Goal: Task Accomplishment & Management: Manage account settings

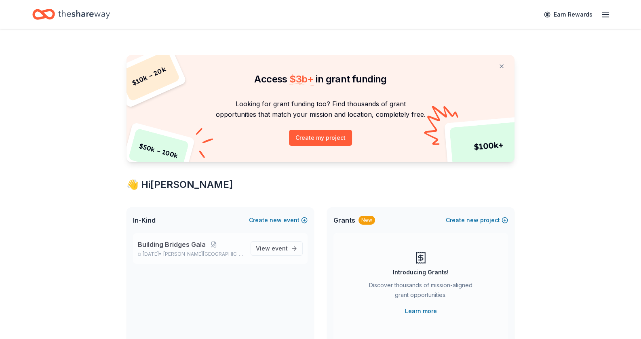
click at [224, 246] on p "Building Bridges Gala" at bounding box center [191, 245] width 106 height 10
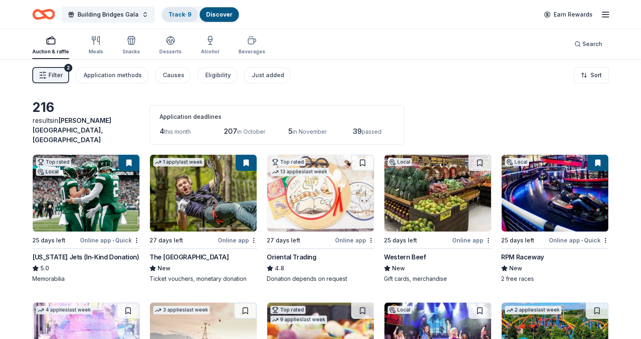
click at [184, 14] on link "Track · 9" at bounding box center [180, 14] width 23 height 7
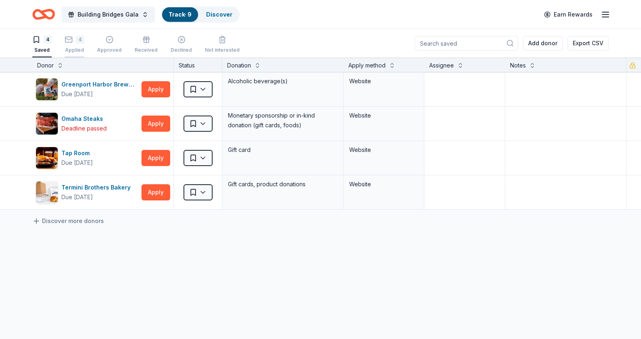
click at [77, 38] on div "4" at bounding box center [80, 40] width 8 height 8
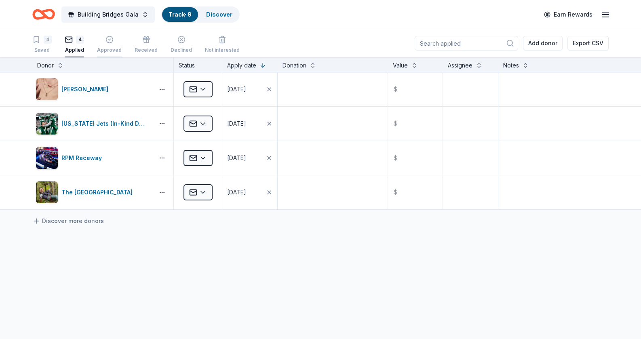
click at [104, 43] on div "button" at bounding box center [109, 40] width 25 height 8
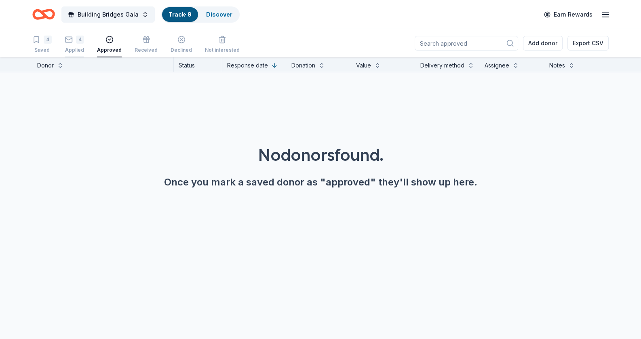
click at [67, 38] on icon "button" at bounding box center [69, 39] width 7 height 2
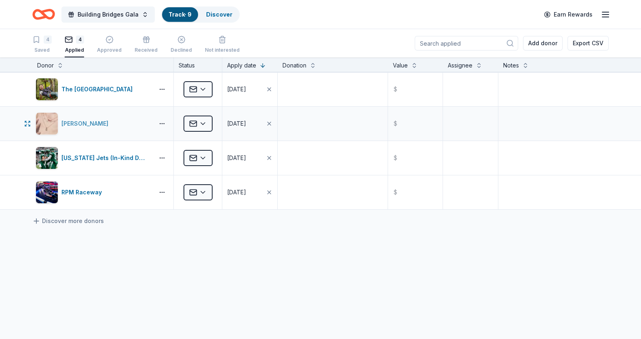
click at [76, 123] on div "Kendra Scott" at bounding box center [86, 124] width 50 height 10
click at [603, 11] on icon "button" at bounding box center [606, 15] width 10 height 10
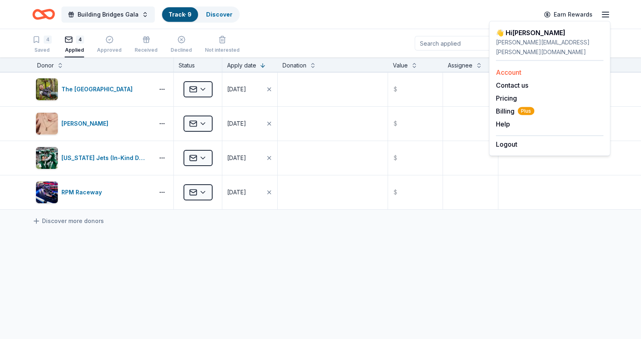
click at [510, 68] on link "Account" at bounding box center [508, 72] width 25 height 8
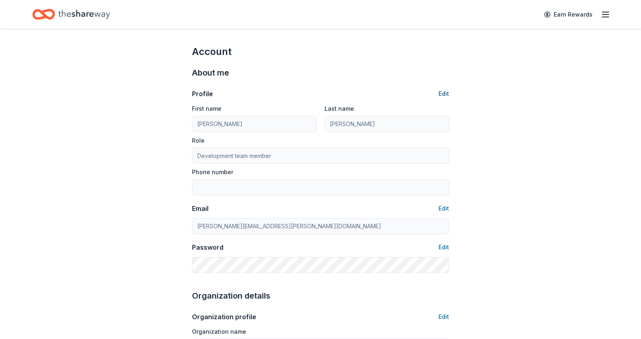
click at [447, 90] on button "Edit" at bounding box center [444, 94] width 11 height 10
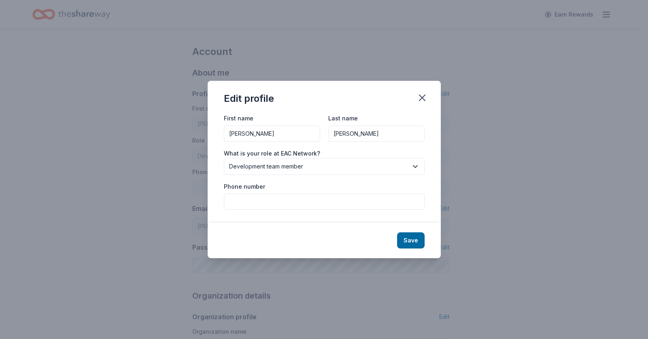
drag, startPoint x: 286, startPoint y: 135, endPoint x: 196, endPoint y: 133, distance: 90.6
click at [193, 131] on div "Edit profile First name Emma Last name Flahive What is your role at EAC Network…" at bounding box center [324, 169] width 648 height 339
type input "Robert"
type input "Stricoff"
click at [407, 167] on span "Development team member" at bounding box center [318, 167] width 179 height 10
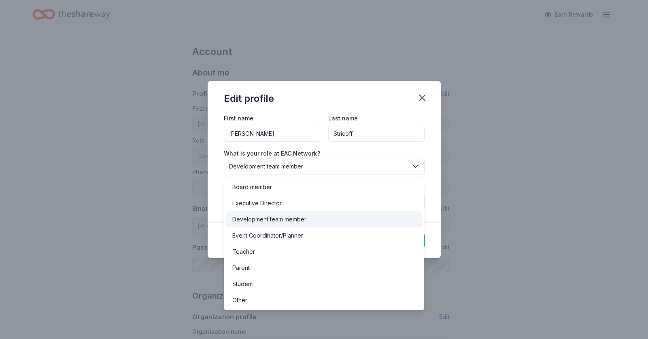
click at [434, 145] on div "First name Robert Last name Stricoff What is your role at EAC Network? Developm…" at bounding box center [323, 168] width 233 height 110
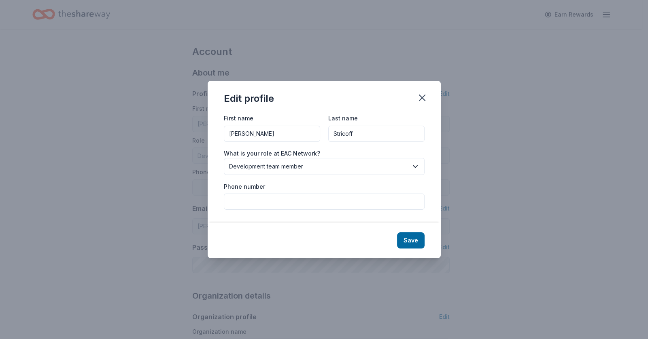
click at [407, 241] on button "Save" at bounding box center [411, 241] width 28 height 16
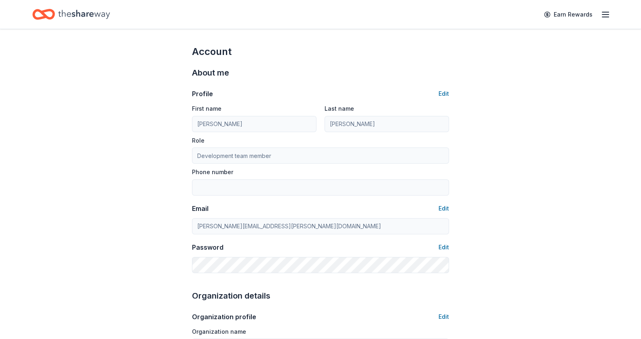
type input "Robert"
type input "Stricoff"
click at [444, 209] on button "Edit" at bounding box center [444, 209] width 11 height 10
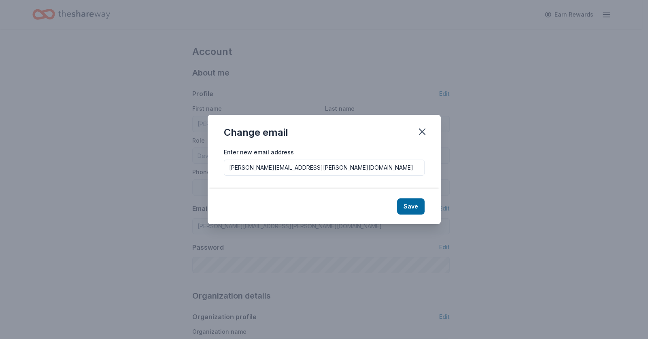
drag, startPoint x: 265, startPoint y: 167, endPoint x: 179, endPoint y: 152, distance: 87.5
click at [179, 152] on div "Change email Enter new email address emma.flahive@eac-network.org Save" at bounding box center [324, 169] width 648 height 339
type input "development@eac-network.org"
click at [409, 202] on button "Save" at bounding box center [411, 207] width 28 height 16
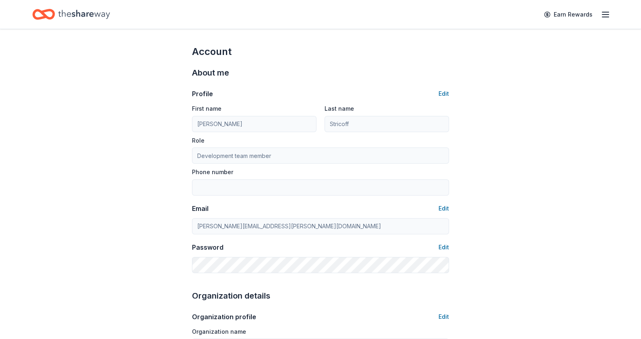
type input "development@eac-network.org"
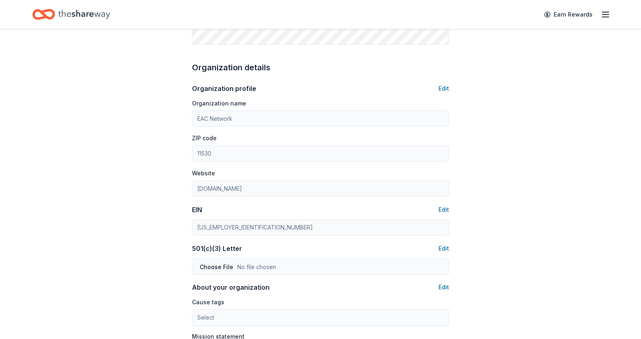
scroll to position [243, 0]
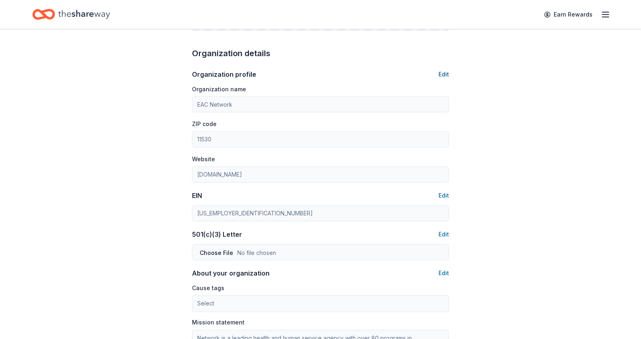
click at [442, 73] on button "Edit" at bounding box center [444, 75] width 11 height 10
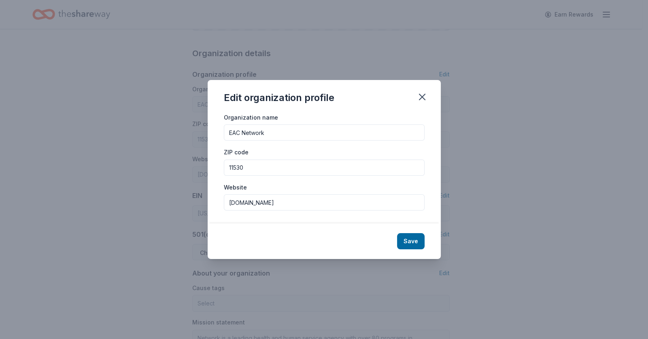
drag, startPoint x: 246, startPoint y: 200, endPoint x: 237, endPoint y: 201, distance: 8.5
click at [237, 200] on input "eacinc.org" at bounding box center [324, 203] width 201 height 16
type input "[DOMAIN_NAME]"
click at [412, 246] on button "Save" at bounding box center [411, 241] width 28 height 16
type input "eac-network.org"
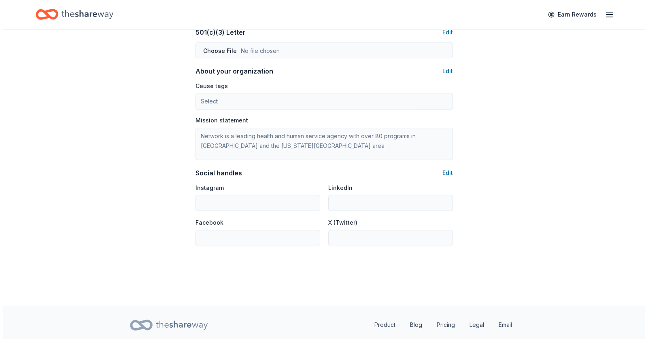
scroll to position [404, 0]
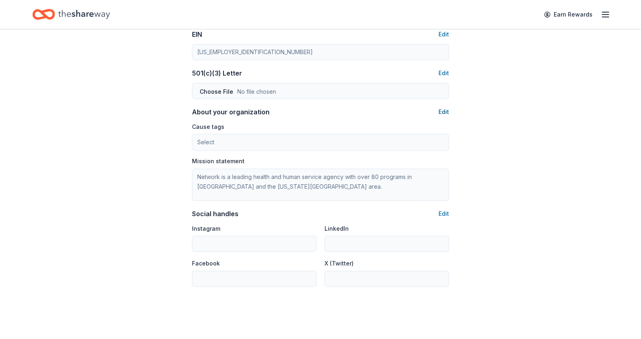
click at [445, 111] on button "Edit" at bounding box center [444, 112] width 11 height 10
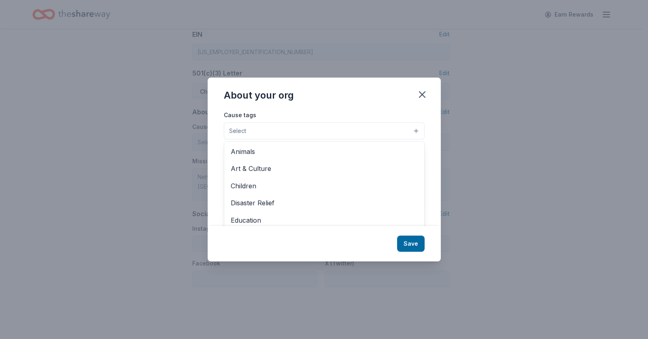
click at [404, 133] on button "Select" at bounding box center [324, 131] width 201 height 17
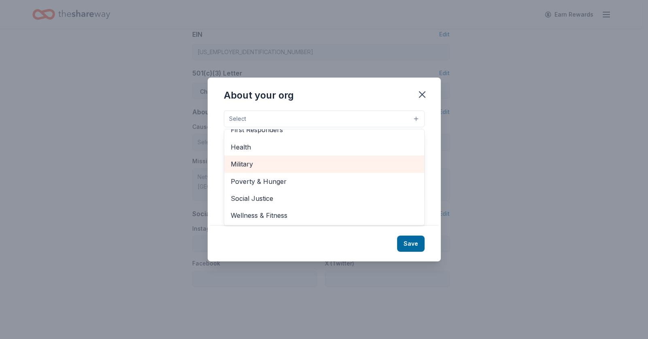
scroll to position [0, 0]
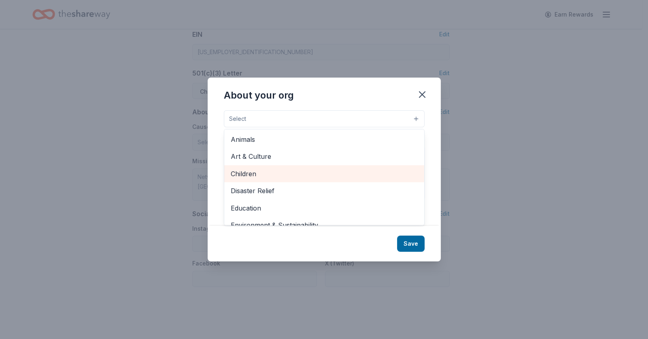
click at [340, 172] on span "Children" at bounding box center [324, 174] width 187 height 11
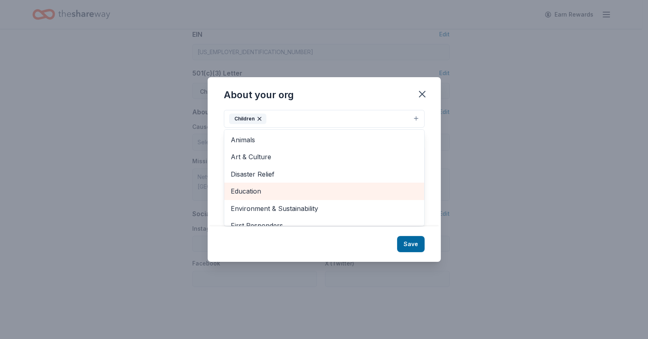
click at [286, 187] on span "Education" at bounding box center [324, 191] width 187 height 11
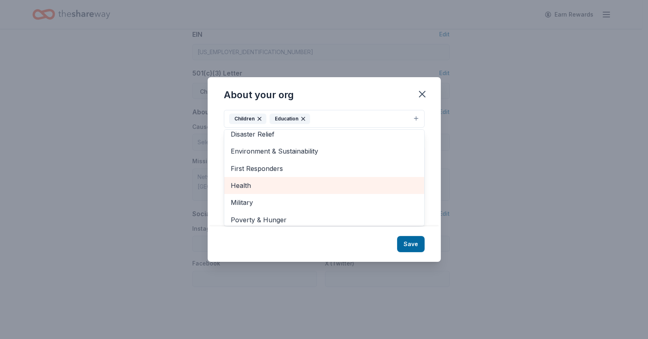
click at [291, 183] on span "Health" at bounding box center [324, 185] width 187 height 11
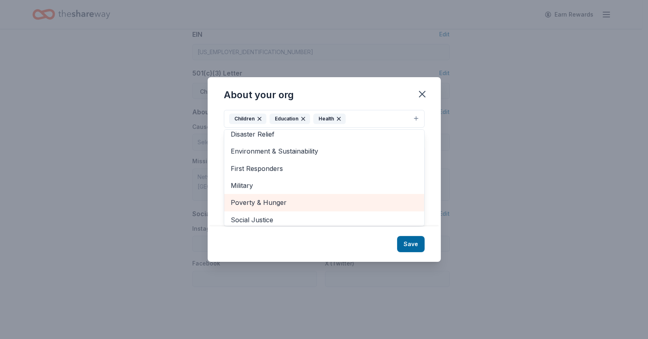
click at [295, 199] on span "Poverty & Hunger" at bounding box center [324, 202] width 187 height 11
click at [288, 208] on span "Social Justice" at bounding box center [324, 202] width 187 height 11
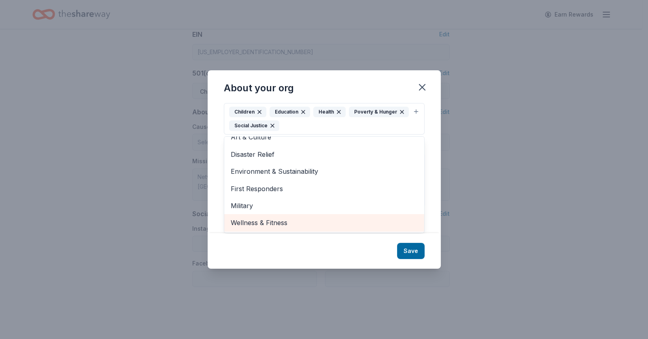
click at [303, 220] on span "Wellness & Fitness" at bounding box center [324, 223] width 187 height 11
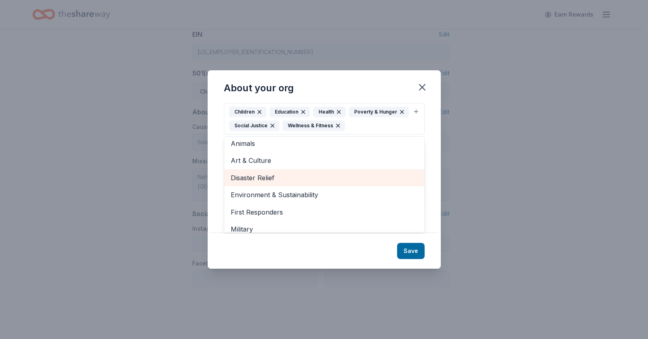
scroll to position [0, 0]
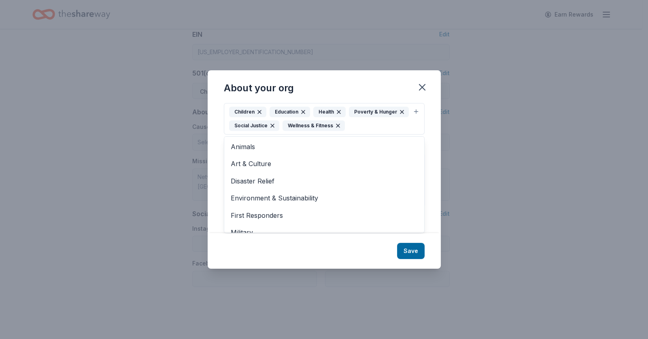
click at [356, 267] on div "About your org Cause tags Children Education Health Poverty & Hunger Social Jus…" at bounding box center [323, 169] width 233 height 198
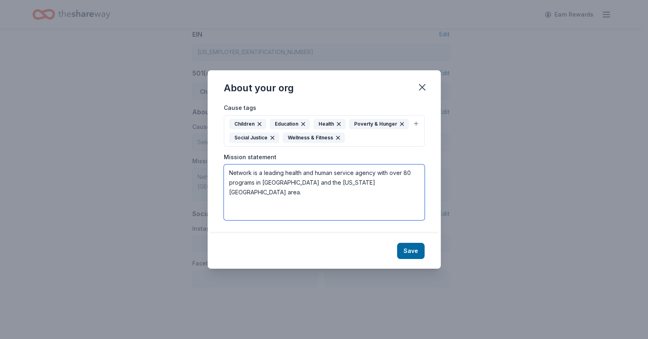
click at [251, 182] on textarea "Network is a leading health and human service agency with over 80 programs in L…" at bounding box center [324, 193] width 201 height 56
click at [392, 195] on textarea "Network is a leading health and human service agency with over 80 programs in L…" at bounding box center [324, 193] width 201 height 56
drag, startPoint x: 403, startPoint y: 194, endPoint x: 140, endPoint y: 150, distance: 266.6
click at [140, 150] on div "About your org Cause tags Children Education Health Poverty & Hunger Social Jus…" at bounding box center [324, 169] width 648 height 339
paste textarea "Our mission is to foster a more compassionate and just society. We are a networ…"
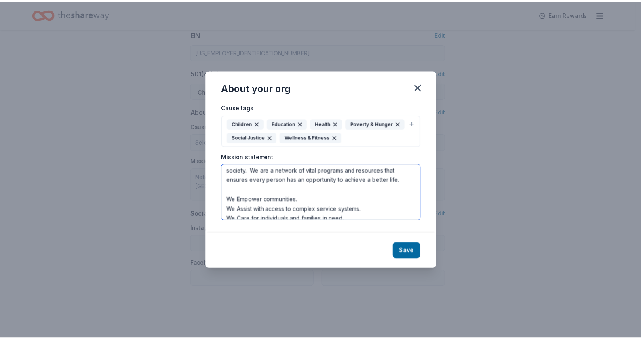
scroll to position [19, 0]
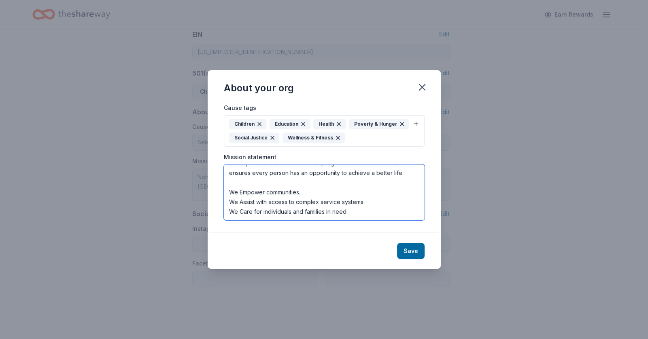
type textarea "Our mission is to foster a more compassionate and just society. We are a networ…"
click at [422, 262] on div "Save" at bounding box center [323, 251] width 233 height 36
click at [416, 257] on button "Save" at bounding box center [411, 251] width 28 height 16
type textarea "Our mission is to [PERSON_NAME] a more compassionate and just society. We are a…"
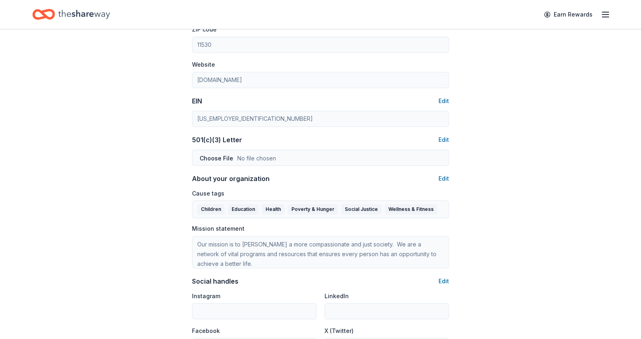
scroll to position [323, 0]
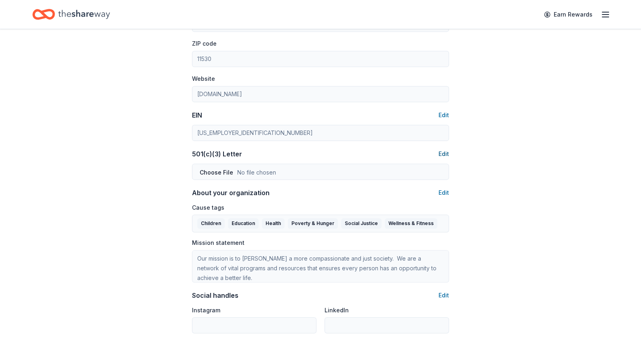
click at [442, 150] on button "Edit" at bounding box center [444, 154] width 11 height 10
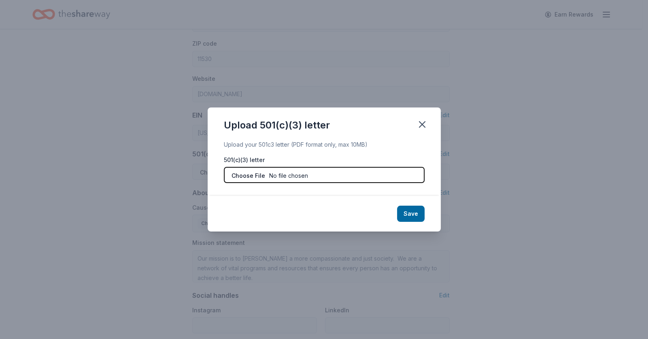
click at [254, 175] on input "file" at bounding box center [324, 175] width 201 height 16
type input "C:\fakepath\501(c)(3) Confirmation Letter.pdf"
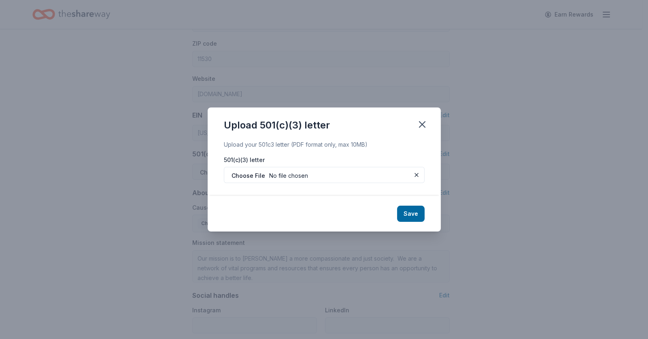
click at [415, 220] on button "Save" at bounding box center [411, 214] width 28 height 16
click at [424, 127] on icon "button" at bounding box center [421, 124] width 11 height 11
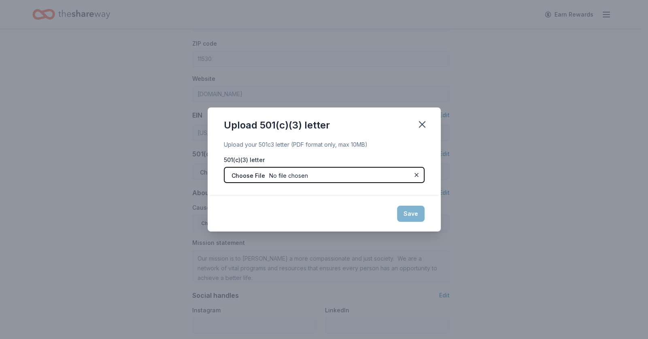
click at [310, 172] on input "file" at bounding box center [324, 175] width 201 height 16
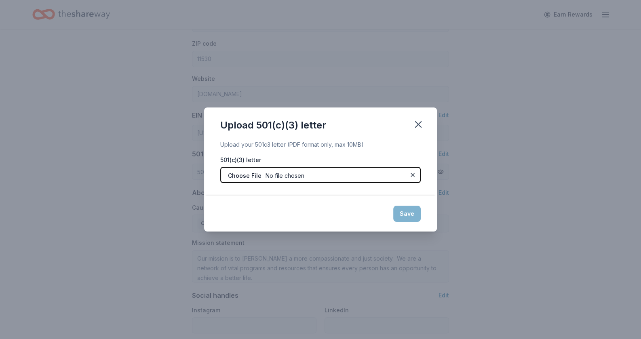
click at [286, 175] on input "file" at bounding box center [320, 175] width 201 height 16
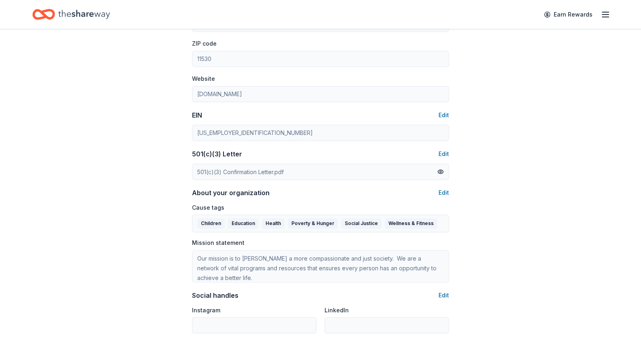
click at [544, 135] on div "Account About me Profile Edit First name Robert Last name Stricoff Role Develop…" at bounding box center [320, 67] width 641 height 723
click at [440, 171] on button at bounding box center [441, 171] width 6 height 9
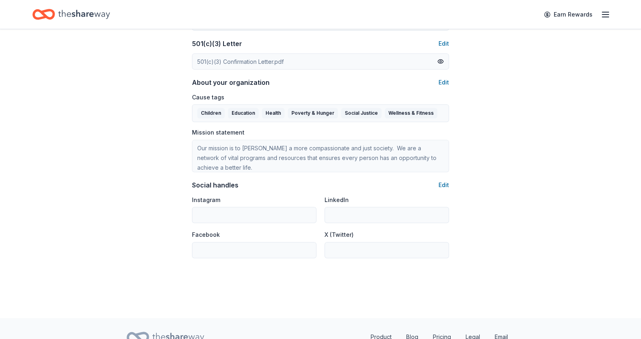
scroll to position [445, 0]
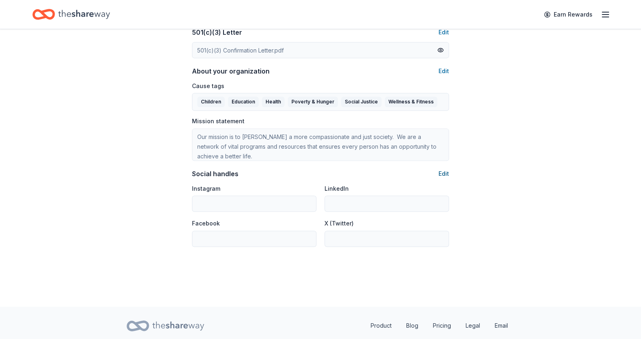
click at [441, 174] on button "Edit" at bounding box center [444, 174] width 11 height 10
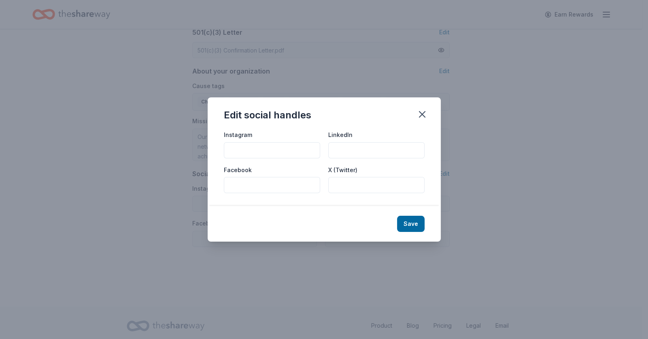
click at [367, 148] on input "LinkedIn" at bounding box center [376, 150] width 96 height 16
type input "eac-network"
click at [284, 149] on input "Instagram" at bounding box center [272, 150] width 96 height 16
drag, startPoint x: 284, startPoint y: 150, endPoint x: 201, endPoint y: 155, distance: 83.0
click at [201, 155] on div "Edit social handles Instagram eacnet LinkedIn eac-network Facebook X (Twitter) …" at bounding box center [324, 169] width 648 height 339
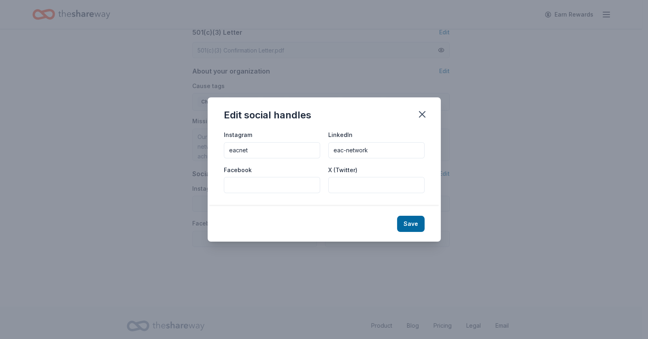
type input "eacnet"
click at [302, 186] on input "Facebook" at bounding box center [272, 185] width 96 height 16
paste input "eacnet"
type input "eacnet"
click at [370, 188] on input "X (Twitter)" at bounding box center [376, 185] width 96 height 16
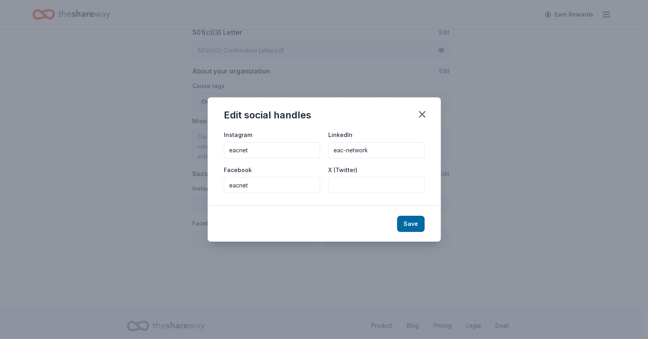
paste input "eacnet"
type input "eacnet"
click at [408, 228] on button "Save" at bounding box center [411, 224] width 28 height 16
click at [515, 218] on div "Edit social handles Instagram eacnet LinkedIn eac-network Facebook eacnet X (Tw…" at bounding box center [324, 169] width 648 height 339
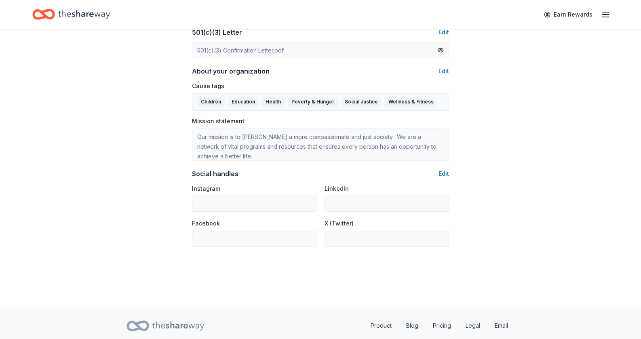
type input "eacnet"
type input "eac-network"
type input "eacnet"
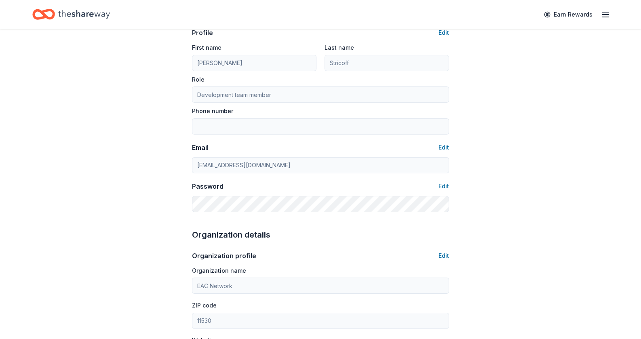
scroll to position [0, 0]
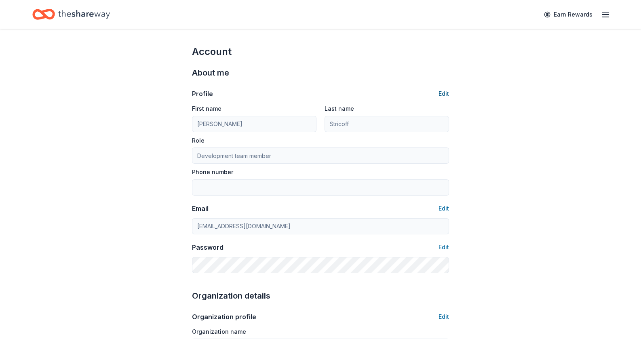
click at [444, 92] on button "Edit" at bounding box center [444, 94] width 11 height 10
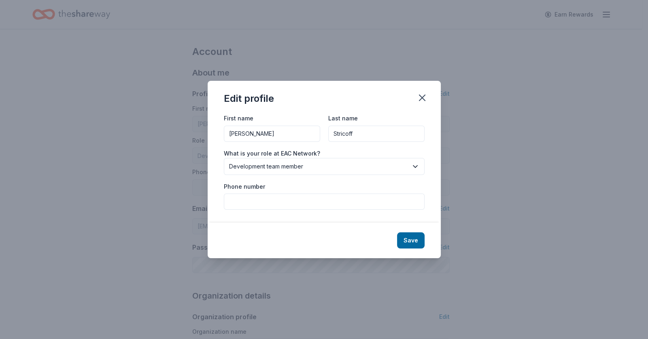
click at [293, 202] on input "Phone number" at bounding box center [324, 202] width 201 height 16
paste input "(516) 539-0150"
type input "(516) 539-0150"
click at [400, 238] on button "Save" at bounding box center [411, 241] width 28 height 16
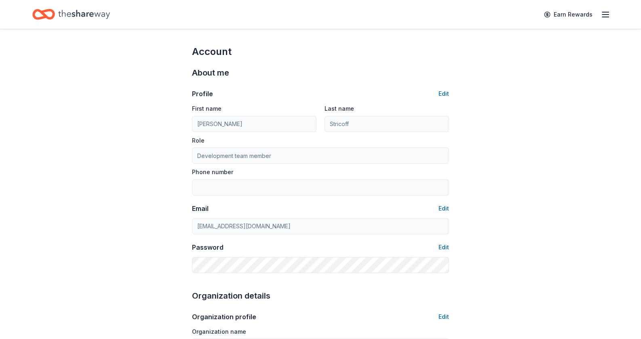
type input "(516) 539-0150"
click at [608, 14] on icon "button" at bounding box center [606, 15] width 10 height 10
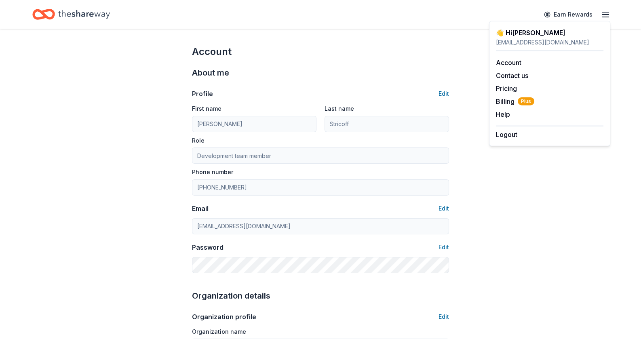
click at [100, 19] on icon "Home" at bounding box center [84, 14] width 52 height 17
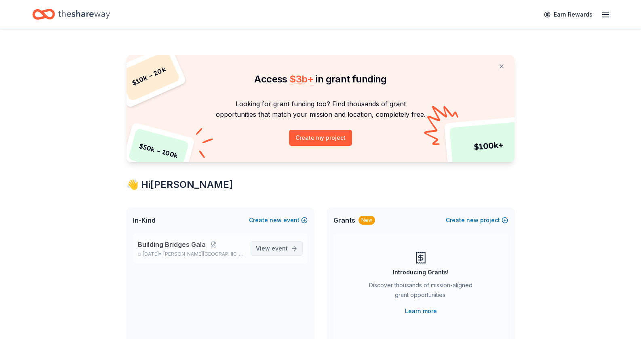
click at [273, 248] on span "event" at bounding box center [280, 248] width 16 height 7
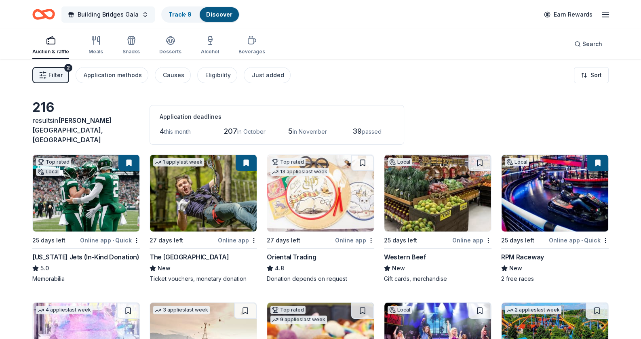
click at [115, 12] on span "Building Bridges Gala" at bounding box center [108, 15] width 61 height 10
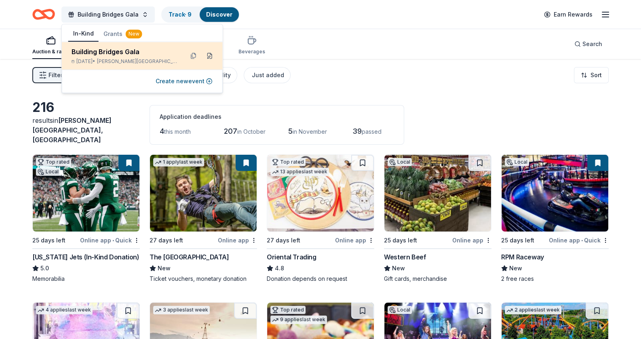
click at [212, 54] on button at bounding box center [209, 55] width 13 height 13
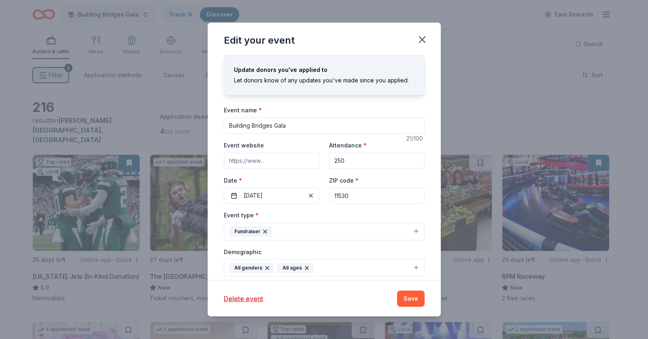
click at [284, 160] on input "Event website" at bounding box center [271, 161] width 95 height 16
click at [425, 161] on div "Update donors you've applied to Let donors know of any updates you've made sinc…" at bounding box center [323, 168] width 233 height 226
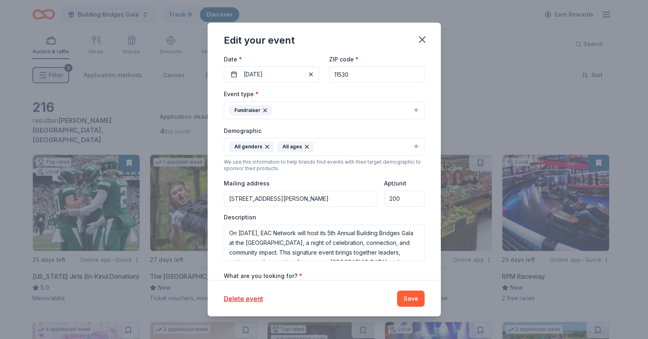
scroll to position [161, 0]
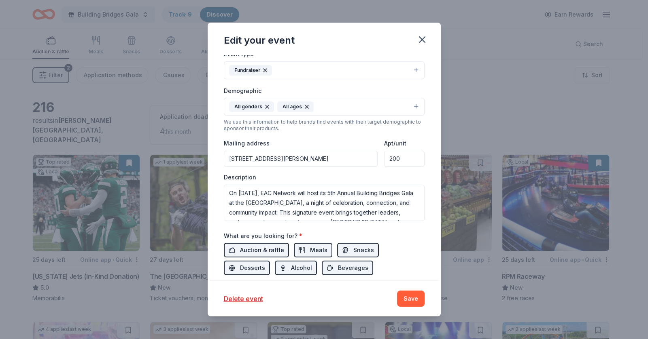
click at [384, 157] on input "200" at bounding box center [404, 159] width 40 height 16
type input "Suite 200"
drag, startPoint x: 315, startPoint y: 165, endPoint x: 405, endPoint y: 162, distance: 89.8
click at [405, 162] on div "Mailing address 99 Quentin Roosevelt Boulevard, Garden City, NY, 11530 Apt/unit…" at bounding box center [324, 152] width 201 height 29
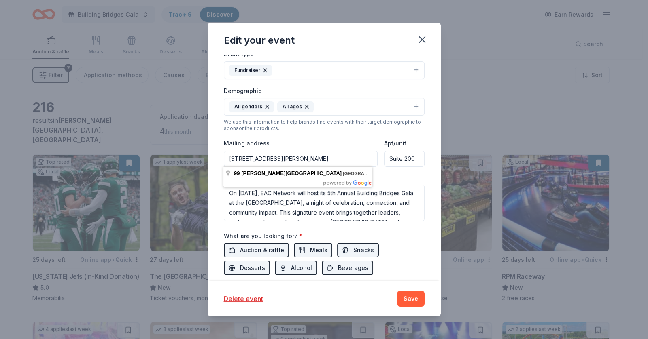
scroll to position [0, 0]
click at [425, 171] on div "Update donors you've applied to Let donors know of any updates you've made sinc…" at bounding box center [323, 168] width 233 height 226
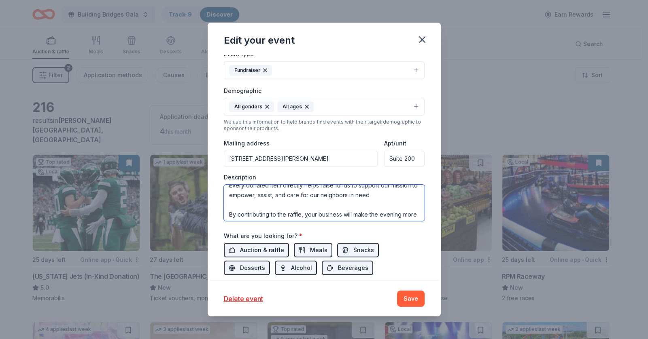
scroll to position [129, 0]
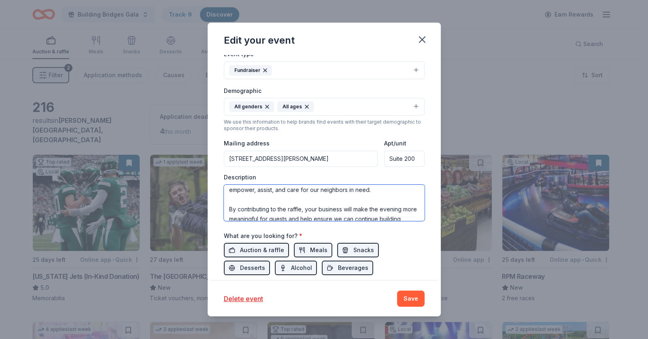
click at [318, 197] on textarea "On November 12, 2025, EAC Network will host its 5th Annual Building Bridges Gal…" at bounding box center [324, 203] width 201 height 36
click at [345, 201] on textarea "On November 12, 2025, EAC Network will host its 5th Annual Building Bridges Gal…" at bounding box center [324, 203] width 201 height 36
click at [375, 198] on textarea "On November 12, 2025, EAC Network will host its 5th Annual Building Bridges Gal…" at bounding box center [324, 203] width 201 height 36
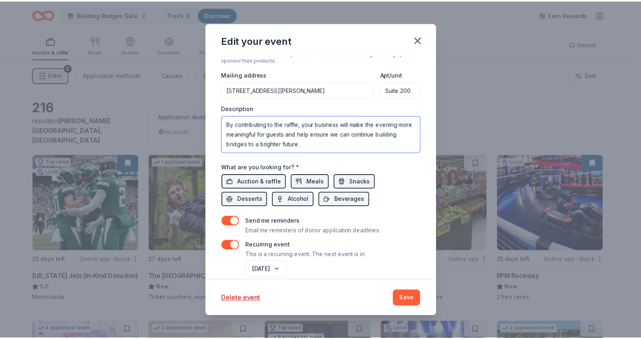
scroll to position [241, 0]
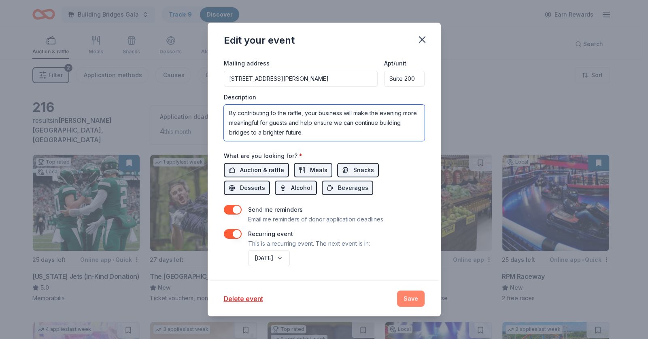
type textarea "On [DATE], EAC Network will host its 5th Annual Building Bridges Gala at the [G…"
click at [410, 300] on button "Save" at bounding box center [411, 299] width 28 height 16
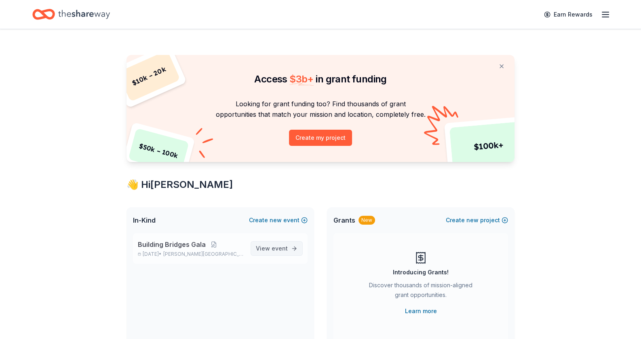
click at [283, 246] on span "event" at bounding box center [280, 248] width 16 height 7
click at [214, 243] on button at bounding box center [214, 244] width 16 height 6
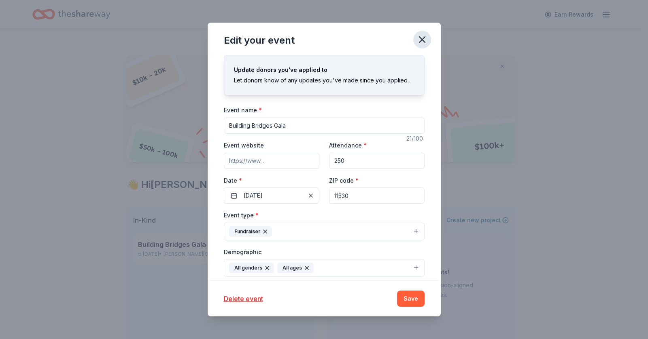
click at [421, 42] on icon "button" at bounding box center [421, 39] width 11 height 11
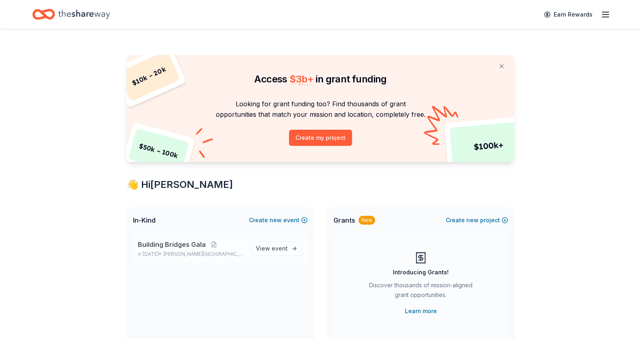
click at [202, 252] on span "Stewart Manor, NY" at bounding box center [203, 254] width 81 height 6
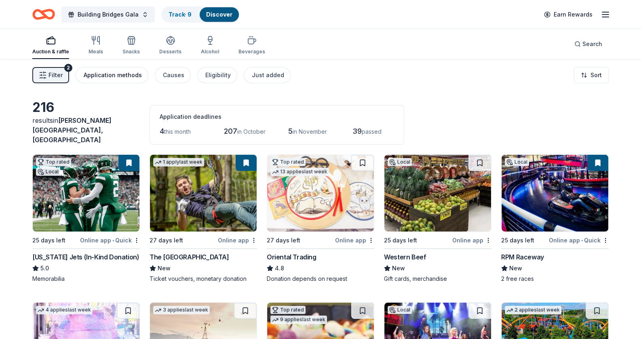
click at [110, 80] on div "Application methods" at bounding box center [113, 75] width 58 height 10
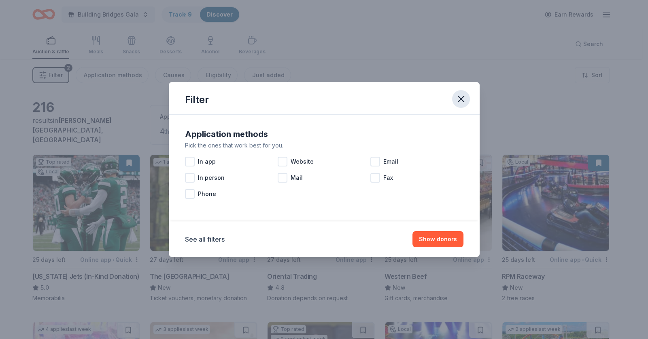
click at [464, 95] on icon "button" at bounding box center [460, 98] width 11 height 11
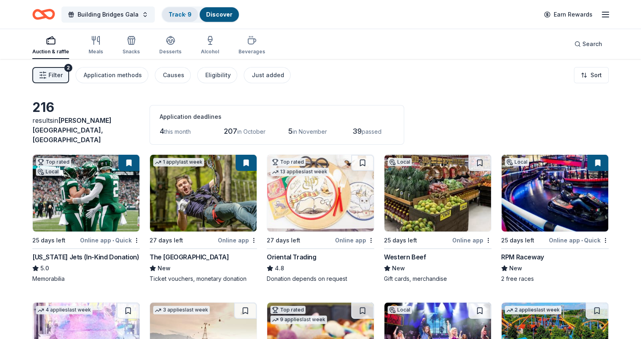
click at [184, 15] on link "Track · 9" at bounding box center [180, 14] width 23 height 7
click at [177, 13] on link "Track · 9" at bounding box center [180, 14] width 23 height 7
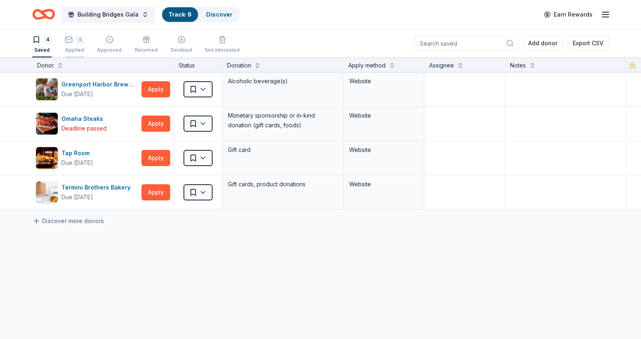
click at [72, 44] on div "4 Applied" at bounding box center [74, 45] width 19 height 18
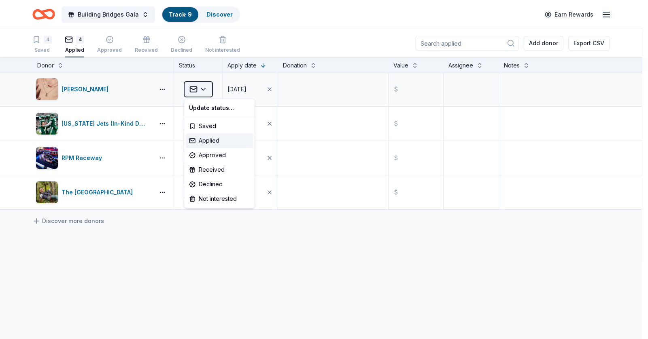
click at [205, 86] on html "99 Quentin Roosevelt Boulevard Garden City , NY 11530 , USA Building Bridges Ga…" at bounding box center [324, 169] width 648 height 339
click at [222, 153] on div "Approved" at bounding box center [219, 155] width 67 height 15
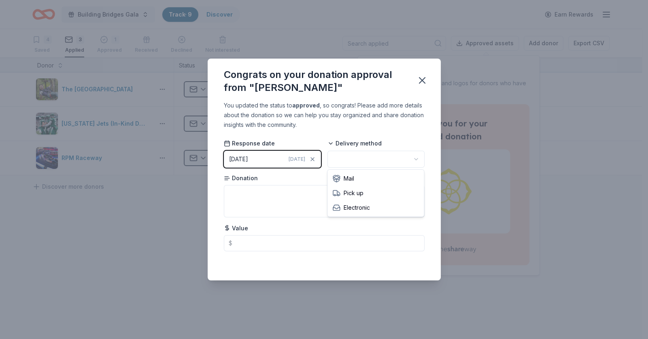
click at [419, 163] on html "99 Quentin Roosevelt Boulevard Garden City , NY 11530 , USA Building Bridges Ga…" at bounding box center [324, 169] width 648 height 339
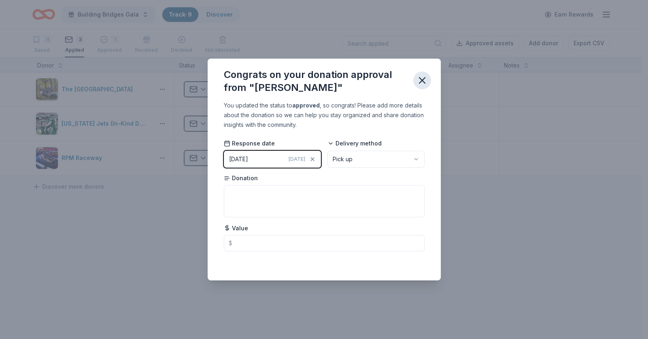
click at [423, 81] on icon "button" at bounding box center [422, 81] width 6 height 6
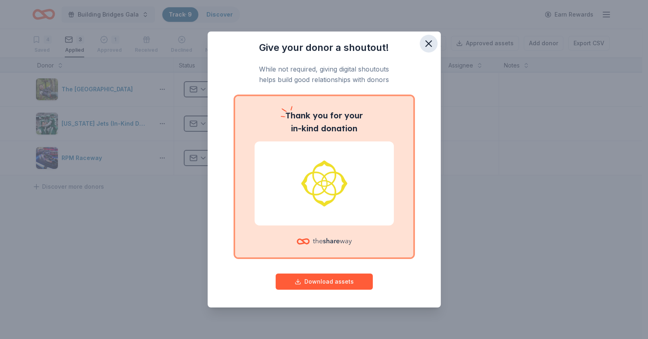
click at [426, 45] on icon "button" at bounding box center [428, 44] width 6 height 6
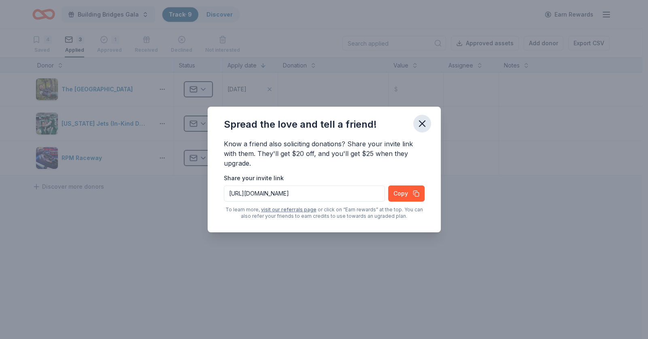
click at [421, 125] on icon "button" at bounding box center [421, 123] width 11 height 11
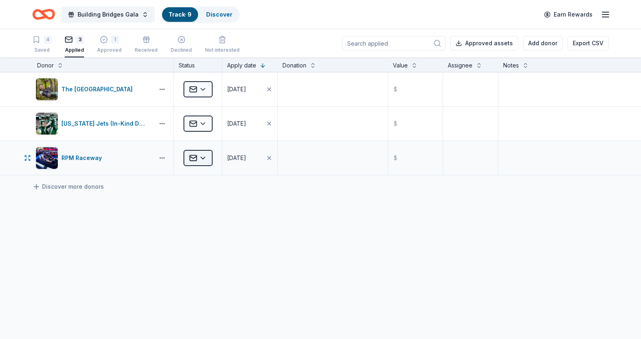
click at [205, 159] on html "99 Quentin Roosevelt Boulevard Garden City , NY 11530 , USA Building Bridges Ga…" at bounding box center [320, 169] width 641 height 339
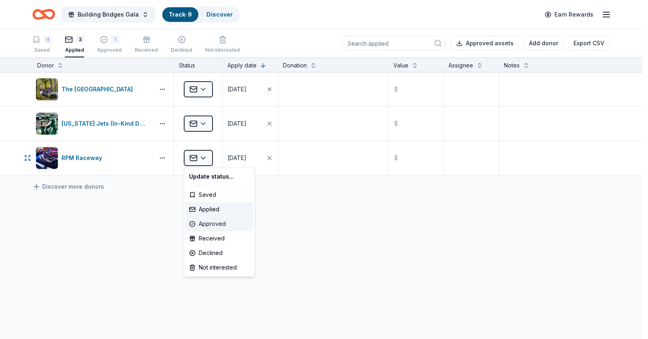
click at [222, 223] on div "Approved" at bounding box center [219, 224] width 67 height 15
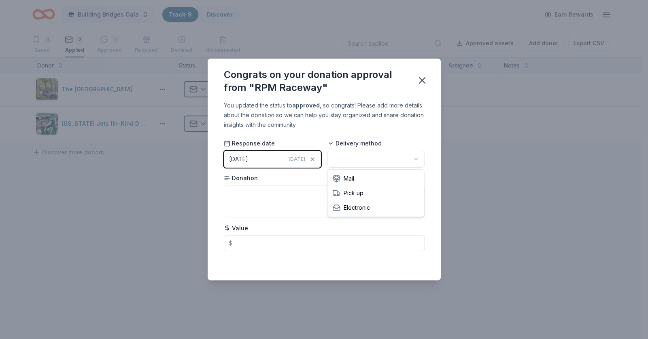
click at [398, 157] on html "99 Quentin Roosevelt Boulevard Garden City , NY 11530 , USA Building Bridges Ga…" at bounding box center [324, 169] width 648 height 339
click at [425, 81] on icon "button" at bounding box center [421, 80] width 11 height 11
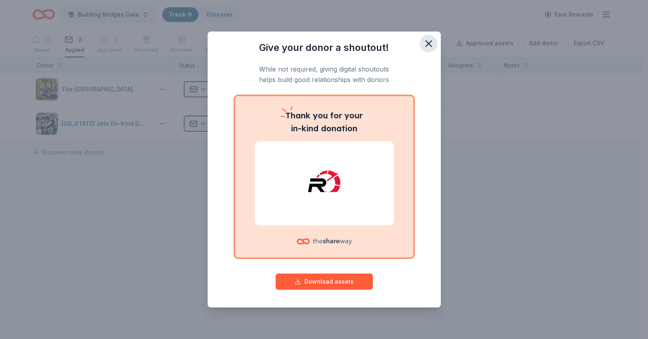
click at [431, 42] on icon "button" at bounding box center [428, 43] width 11 height 11
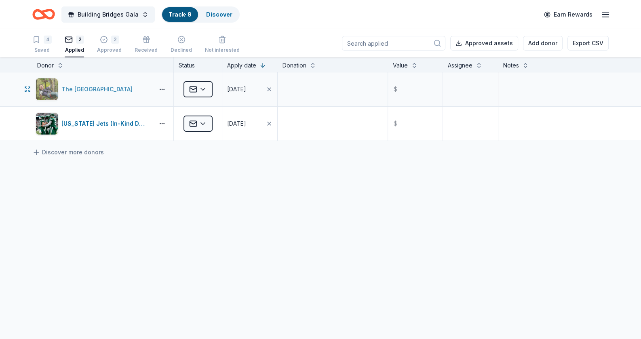
click at [100, 92] on div "The Adventure Park" at bounding box center [98, 90] width 74 height 10
click at [102, 79] on div "New York Jets (In-Kind Donation)" at bounding box center [93, 89] width 115 height 23
click at [38, 48] on div "Saved" at bounding box center [41, 50] width 19 height 6
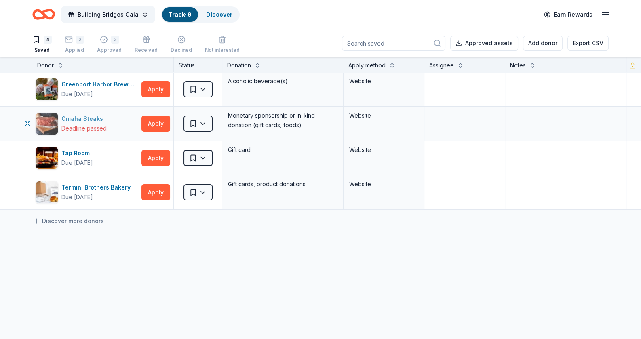
click at [81, 117] on div "Omaha Steaks" at bounding box center [83, 119] width 45 height 10
click at [208, 126] on html "99 Quentin Roosevelt Boulevard Garden City , NY 11530 , USA Building Bridges Ga…" at bounding box center [320, 169] width 641 height 339
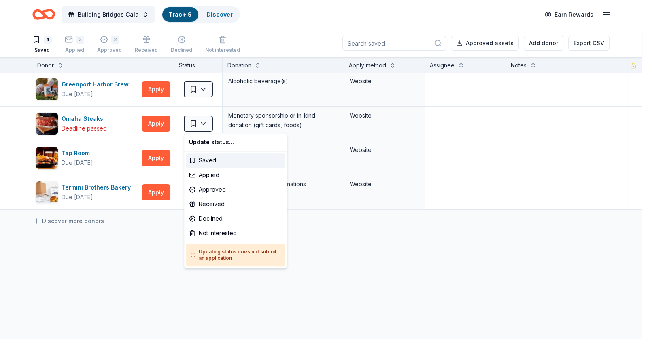
click at [92, 292] on html "99 Quentin Roosevelt Boulevard Garden City , NY 11530 , USA Building Bridges Ga…" at bounding box center [324, 169] width 648 height 339
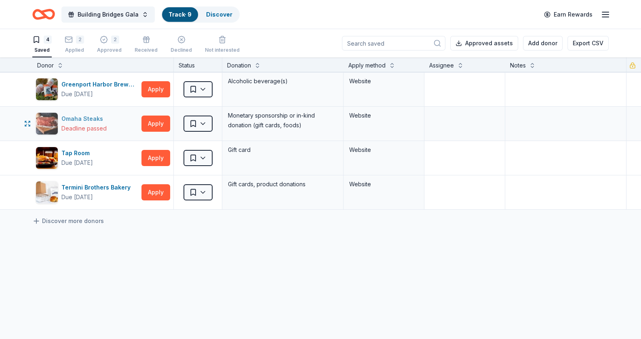
click at [74, 120] on div "Omaha Steaks" at bounding box center [83, 119] width 45 height 10
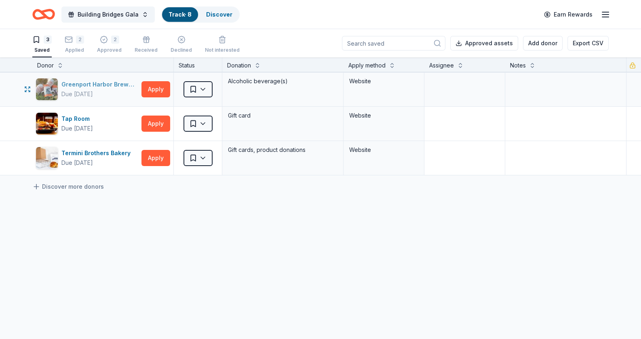
click at [103, 83] on div "Greenport Harbor Brewing" at bounding box center [99, 85] width 77 height 10
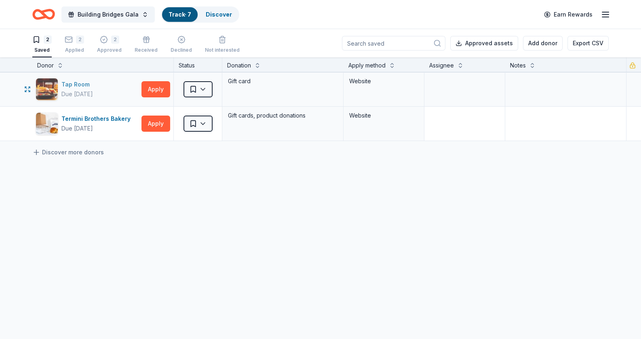
click at [78, 87] on div "Tap Room" at bounding box center [77, 85] width 32 height 10
click at [610, 17] on icon "button" at bounding box center [606, 15] width 10 height 10
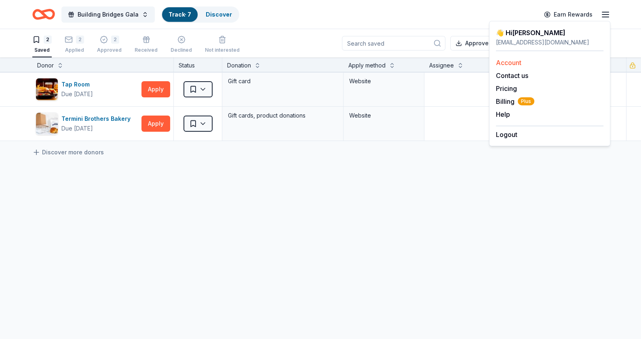
click at [513, 60] on link "Account" at bounding box center [508, 63] width 25 height 8
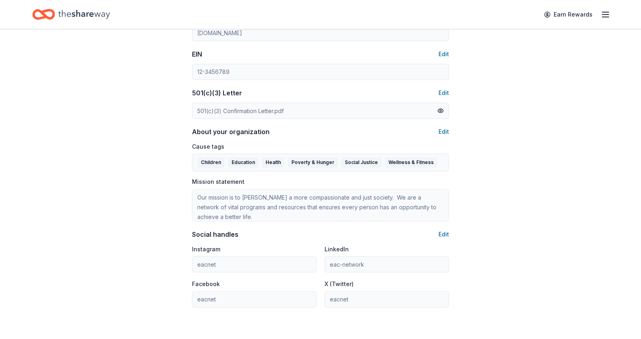
scroll to position [404, 0]
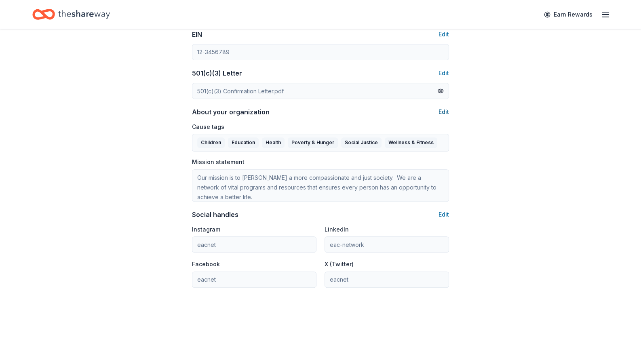
click at [445, 112] on button "Edit" at bounding box center [444, 112] width 11 height 10
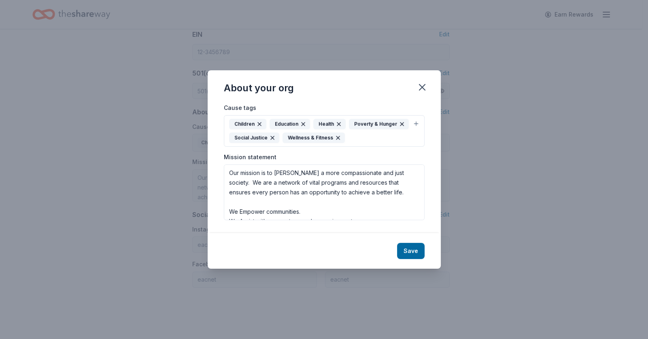
drag, startPoint x: 423, startPoint y: 87, endPoint x: 431, endPoint y: 98, distance: 14.2
click at [423, 87] on icon "button" at bounding box center [421, 87] width 11 height 11
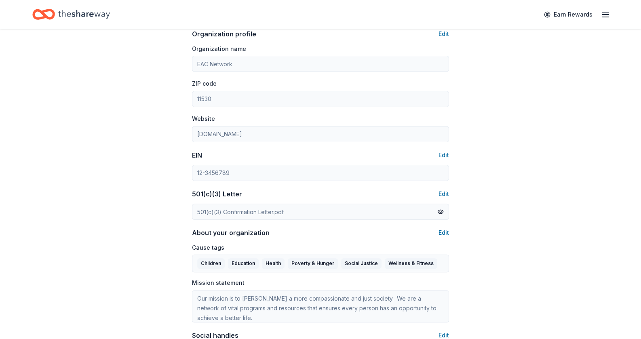
scroll to position [471, 0]
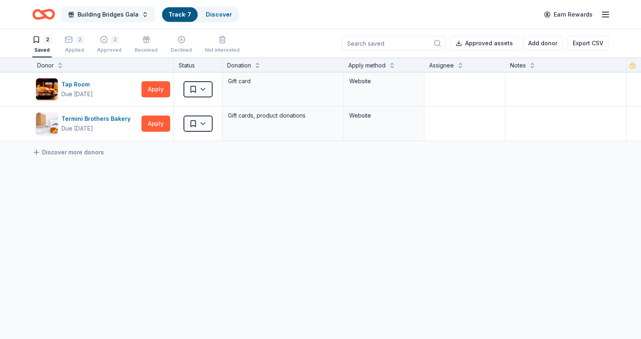
click at [103, 14] on span "Building Bridges Gala" at bounding box center [108, 15] width 61 height 10
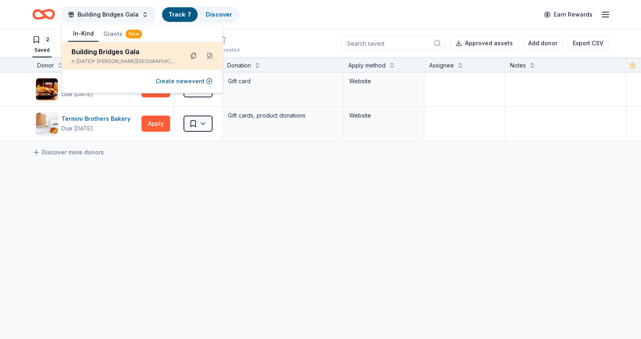
click at [193, 56] on button at bounding box center [193, 55] width 13 height 13
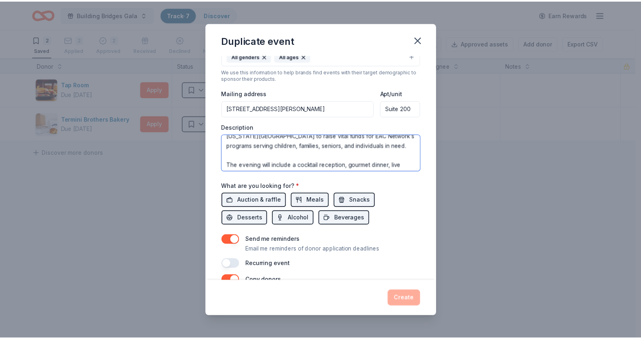
scroll to position [165, 0]
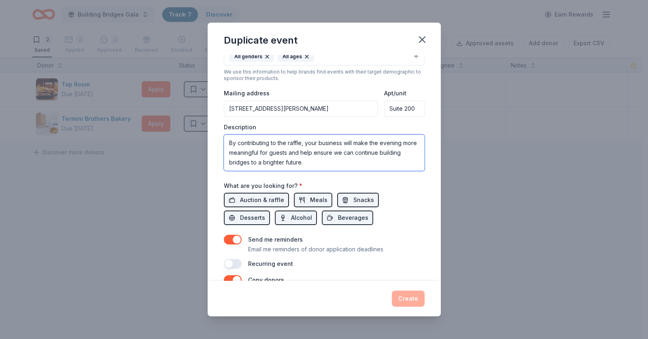
drag, startPoint x: 229, startPoint y: 144, endPoint x: 382, endPoint y: 169, distance: 155.4
click at [390, 186] on div "Event name * Building Bridges Gala 21 /100 Event website Attendance * 250 Date …" at bounding box center [324, 81] width 201 height 375
click at [422, 42] on icon "button" at bounding box center [421, 39] width 11 height 11
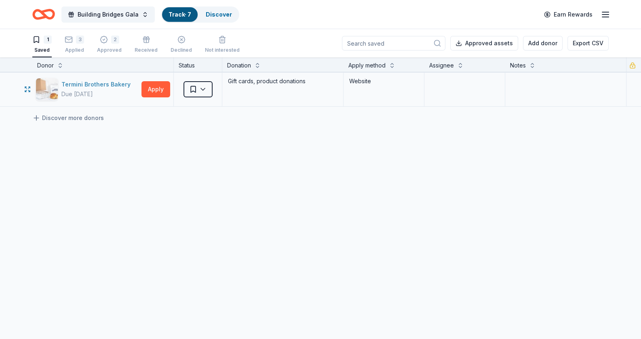
click at [94, 80] on div "Termini Brothers Bakery" at bounding box center [97, 85] width 72 height 10
click at [609, 19] on div "Earn Rewards" at bounding box center [575, 14] width 71 height 19
click at [607, 15] on icon "button" at bounding box center [606, 15] width 10 height 10
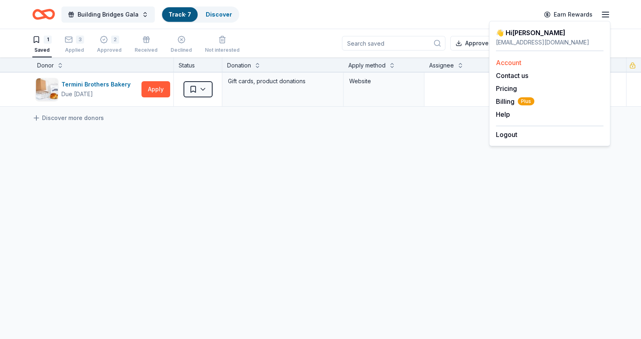
click at [510, 59] on link "Account" at bounding box center [508, 63] width 25 height 8
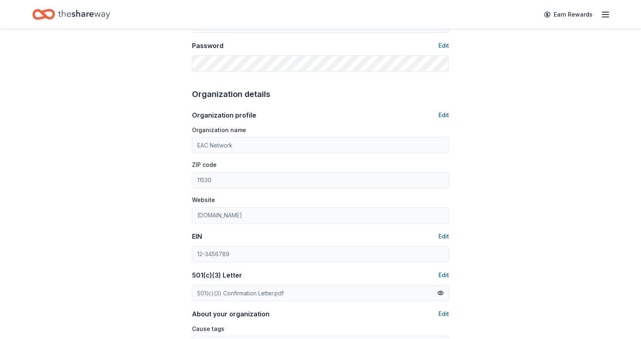
scroll to position [283, 0]
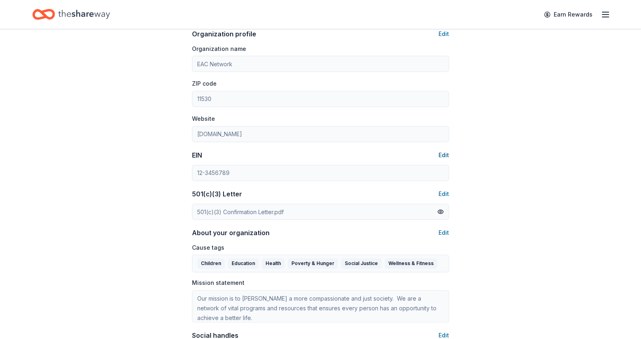
click at [441, 154] on button "Edit" at bounding box center [444, 155] width 11 height 10
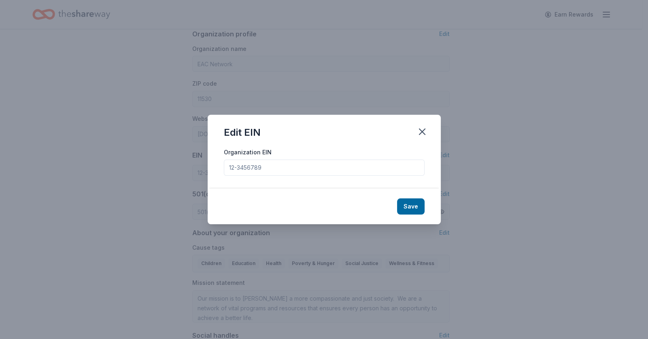
click at [267, 167] on input "Organization EIN" at bounding box center [324, 168] width 201 height 16
type input "237175609"
click at [408, 205] on button "Save" at bounding box center [411, 207] width 28 height 16
type input "[US_EMPLOYER_IDENTIFICATION_NUMBER]"
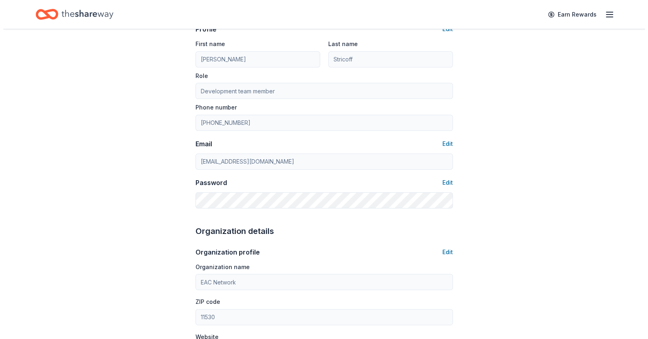
scroll to position [0, 0]
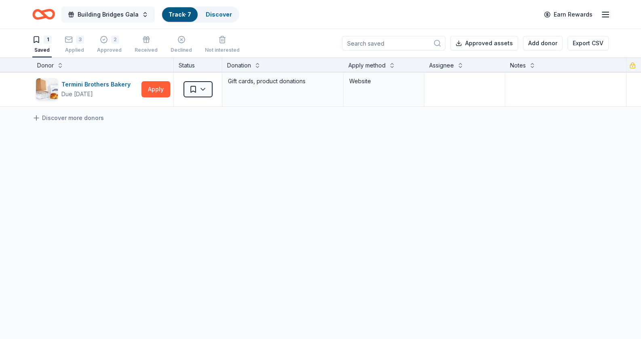
click at [121, 16] on span "Building Bridges Gala" at bounding box center [108, 15] width 61 height 10
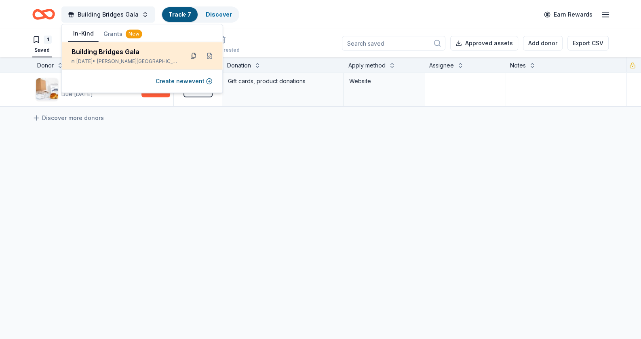
click at [194, 55] on button at bounding box center [193, 55] width 13 height 13
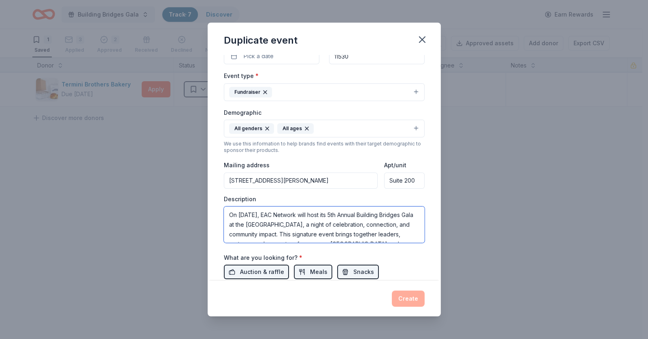
scroll to position [165, 0]
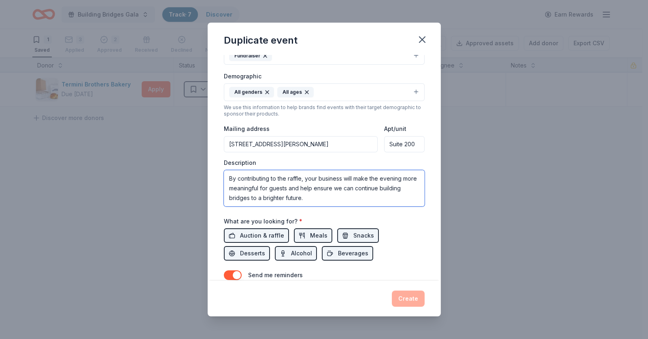
drag, startPoint x: 231, startPoint y: 213, endPoint x: 445, endPoint y: 276, distance: 223.6
click at [445, 276] on div "Duplicate event Event name * Building Bridges Gala 21 /100 Event website Attend…" at bounding box center [324, 169] width 648 height 339
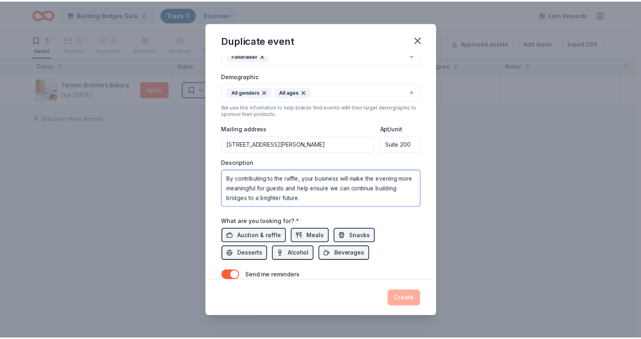
scroll to position [128, 0]
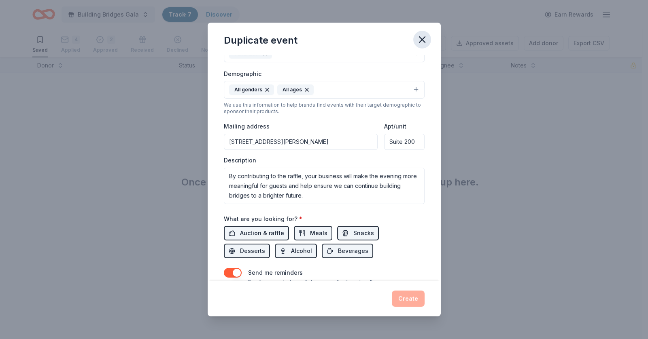
click at [421, 36] on icon "button" at bounding box center [421, 39] width 11 height 11
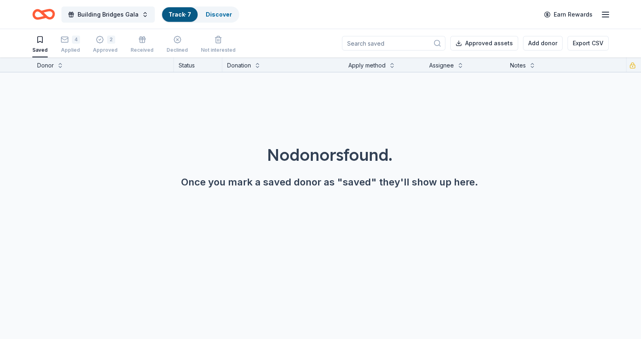
click at [38, 9] on icon "Home" at bounding box center [43, 14] width 23 height 19
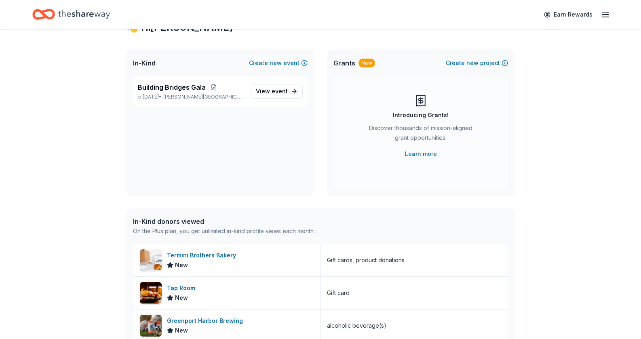
scroll to position [161, 0]
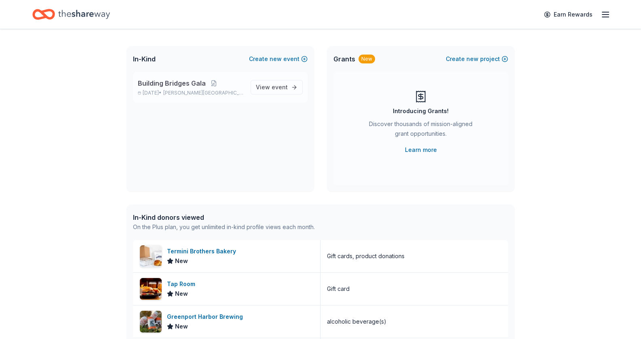
click at [220, 87] on p "Building Bridges Gala" at bounding box center [191, 83] width 106 height 10
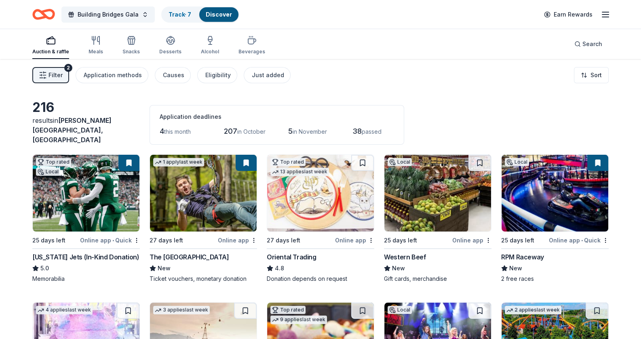
click at [206, 16] on link "Discover" at bounding box center [219, 14] width 26 height 7
click at [177, 14] on link "Track · 7" at bounding box center [180, 14] width 23 height 7
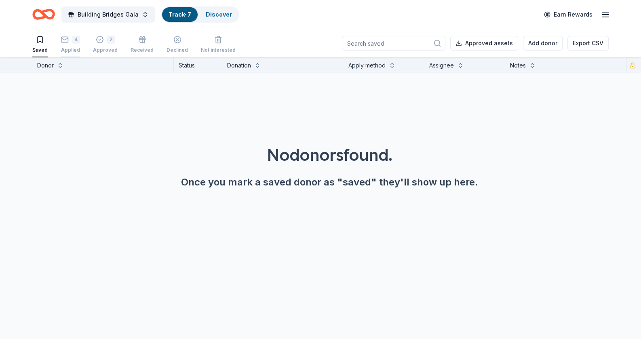
click at [67, 43] on div "4 Applied" at bounding box center [70, 45] width 19 height 18
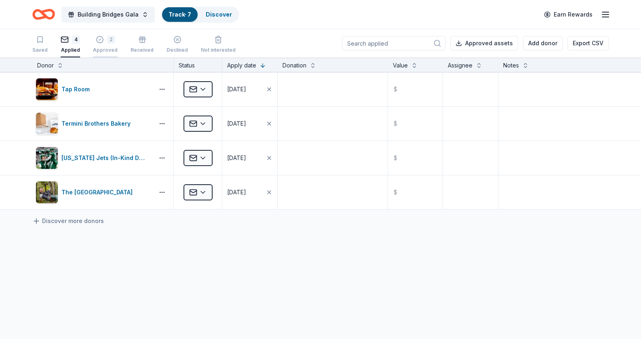
click at [107, 42] on div "2" at bounding box center [111, 40] width 8 height 8
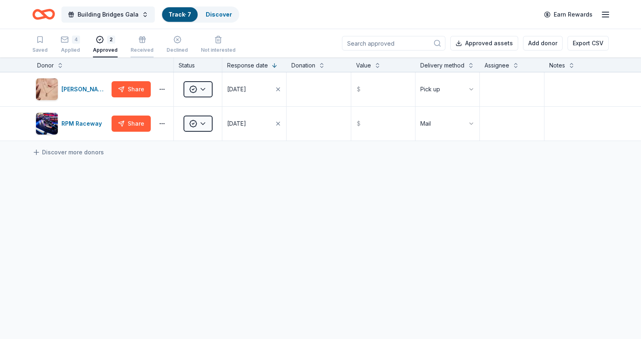
click at [140, 47] on div "Received" at bounding box center [142, 50] width 23 height 6
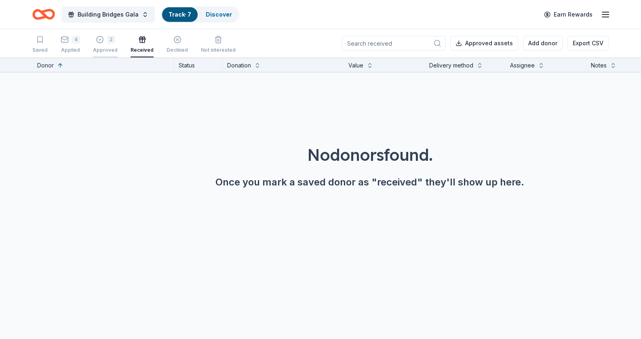
click at [107, 42] on div "2" at bounding box center [111, 40] width 8 height 8
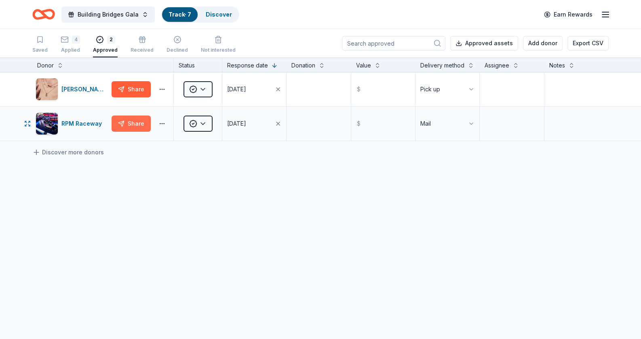
click at [138, 118] on button "Share" at bounding box center [131, 124] width 39 height 16
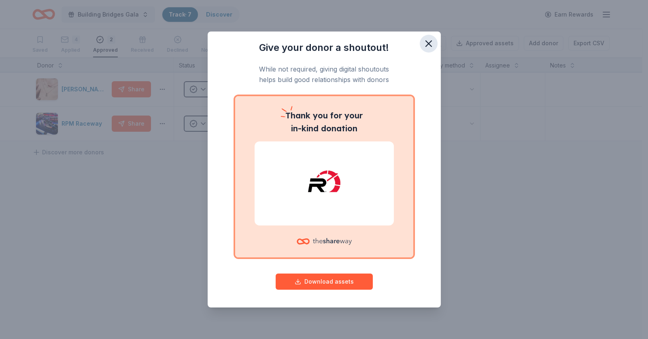
click at [428, 45] on icon "button" at bounding box center [428, 43] width 11 height 11
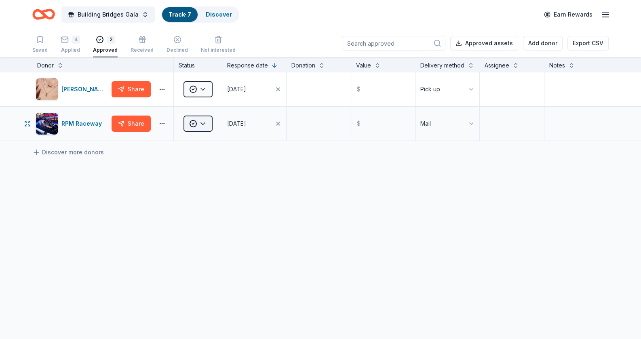
click at [209, 120] on html "99 Quentin Roosevelt Boulevard Garden City , NY 11530 , USA Building Bridges Ga…" at bounding box center [320, 169] width 641 height 339
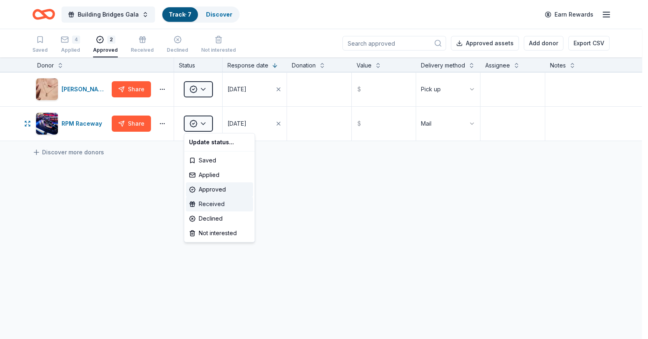
click at [222, 201] on div "Received" at bounding box center [219, 204] width 67 height 15
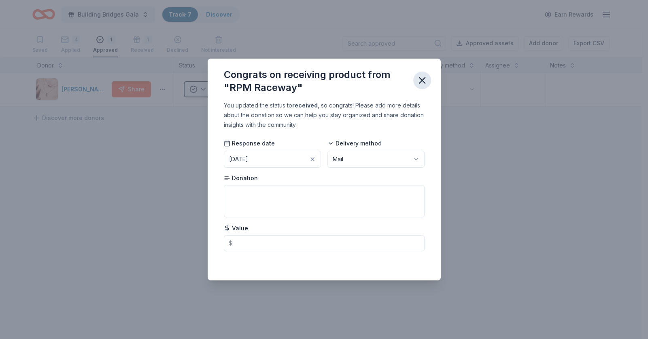
click at [424, 80] on icon "button" at bounding box center [421, 80] width 11 height 11
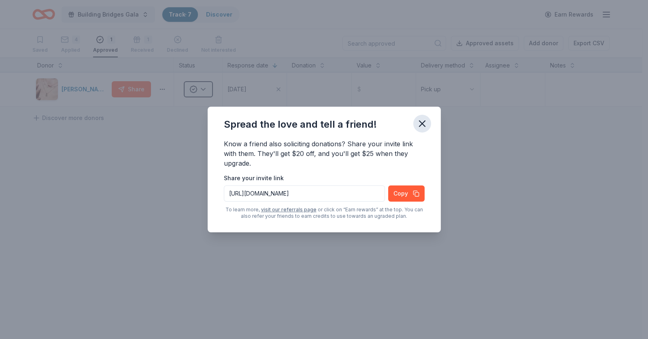
click at [419, 125] on icon "button" at bounding box center [422, 124] width 6 height 6
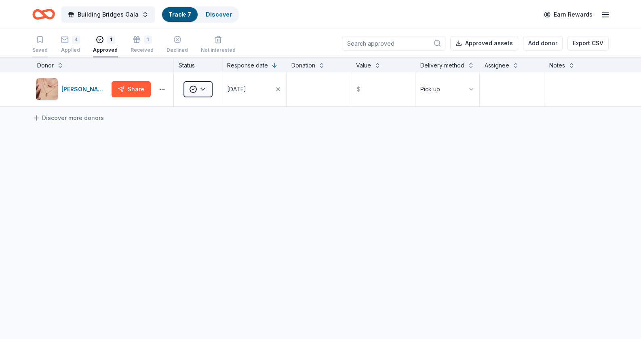
click at [36, 42] on icon "button" at bounding box center [40, 40] width 8 height 8
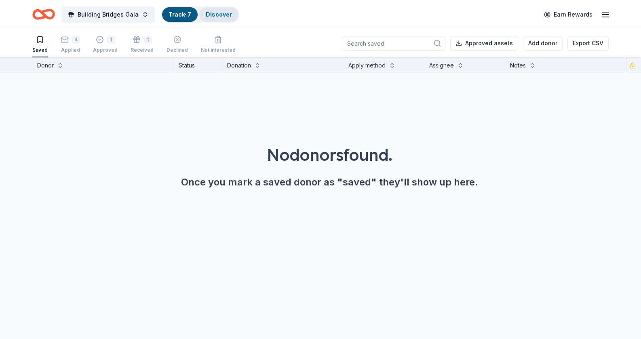
click at [214, 14] on link "Discover" at bounding box center [219, 14] width 26 height 7
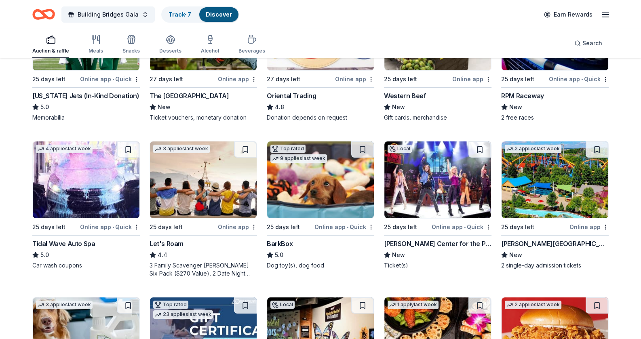
scroll to position [202, 0]
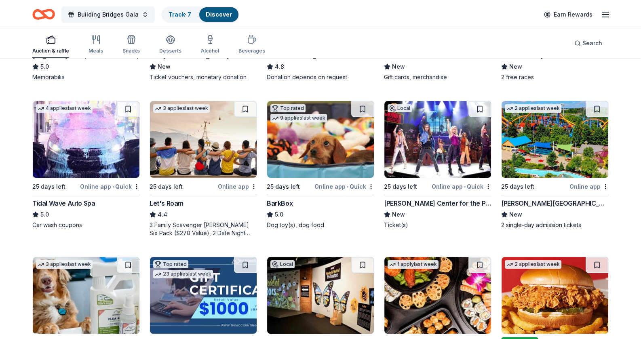
click at [452, 208] on div "Tilles Center for the Performing Arts" at bounding box center [438, 204] width 108 height 10
click at [571, 208] on div "Dorney Park & Wildwater Kingdom" at bounding box center [556, 204] width 108 height 10
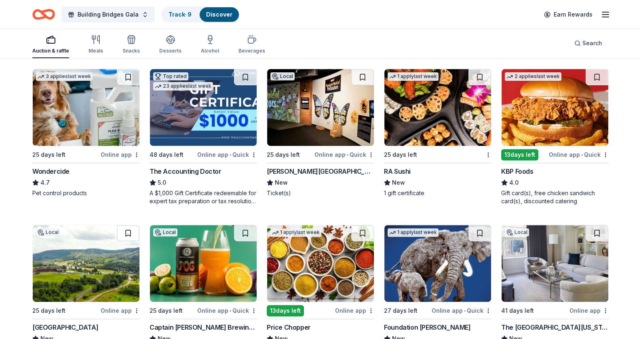
scroll to position [404, 0]
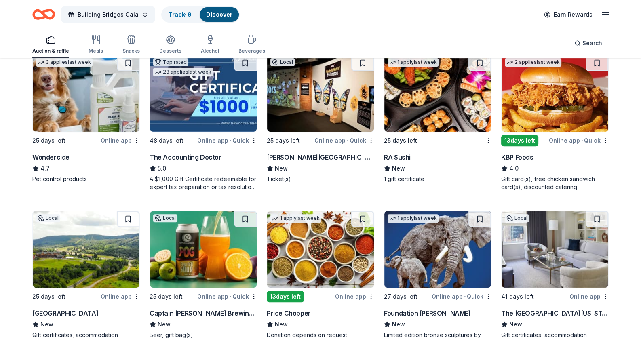
click at [404, 162] on div "RA Sushi" at bounding box center [397, 157] width 27 height 10
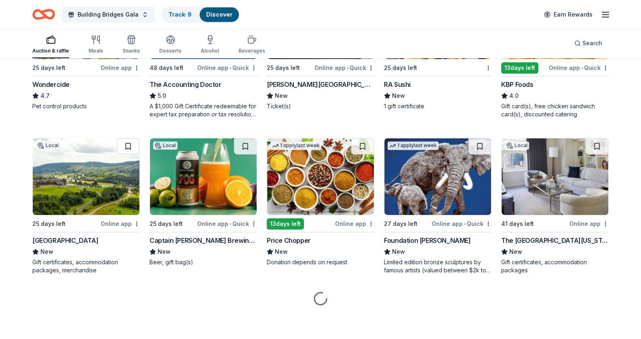
scroll to position [548, 0]
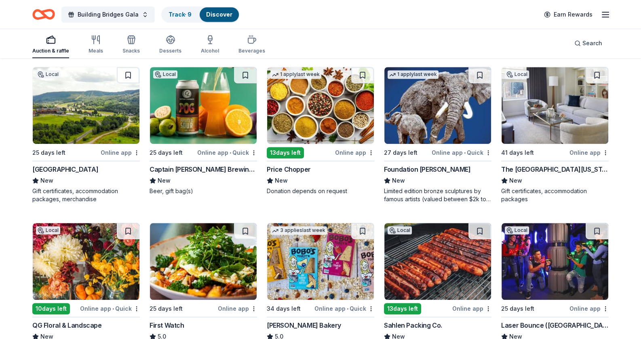
click at [445, 174] on div "Foundation Michelangelo" at bounding box center [427, 170] width 87 height 10
click at [82, 174] on div "Greek Peak Mountain Resort" at bounding box center [65, 170] width 66 height 10
click at [558, 174] on div "The Peninsula New York" at bounding box center [556, 170] width 108 height 10
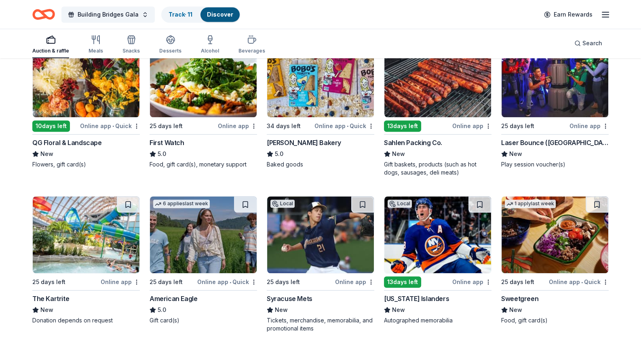
scroll to position [750, 0]
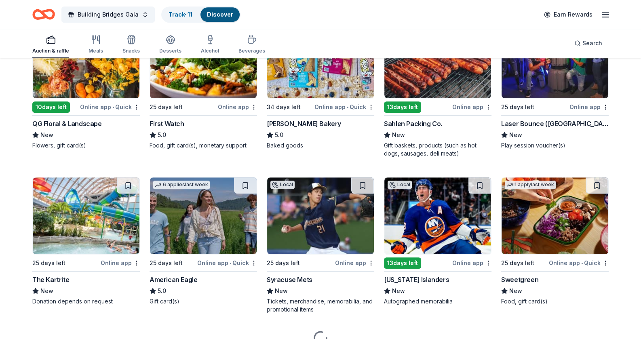
click at [299, 129] on div "Bobo's Bakery" at bounding box center [304, 124] width 74 height 10
click at [361, 38] on button at bounding box center [362, 29] width 23 height 16
click at [544, 129] on div "Laser Bounce (Long Island)" at bounding box center [556, 124] width 108 height 10
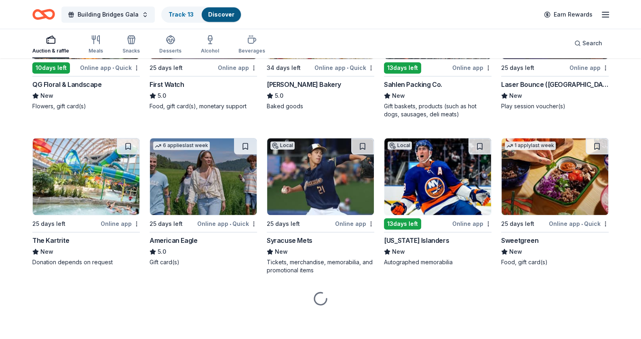
scroll to position [872, 0]
click at [67, 89] on div "QG Floral & Landscape" at bounding box center [67, 85] width 70 height 10
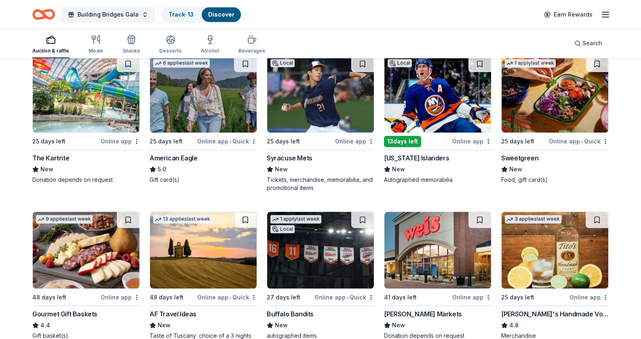
scroll to position [790, 0]
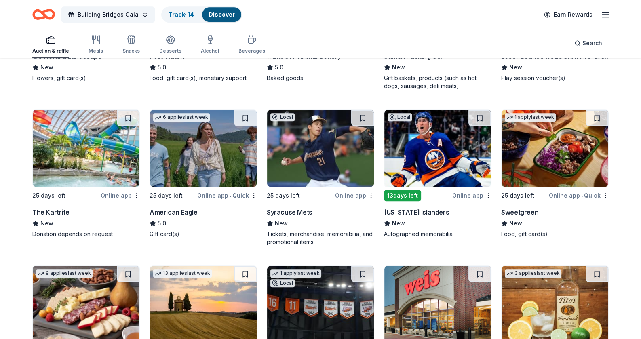
scroll to position [872, 0]
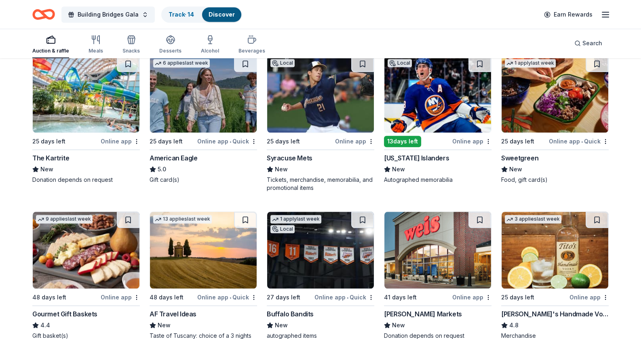
click at [528, 163] on div "Sweetgreen" at bounding box center [520, 158] width 37 height 10
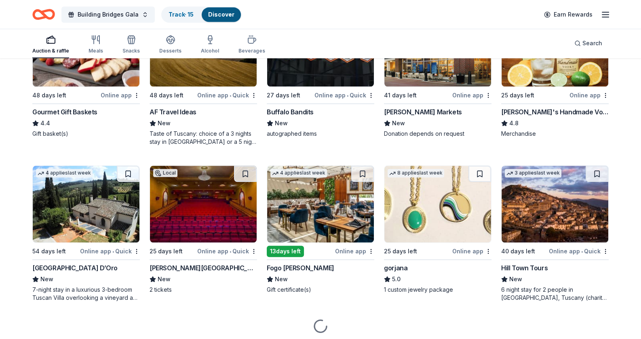
scroll to position [1114, 0]
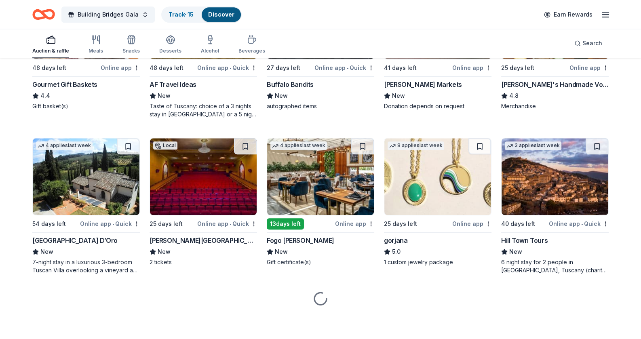
click at [78, 89] on div "Gourmet Gift Baskets" at bounding box center [64, 85] width 65 height 10
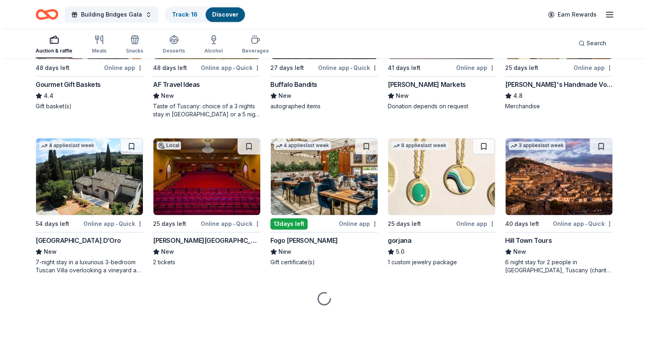
scroll to position [1249, 0]
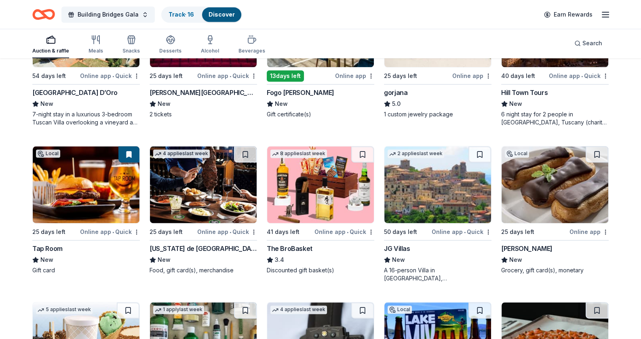
click at [183, 97] on div "Engeman Theater" at bounding box center [204, 93] width 108 height 10
click at [126, 13] on span "Building Bridges Gala" at bounding box center [108, 15] width 61 height 10
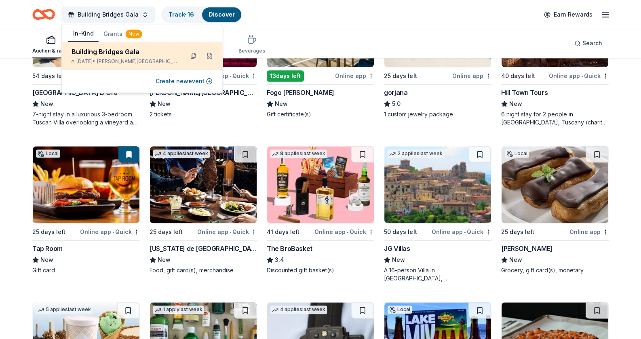
click at [193, 53] on button at bounding box center [193, 55] width 13 height 13
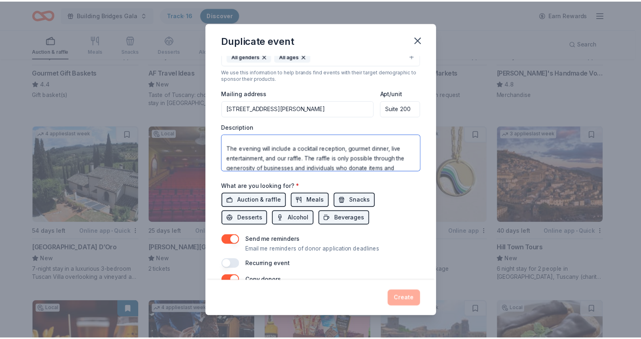
scroll to position [165, 0]
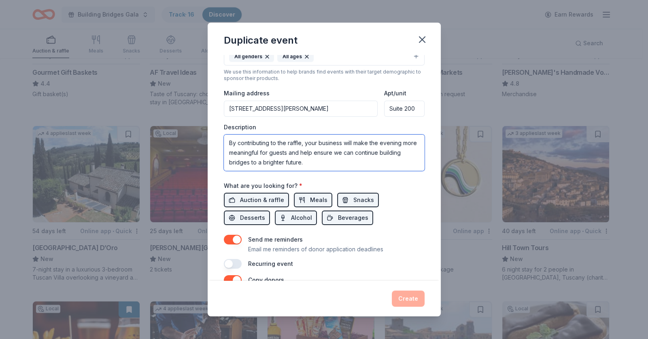
drag, startPoint x: 227, startPoint y: 142, endPoint x: 406, endPoint y: 195, distance: 187.2
click at [406, 195] on div "Event name * Building Bridges Gala 21 /100 Event website Attendance * 250 Date …" at bounding box center [324, 81] width 201 height 375
click at [421, 39] on icon "button" at bounding box center [422, 40] width 6 height 6
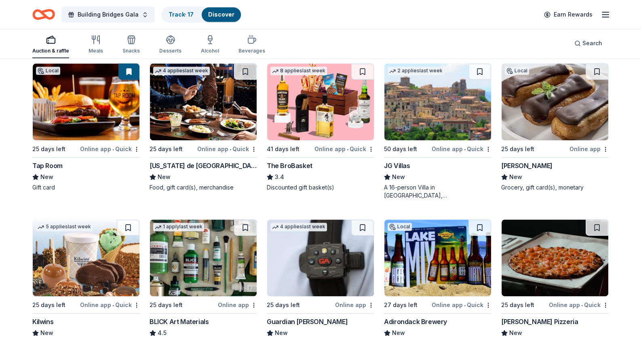
scroll to position [1330, 0]
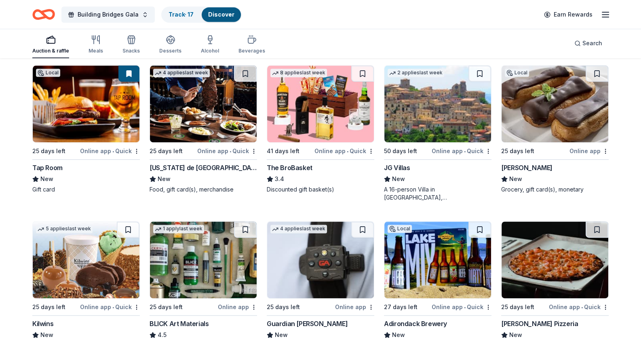
click at [305, 17] on div "Fogo de Chao" at bounding box center [301, 12] width 68 height 10
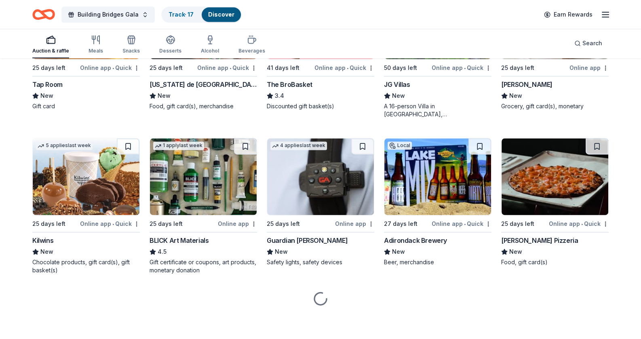
scroll to position [1573, 0]
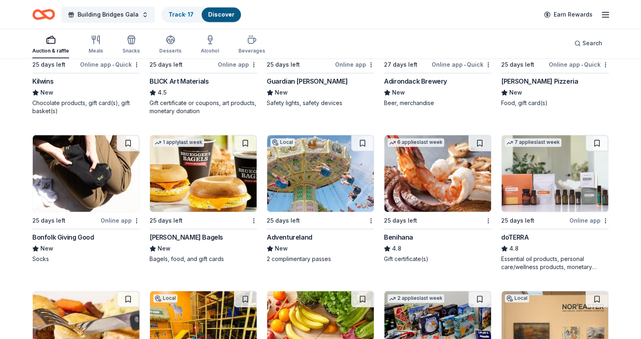
click at [194, 86] on div "BLICK Art Materials" at bounding box center [179, 81] width 59 height 10
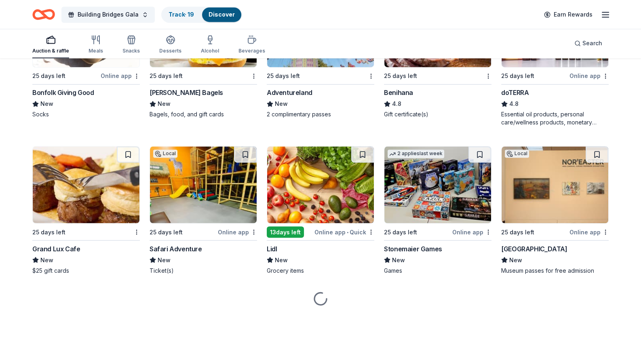
scroll to position [1857, 0]
click at [292, 97] on div "Adventureland" at bounding box center [290, 93] width 46 height 10
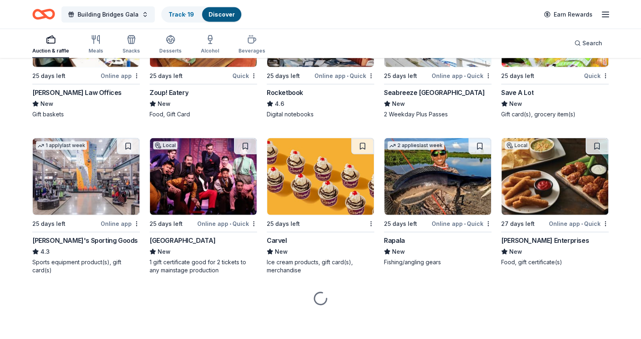
scroll to position [2710, 0]
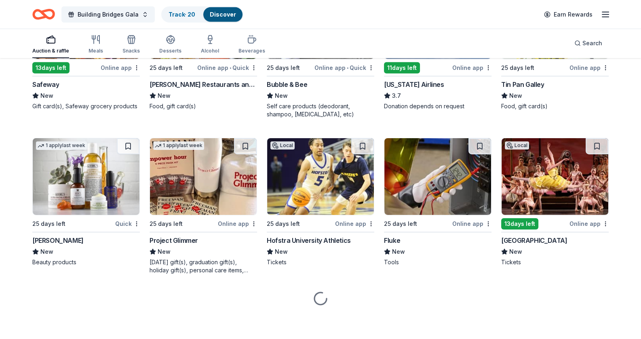
scroll to position [3484, 0]
click at [404, 89] on div "Alaska Airlines" at bounding box center [414, 85] width 60 height 10
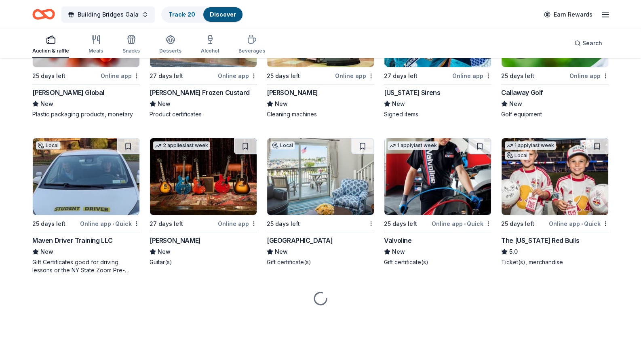
scroll to position [3836, 0]
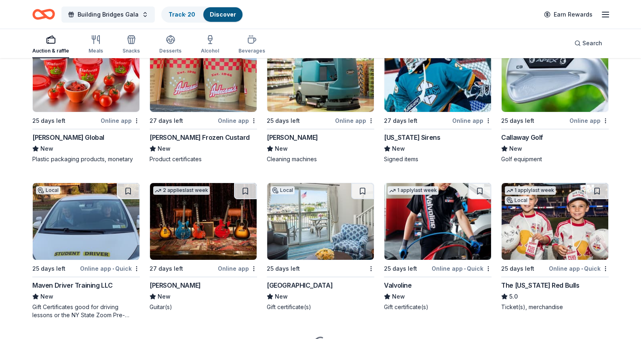
scroll to position [3512, 0]
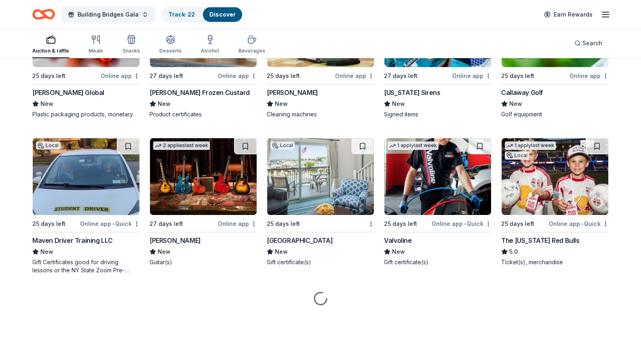
scroll to position [3674, 0]
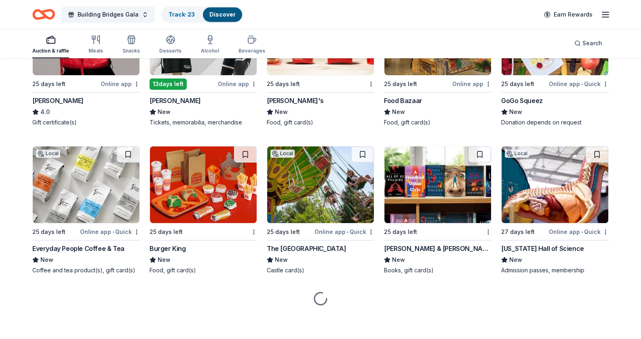
scroll to position [5034, 0]
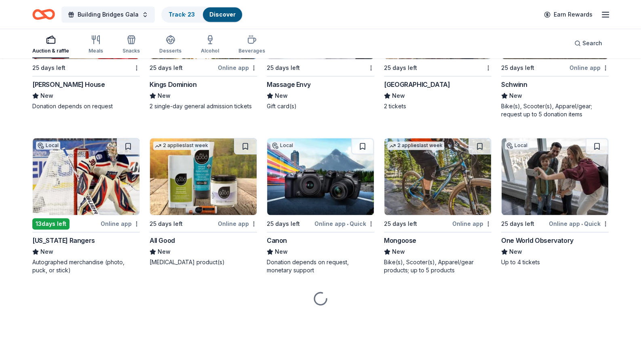
click at [94, 12] on span "Building Bridges Gala" at bounding box center [108, 15] width 61 height 10
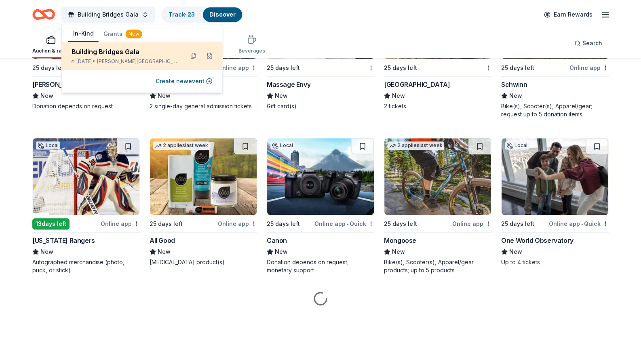
click at [218, 55] on div "Building Bridges Gala Nov 12, 2025 • Stewart Manor, NY" at bounding box center [142, 56] width 161 height 28
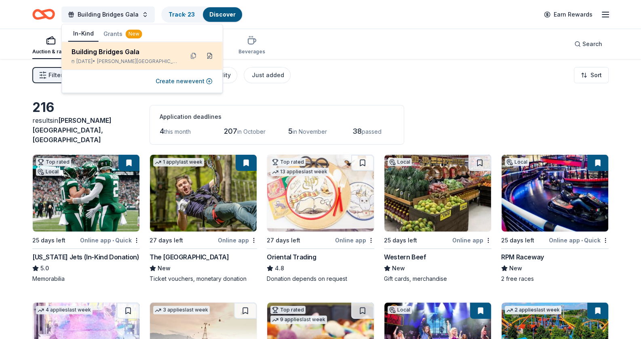
click at [212, 58] on button at bounding box center [209, 55] width 13 height 13
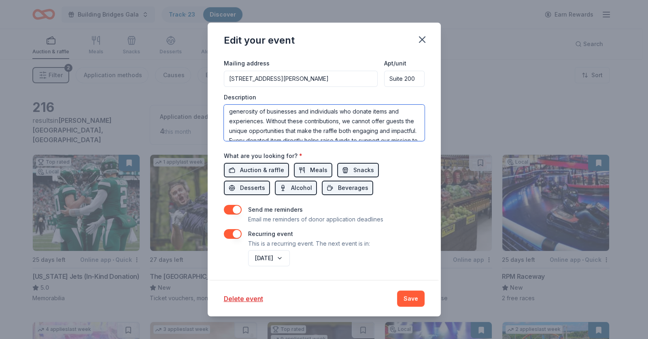
scroll to position [165, 0]
drag, startPoint x: 226, startPoint y: 111, endPoint x: 408, endPoint y: 174, distance: 192.5
click at [408, 174] on div "Event name * Building Bridges Gala 21 /100 Event website Attendance * 250 Date …" at bounding box center [324, 66] width 201 height 404
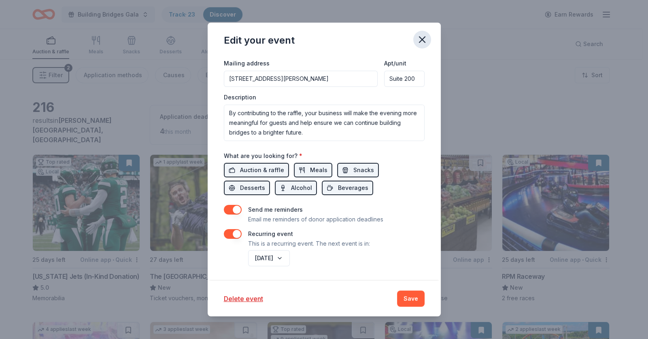
click at [422, 39] on icon "button" at bounding box center [422, 40] width 6 height 6
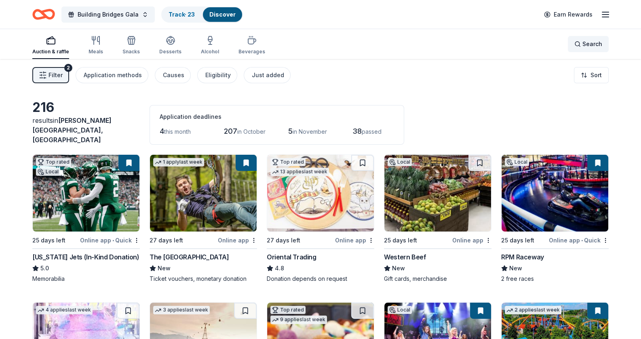
click at [594, 45] on span "Search" at bounding box center [593, 44] width 20 height 10
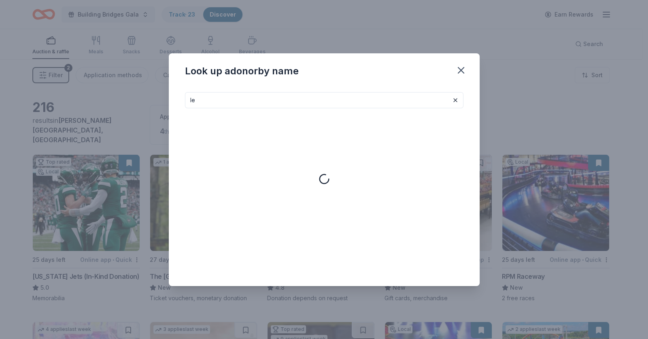
type input "l"
click at [459, 67] on icon "button" at bounding box center [460, 70] width 11 height 11
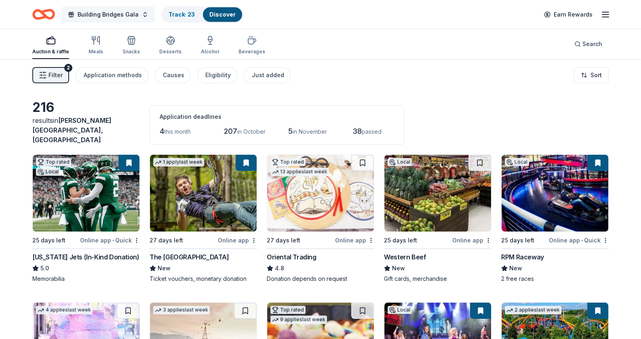
click at [121, 17] on span "Building Bridges Gala" at bounding box center [108, 15] width 61 height 10
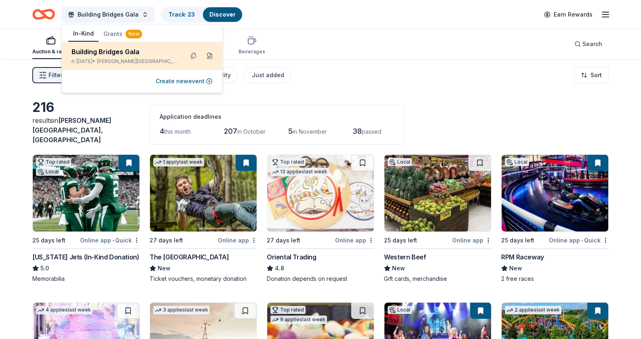
click at [207, 54] on button at bounding box center [209, 55] width 13 height 13
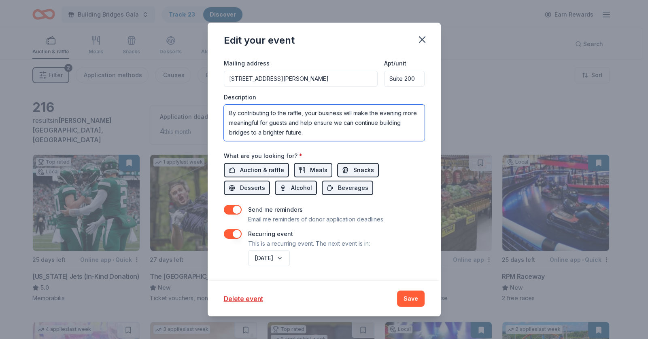
drag, startPoint x: 226, startPoint y: 111, endPoint x: 358, endPoint y: 174, distance: 146.4
click at [358, 175] on div "Event name * Building Bridges Gala 21 /100 Event website Attendance * 250 Date …" at bounding box center [324, 66] width 201 height 404
click at [425, 36] on icon "button" at bounding box center [421, 39] width 11 height 11
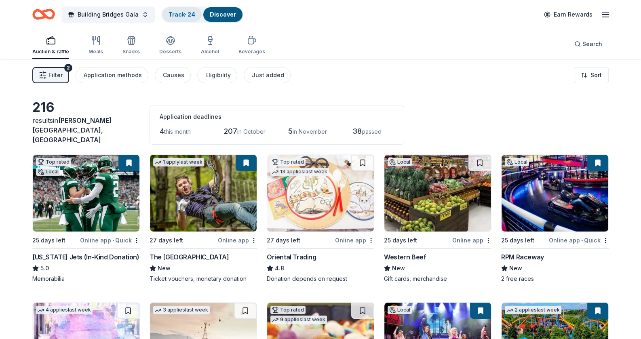
click at [189, 9] on div "Track · 24" at bounding box center [182, 14] width 40 height 15
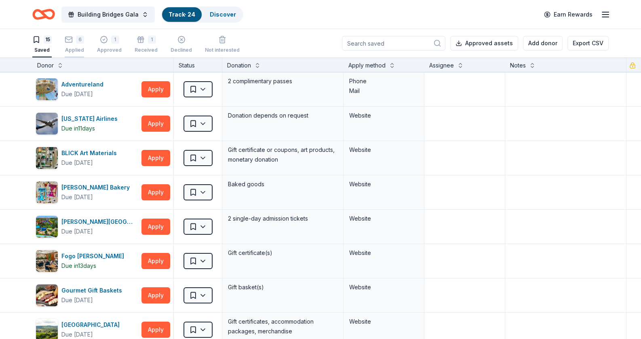
click at [75, 41] on div "6" at bounding box center [74, 40] width 19 height 8
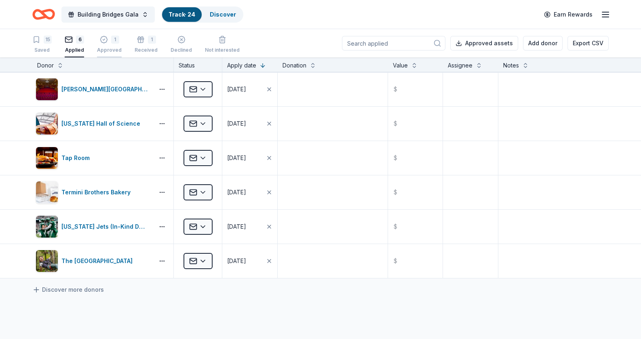
click at [109, 44] on div "1 Approved" at bounding box center [109, 45] width 25 height 18
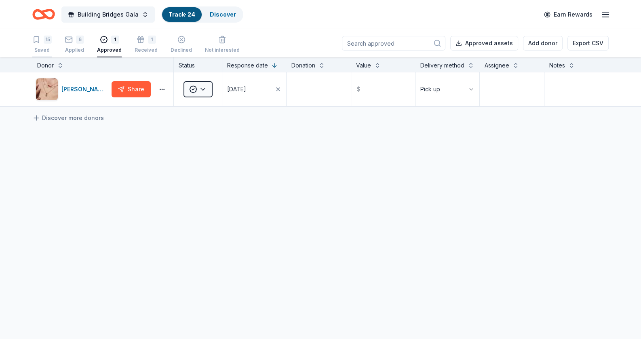
click at [38, 43] on icon "button" at bounding box center [36, 40] width 8 height 8
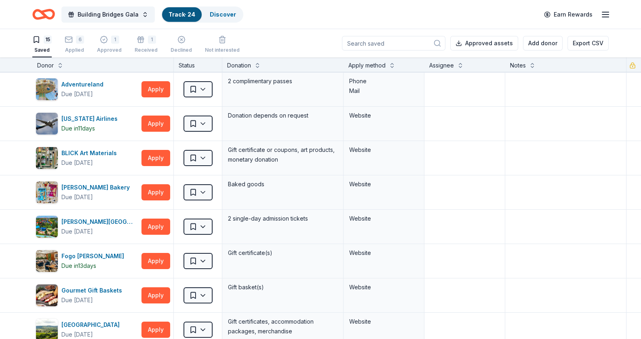
click at [46, 19] on icon "Home" at bounding box center [43, 14] width 23 height 19
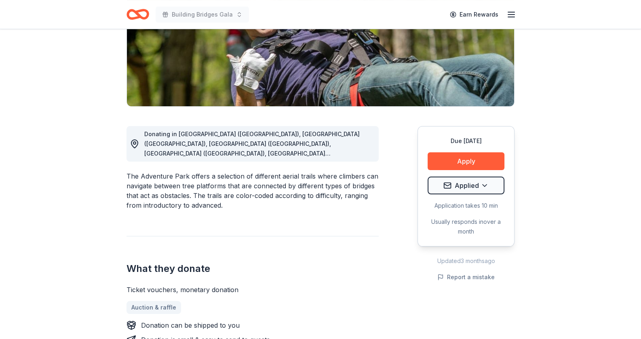
scroll to position [161, 0]
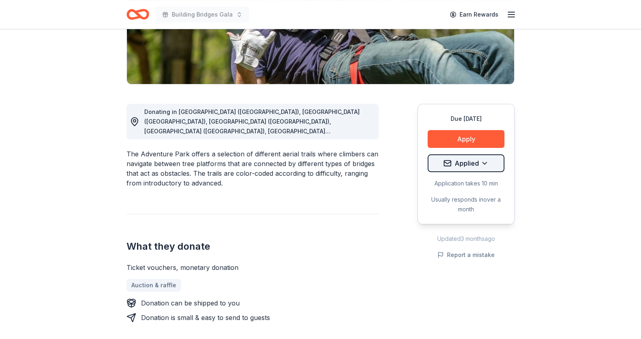
click at [471, 161] on html "Building Bridges Gala Earn Rewards Due in 27 days Share The Adventure Park New …" at bounding box center [320, 8] width 641 height 339
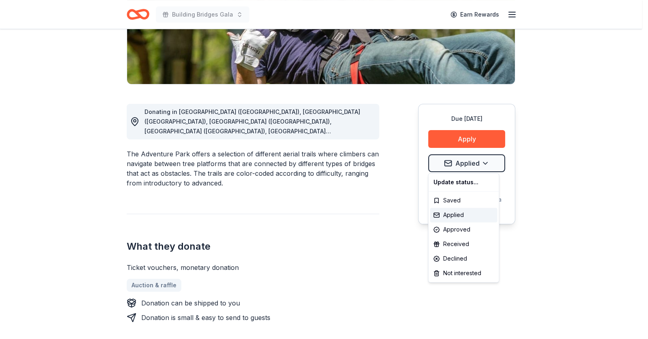
click at [562, 171] on html "Building Bridges Gala Earn Rewards Due in 27 days Share The Adventure Park New …" at bounding box center [324, 8] width 648 height 339
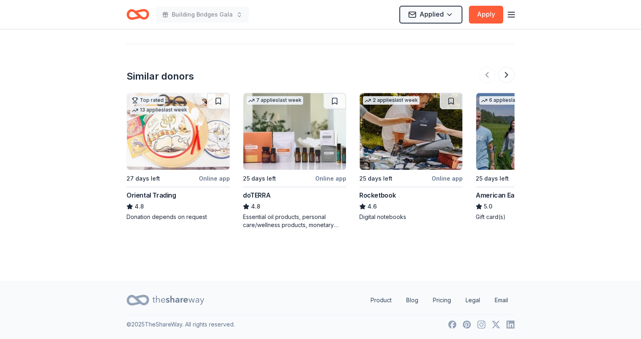
scroll to position [917, 0]
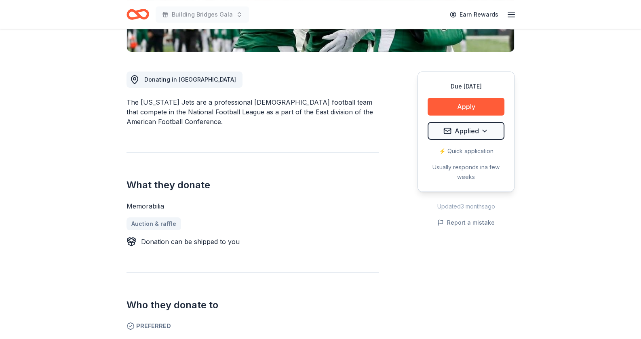
scroll to position [243, 0]
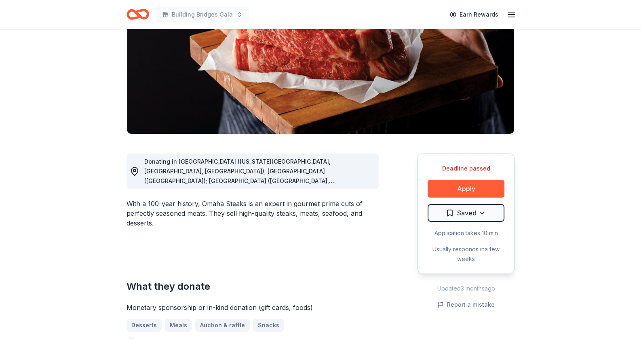
scroll to position [121, 0]
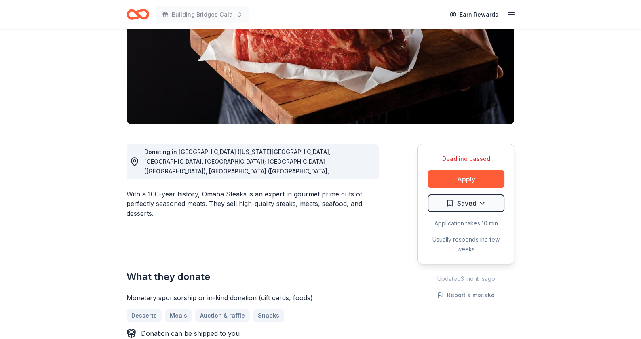
click at [321, 169] on span "Donating in CO (Colorado Springs, Denver, Westminster); CT (South Windsor); FL …" at bounding box center [239, 239] width 190 height 182
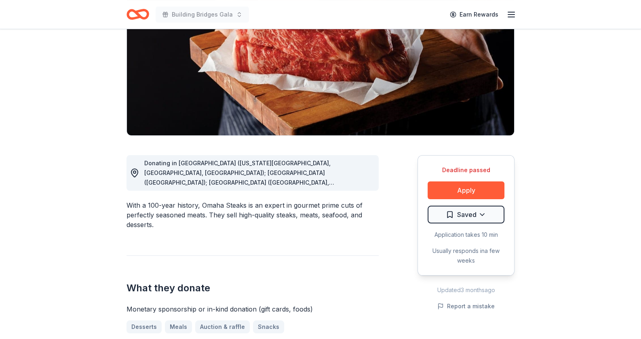
scroll to position [0, 0]
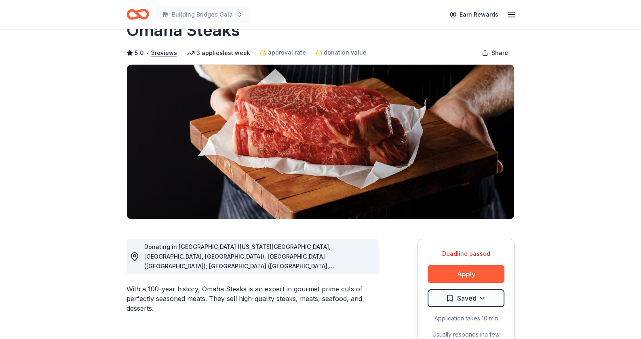
scroll to position [40, 0]
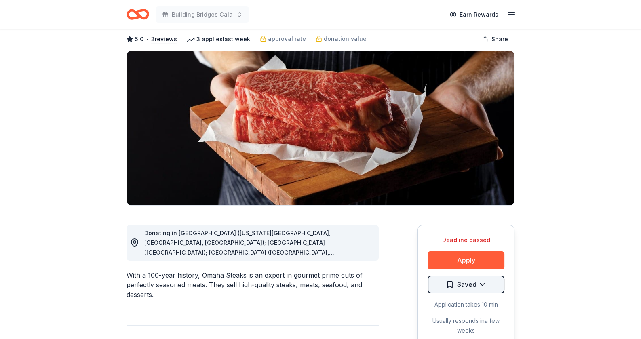
click at [477, 288] on html "Building Bridges Gala Earn Rewards Deadline passed Share Omaha Steaks 5.0 • 3 r…" at bounding box center [320, 129] width 641 height 339
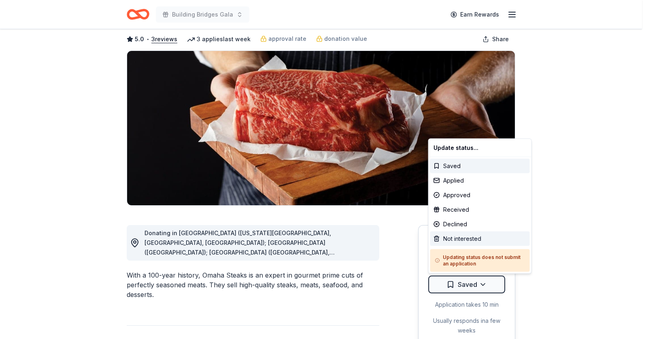
click at [473, 241] on div "Not interested" at bounding box center [479, 239] width 99 height 15
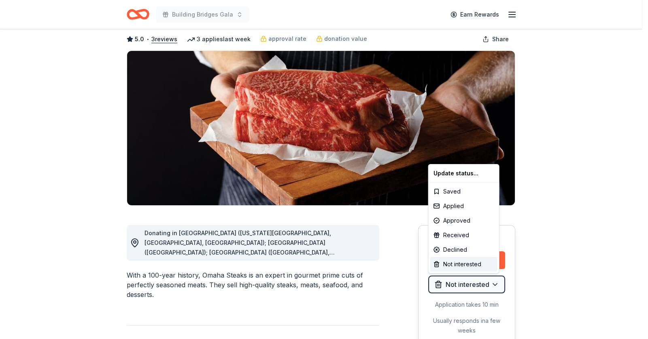
click at [591, 191] on html "Building Bridges Gala Earn Rewards Deadline passed Share Omaha Steaks 5.0 • 3 r…" at bounding box center [324, 129] width 648 height 339
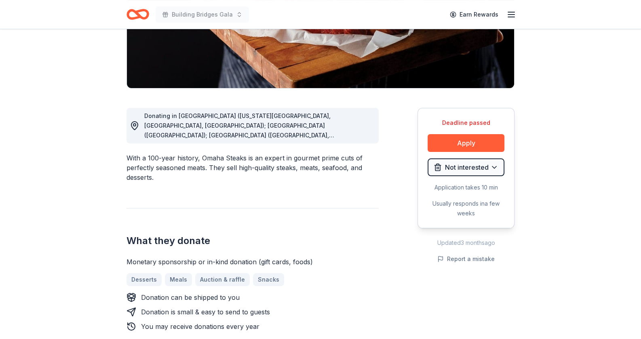
scroll to position [161, 0]
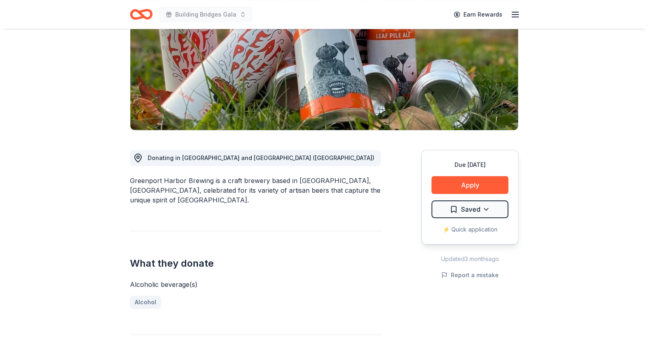
scroll to position [121, 0]
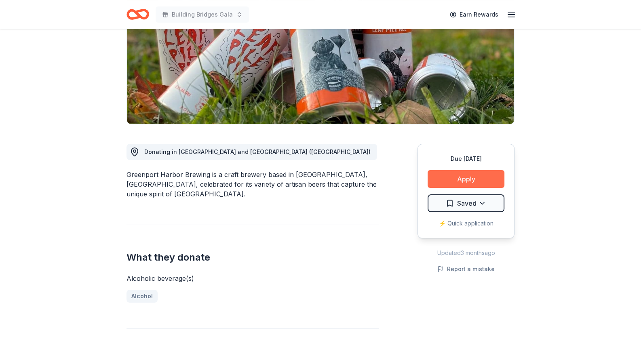
click at [473, 179] on button "Apply" at bounding box center [466, 179] width 77 height 18
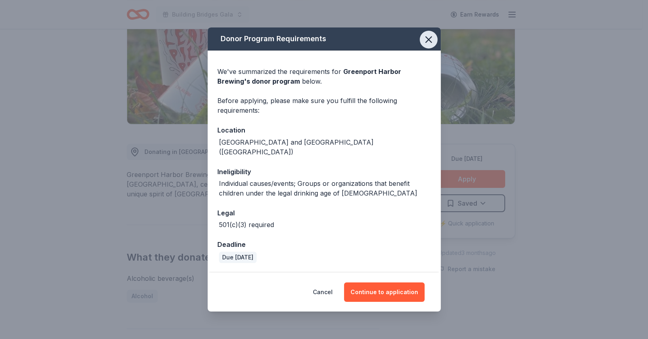
click at [432, 45] on icon "button" at bounding box center [428, 39] width 11 height 11
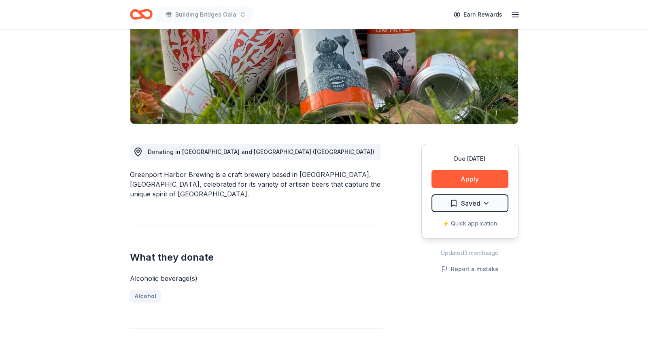
click at [489, 208] on html "Building Bridges Gala Earn Rewards Due [DATE] Share [GEOGRAPHIC_DATA] Brewing N…" at bounding box center [324, 48] width 648 height 339
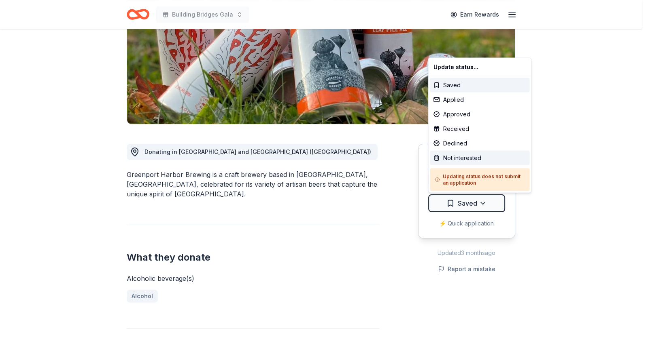
click at [485, 156] on div "Not interested" at bounding box center [479, 158] width 99 height 15
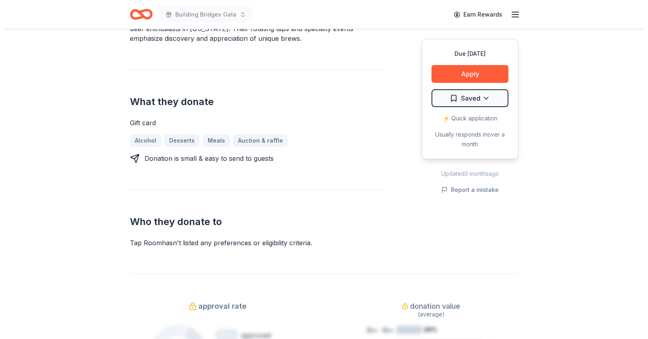
scroll to position [283, 0]
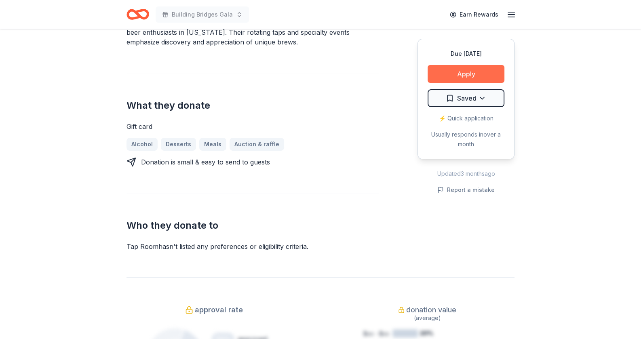
click at [468, 68] on button "Apply" at bounding box center [466, 74] width 77 height 18
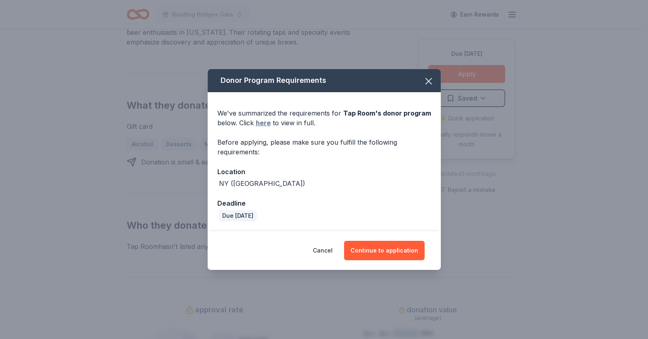
click at [265, 121] on link "here" at bounding box center [263, 123] width 15 height 10
click at [396, 248] on button "Continue to application" at bounding box center [384, 250] width 80 height 19
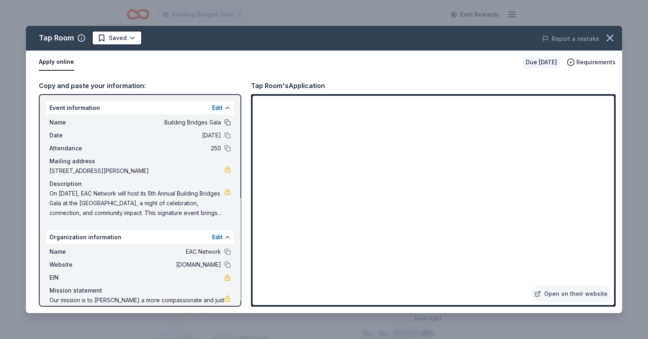
click at [224, 123] on button at bounding box center [227, 122] width 6 height 6
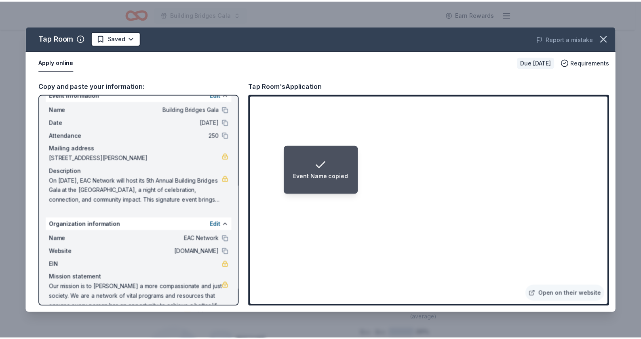
scroll to position [0, 0]
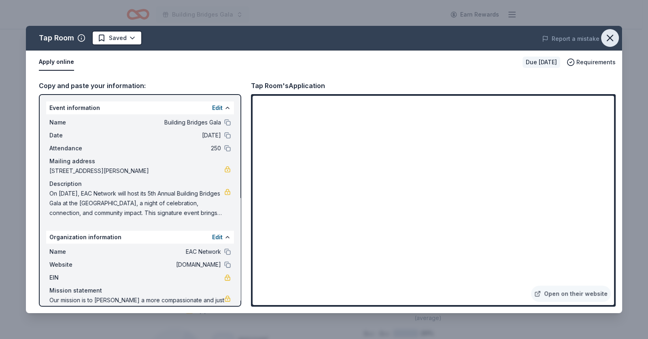
click at [611, 36] on icon "button" at bounding box center [610, 38] width 6 height 6
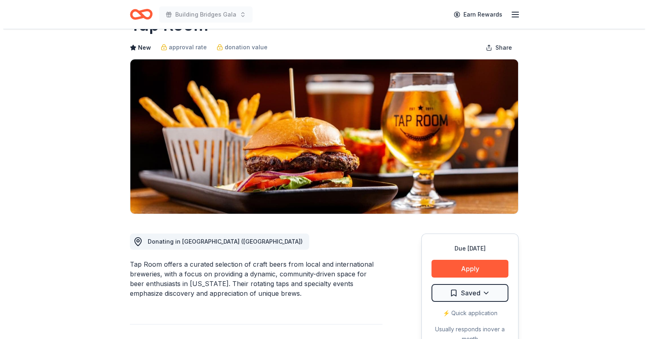
scroll to position [40, 0]
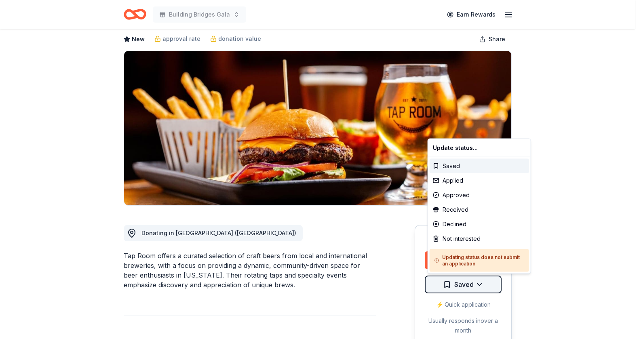
click at [493, 288] on html "Building Bridges Gala Earn Rewards Due in 25 days Share Tap Room New approval r…" at bounding box center [320, 129] width 641 height 339
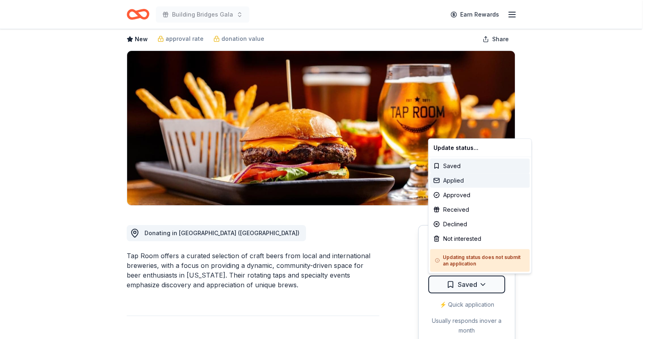
click at [490, 180] on div "Applied" at bounding box center [479, 181] width 99 height 15
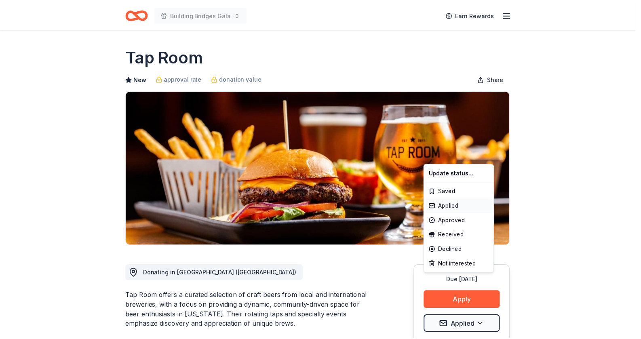
scroll to position [0, 0]
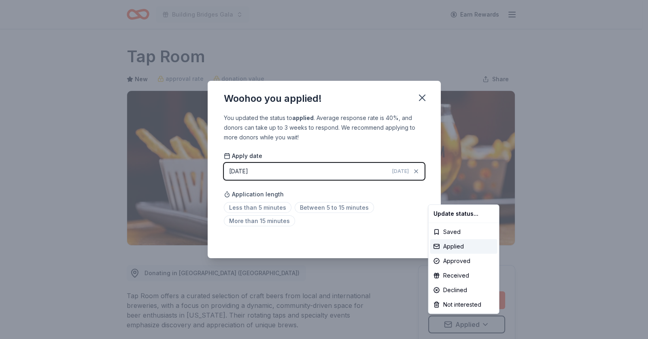
click at [423, 97] on html "Building Bridges Gala Earn Rewards Due in 25 days Share Tap Room New approval r…" at bounding box center [324, 169] width 648 height 339
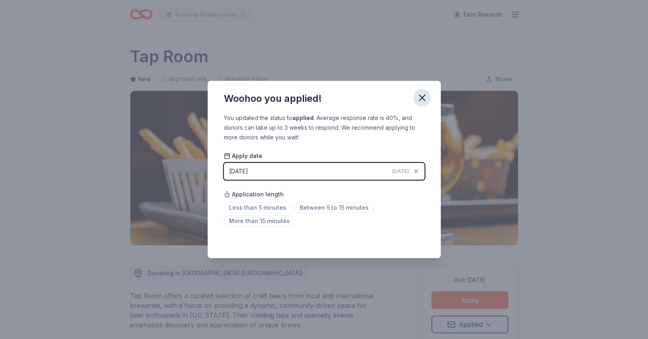
click at [420, 99] on icon "button" at bounding box center [422, 98] width 6 height 6
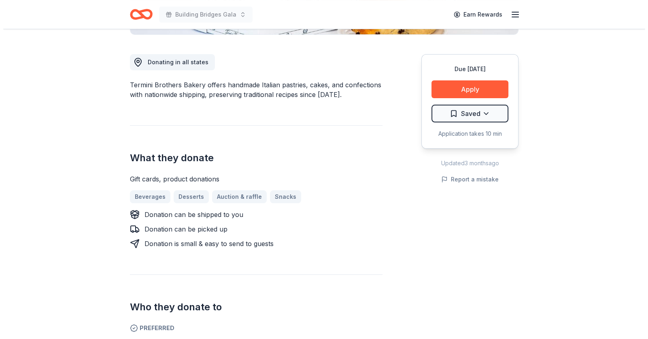
scroll to position [161, 0]
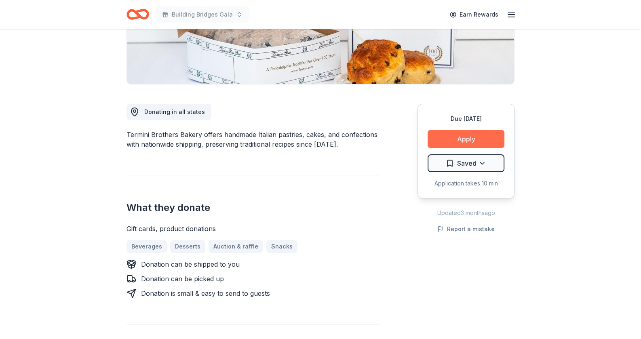
click at [491, 135] on button "Apply" at bounding box center [466, 139] width 77 height 18
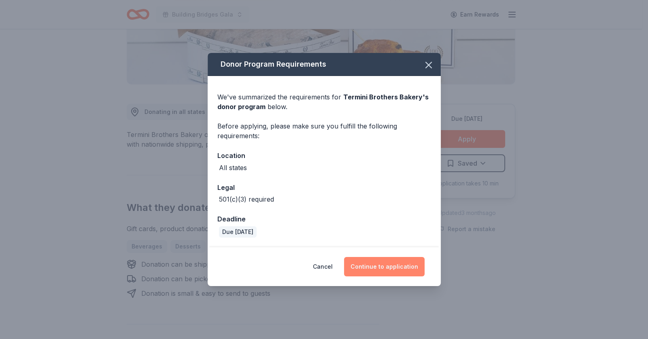
click at [385, 265] on button "Continue to application" at bounding box center [384, 266] width 80 height 19
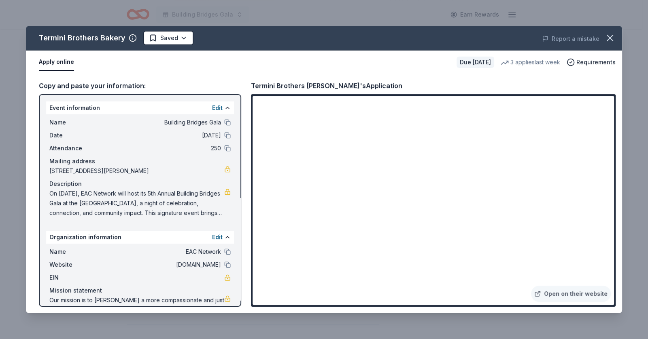
drag, startPoint x: 50, startPoint y: 172, endPoint x: 62, endPoint y: 176, distance: 12.8
click at [62, 176] on span "[STREET_ADDRESS][PERSON_NAME]" at bounding box center [136, 171] width 175 height 10
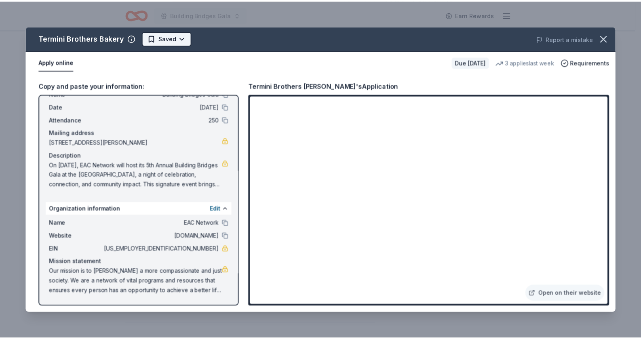
scroll to position [0, 0]
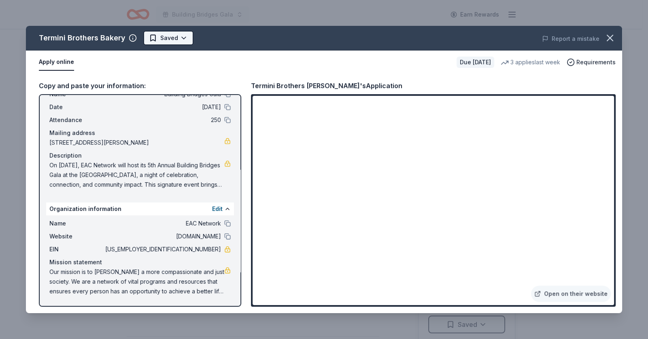
click at [186, 36] on html "Building Bridges Gala Earn Rewards Due [DATE] Share Termini Brothers Bakery New…" at bounding box center [324, 169] width 648 height 339
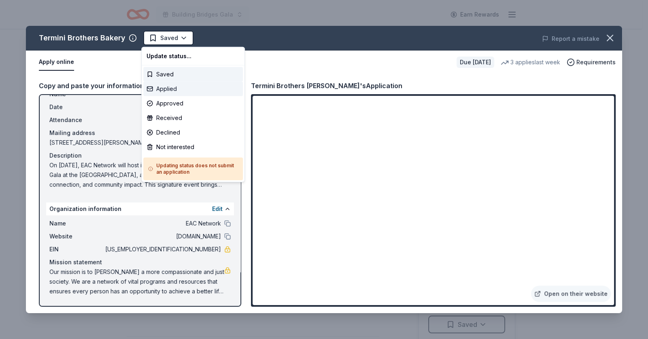
click at [180, 91] on div "Applied" at bounding box center [192, 89] width 99 height 15
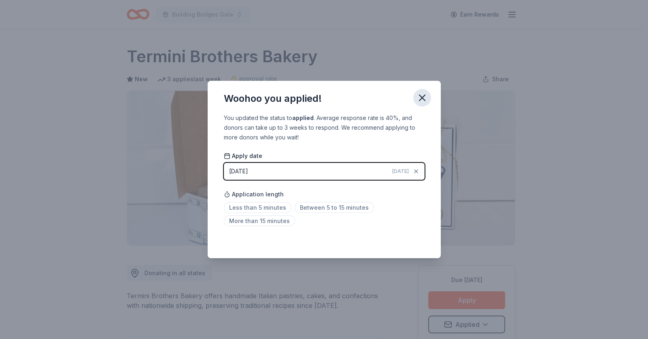
click at [421, 100] on icon "button" at bounding box center [421, 97] width 11 height 11
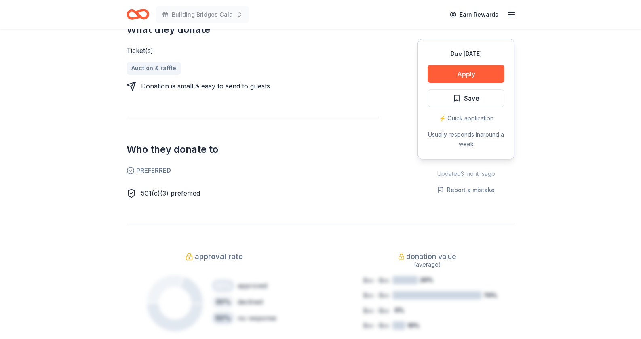
scroll to position [364, 0]
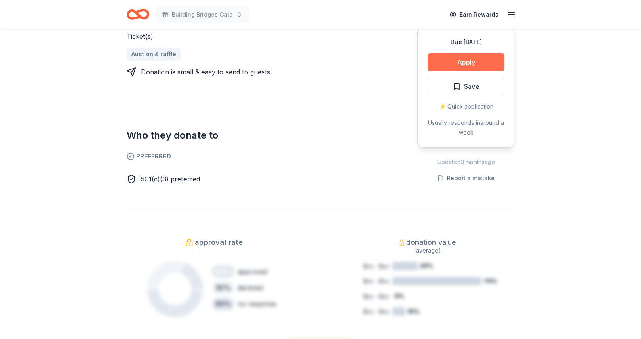
click at [473, 61] on button "Apply" at bounding box center [466, 62] width 77 height 18
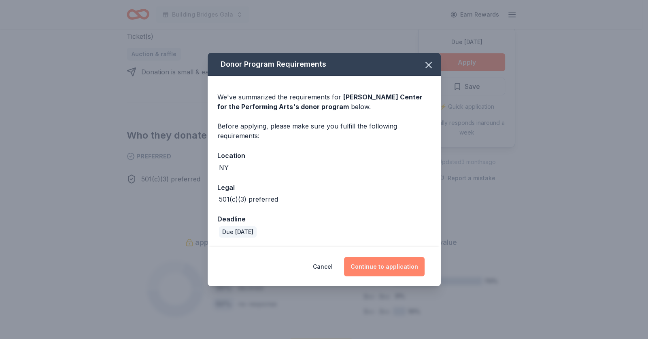
click at [393, 262] on button "Continue to application" at bounding box center [384, 266] width 80 height 19
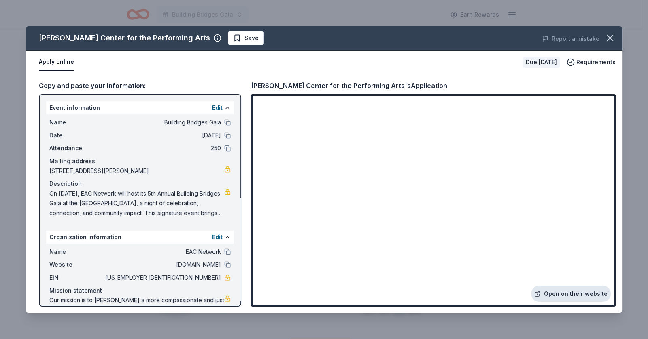
click at [563, 294] on link "Open on their website" at bounding box center [571, 294] width 80 height 16
click at [233, 35] on span "Save" at bounding box center [245, 38] width 25 height 10
click at [607, 38] on icon "button" at bounding box center [609, 37] width 11 height 11
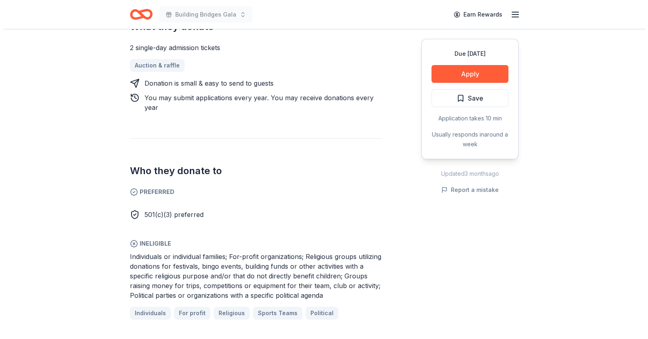
scroll to position [323, 0]
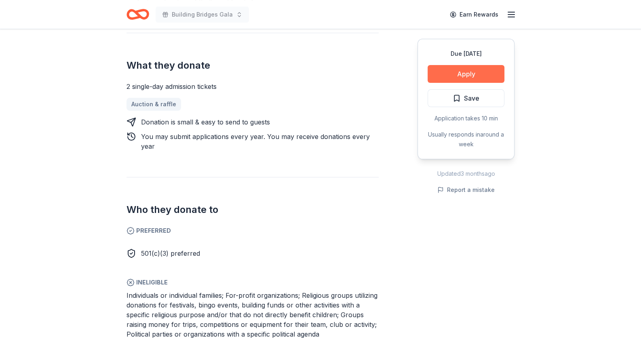
click at [485, 75] on button "Apply" at bounding box center [466, 74] width 77 height 18
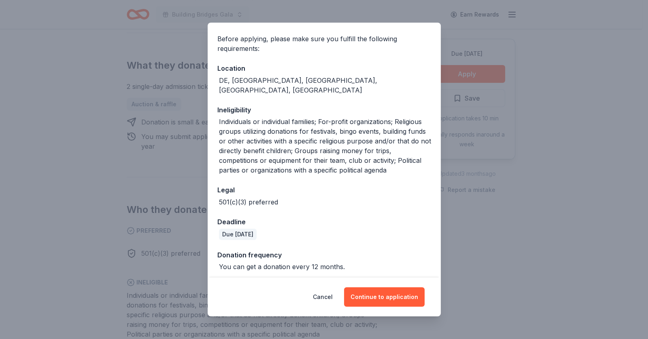
scroll to position [83, 0]
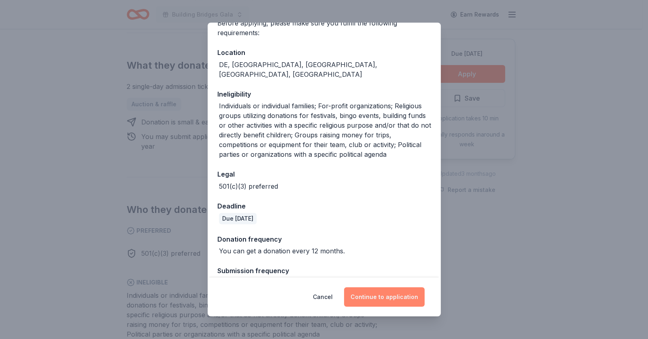
click at [400, 298] on button "Continue to application" at bounding box center [384, 297] width 80 height 19
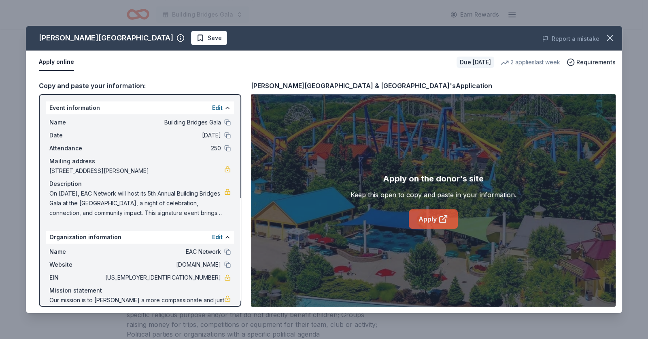
click at [423, 219] on link "Apply" at bounding box center [433, 219] width 49 height 19
click at [204, 32] on button "Save" at bounding box center [209, 38] width 36 height 15
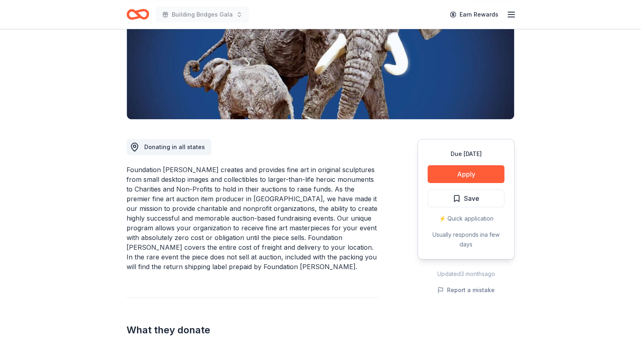
scroll to position [121, 0]
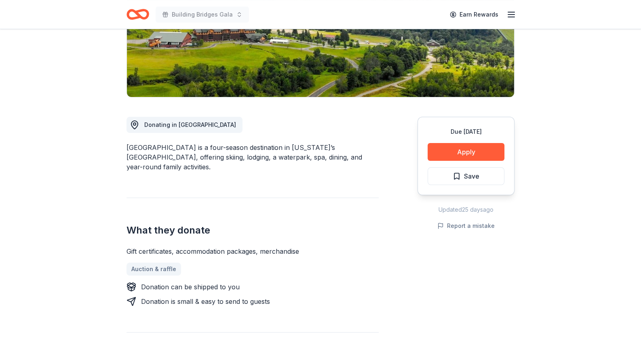
scroll to position [161, 0]
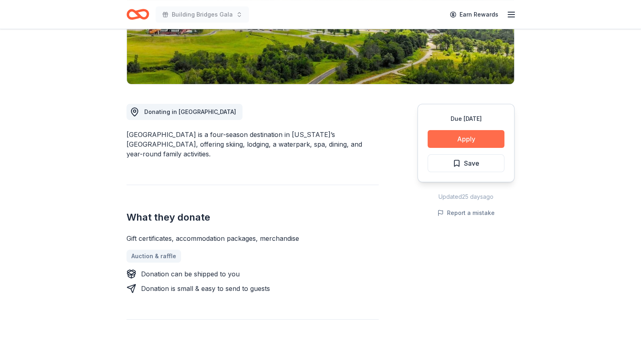
click at [447, 138] on button "Apply" at bounding box center [466, 139] width 77 height 18
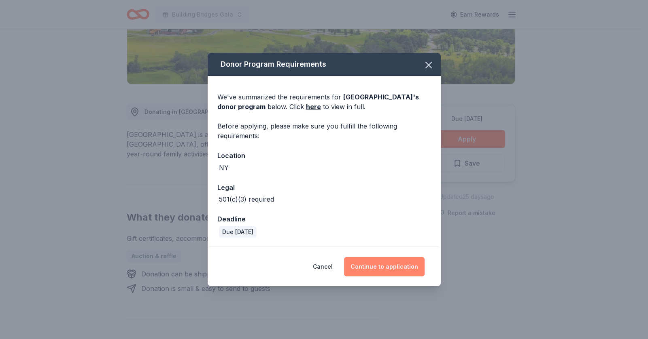
click at [399, 270] on button "Continue to application" at bounding box center [384, 266] width 80 height 19
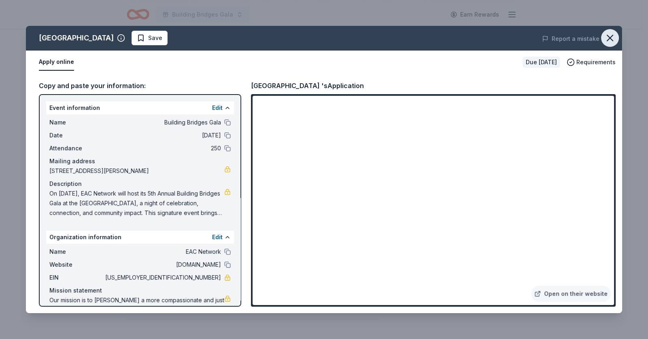
click at [611, 41] on icon "button" at bounding box center [609, 37] width 11 height 11
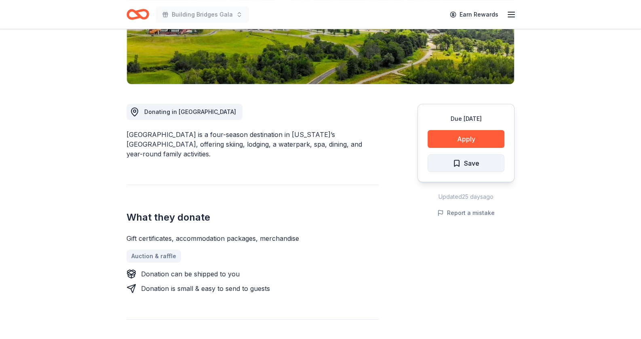
click at [459, 159] on span "Save" at bounding box center [466, 163] width 27 height 11
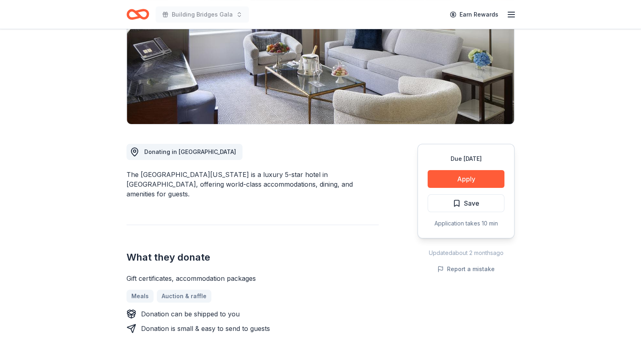
scroll to position [161, 0]
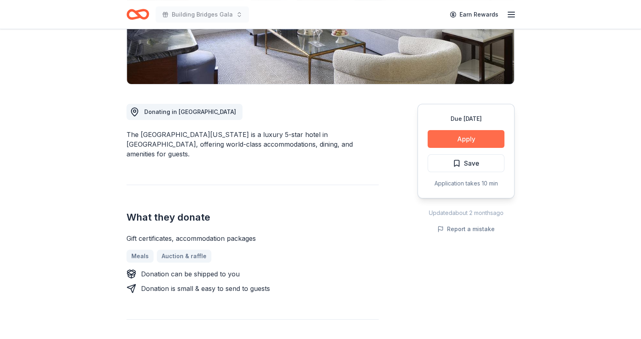
click at [481, 139] on button "Apply" at bounding box center [466, 139] width 77 height 18
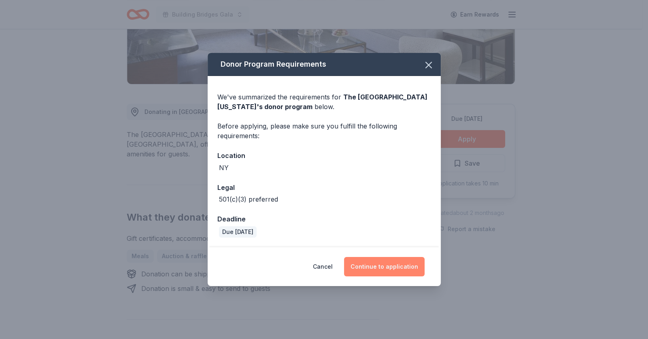
click at [396, 265] on button "Continue to application" at bounding box center [384, 266] width 80 height 19
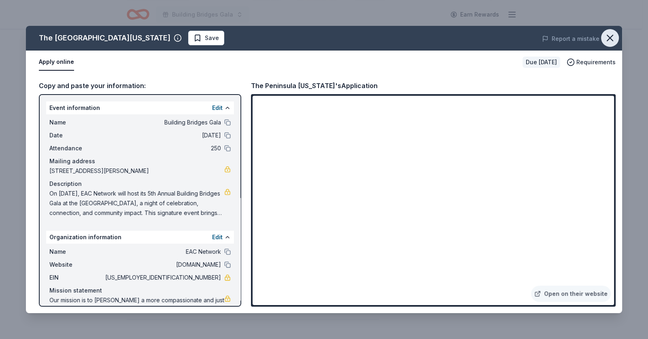
click at [607, 38] on icon "button" at bounding box center [609, 37] width 11 height 11
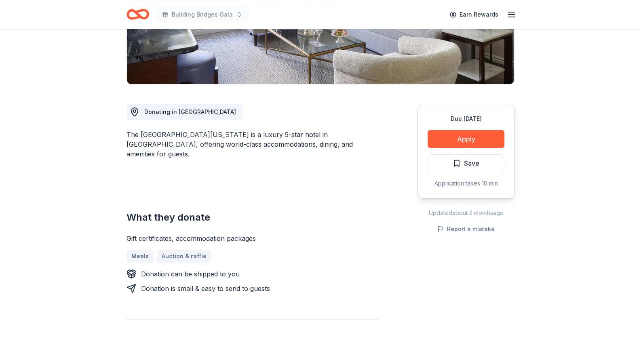
click at [474, 160] on span "Save" at bounding box center [471, 163] width 15 height 11
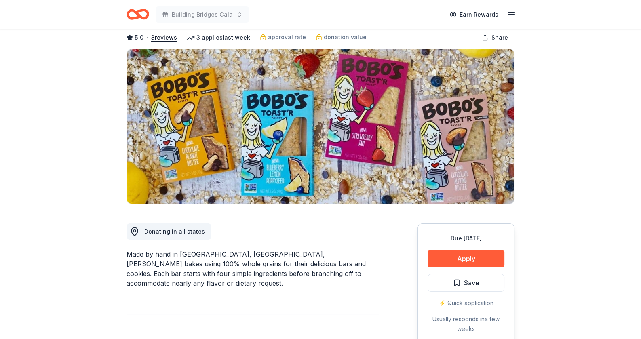
scroll to position [40, 0]
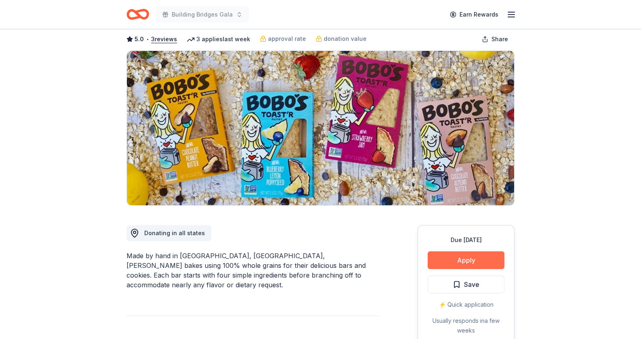
click at [494, 260] on button "Apply" at bounding box center [466, 261] width 77 height 18
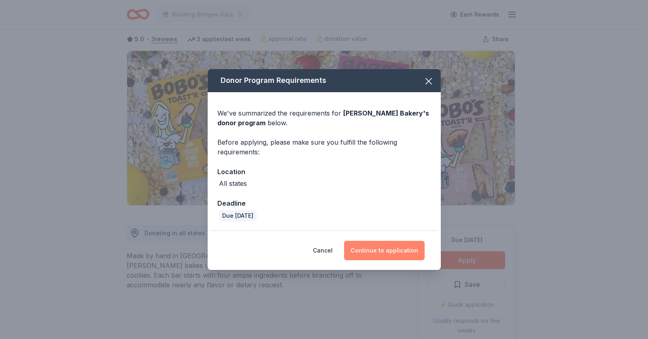
click at [378, 250] on button "Continue to application" at bounding box center [384, 250] width 80 height 19
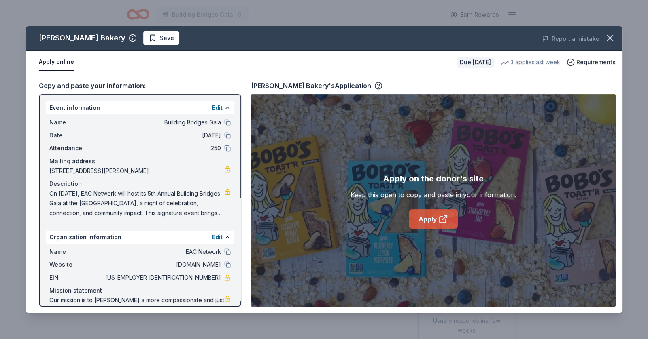
click at [439, 221] on icon at bounding box center [442, 220] width 6 height 6
click at [608, 40] on icon "button" at bounding box center [610, 38] width 6 height 6
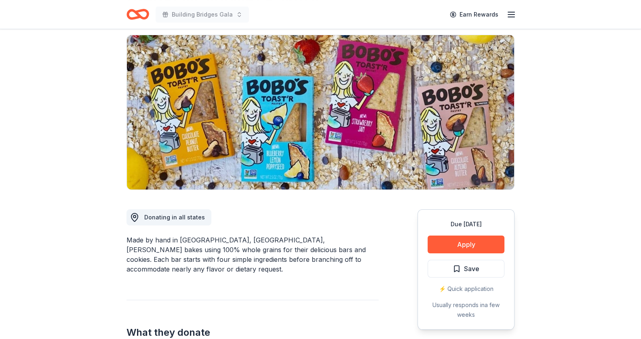
scroll to position [0, 0]
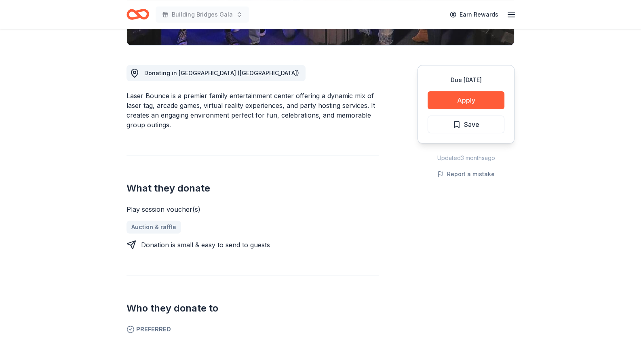
scroll to position [202, 0]
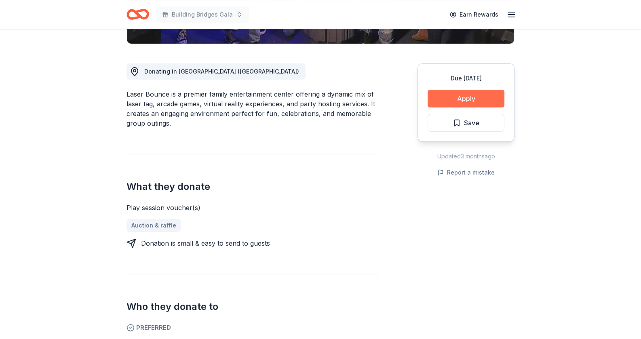
click at [480, 99] on button "Apply" at bounding box center [466, 99] width 77 height 18
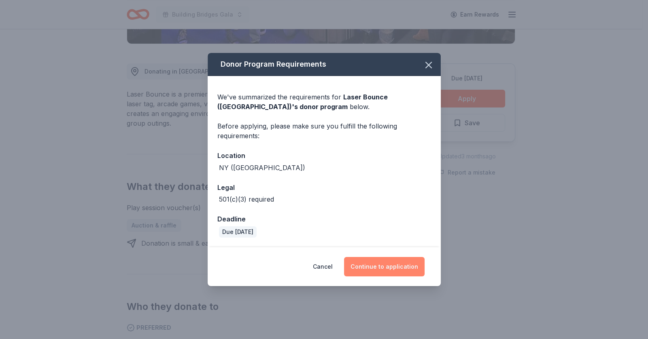
click at [399, 267] on button "Continue to application" at bounding box center [384, 266] width 80 height 19
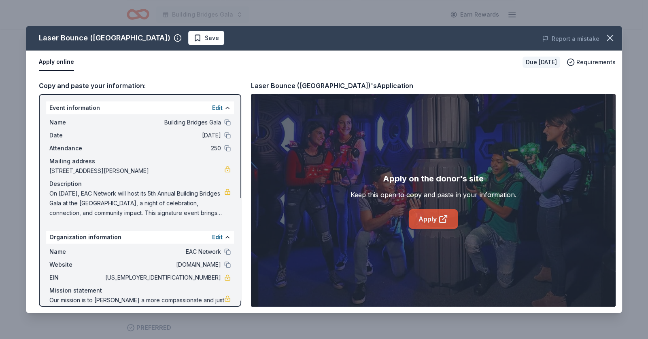
click at [433, 222] on link "Apply" at bounding box center [433, 219] width 49 height 19
drag, startPoint x: 170, startPoint y: 40, endPoint x: 284, endPoint y: 27, distance: 114.4
click at [205, 40] on span "Save" at bounding box center [212, 38] width 14 height 10
click at [607, 36] on icon "button" at bounding box center [609, 37] width 11 height 11
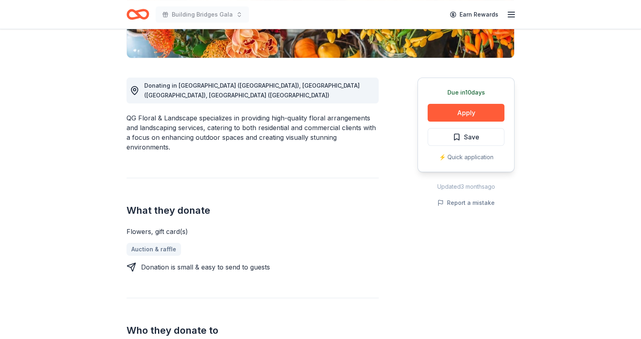
scroll to position [202, 0]
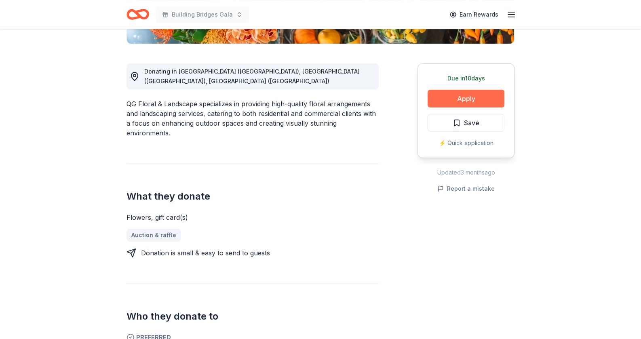
click at [483, 97] on button "Apply" at bounding box center [466, 99] width 77 height 18
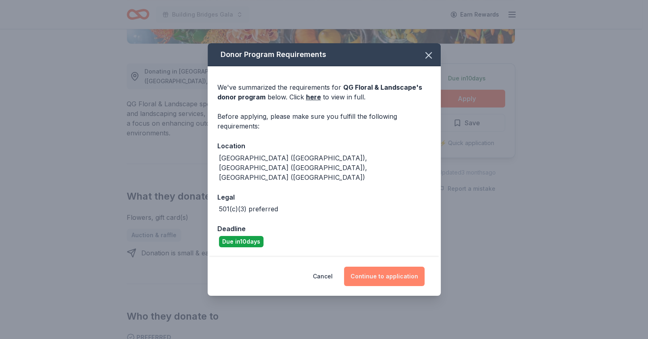
click at [400, 267] on button "Continue to application" at bounding box center [384, 276] width 80 height 19
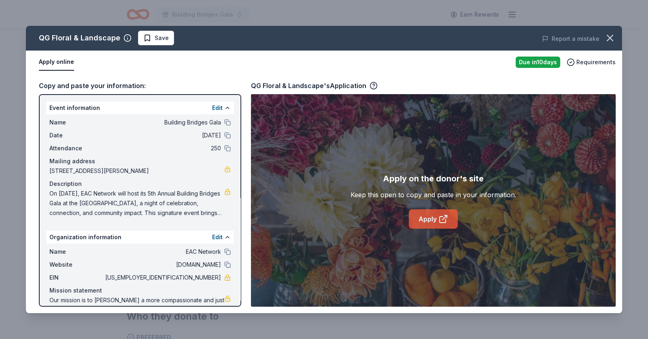
click at [436, 222] on link "Apply" at bounding box center [433, 219] width 49 height 19
click at [611, 40] on icon "button" at bounding box center [610, 38] width 6 height 6
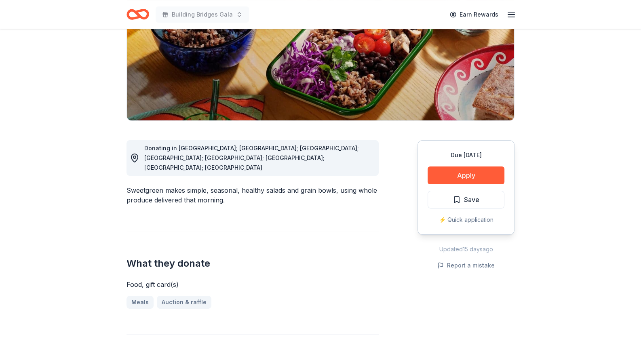
scroll to position [121, 0]
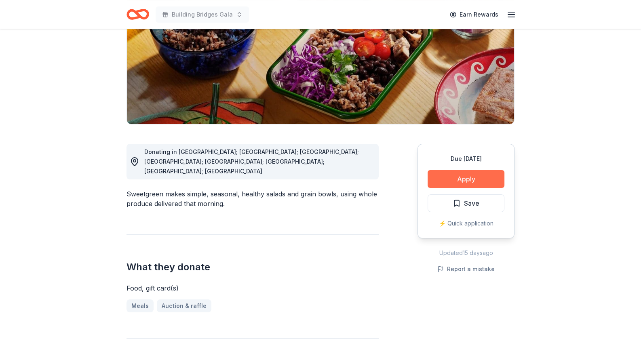
click at [486, 180] on button "Apply" at bounding box center [466, 179] width 77 height 18
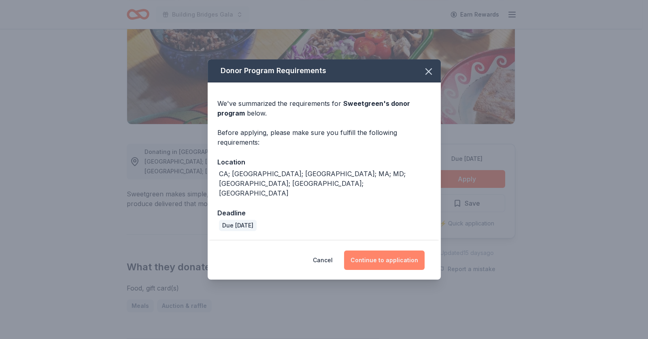
click at [385, 251] on button "Continue to application" at bounding box center [384, 260] width 80 height 19
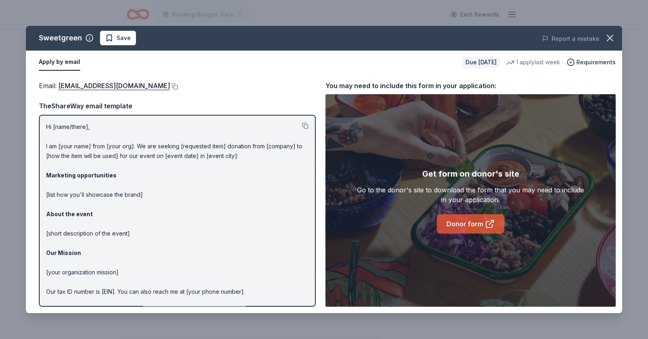
click at [473, 226] on link "Donor form" at bounding box center [470, 223] width 68 height 19
click at [605, 36] on icon "button" at bounding box center [609, 37] width 11 height 11
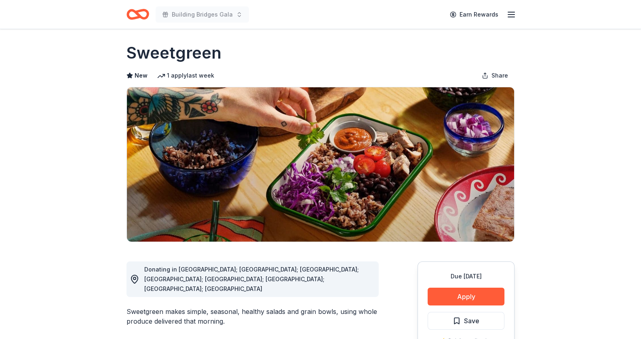
scroll to position [0, 0]
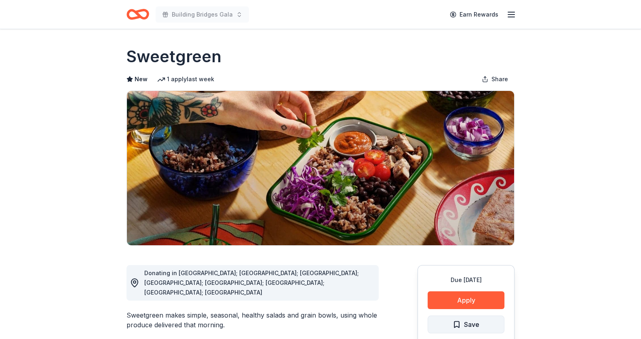
click at [461, 324] on span "Save" at bounding box center [466, 325] width 27 height 11
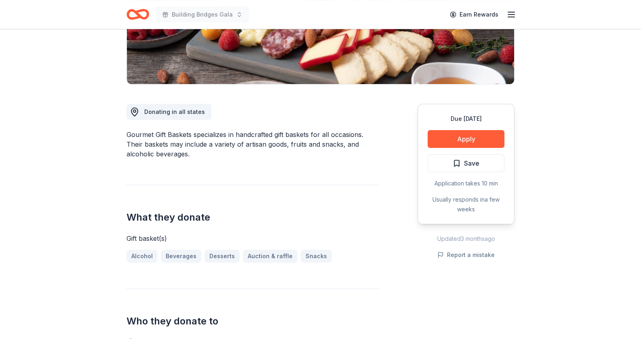
scroll to position [161, 0]
click at [472, 138] on button "Apply" at bounding box center [466, 139] width 77 height 18
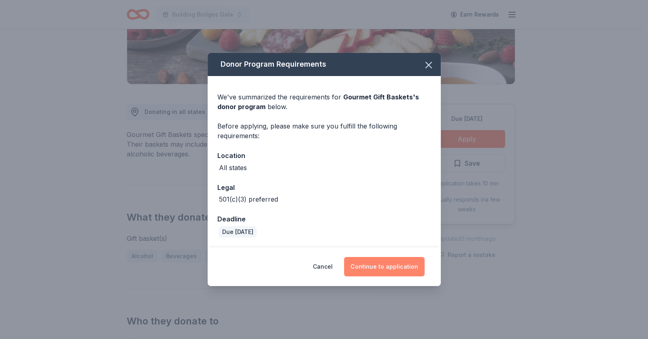
click at [380, 276] on button "Continue to application" at bounding box center [384, 266] width 80 height 19
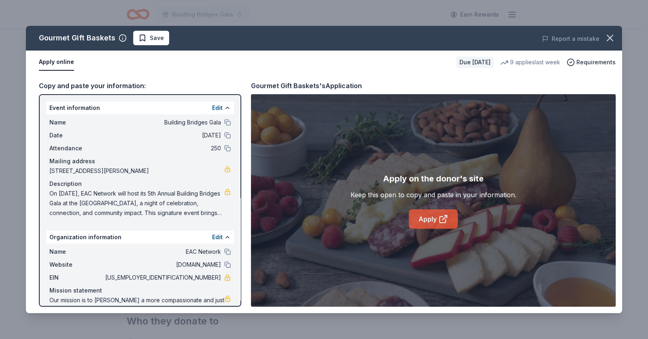
click at [439, 222] on icon at bounding box center [443, 219] width 10 height 10
click at [607, 40] on icon "button" at bounding box center [609, 37] width 11 height 11
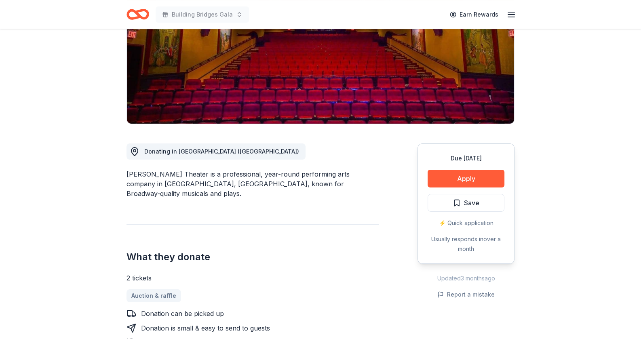
scroll to position [161, 0]
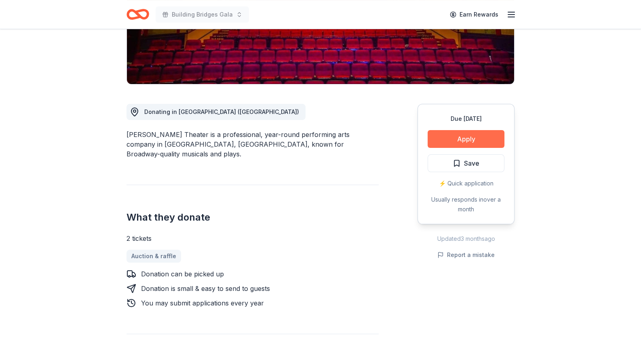
click at [481, 139] on button "Apply" at bounding box center [466, 139] width 77 height 18
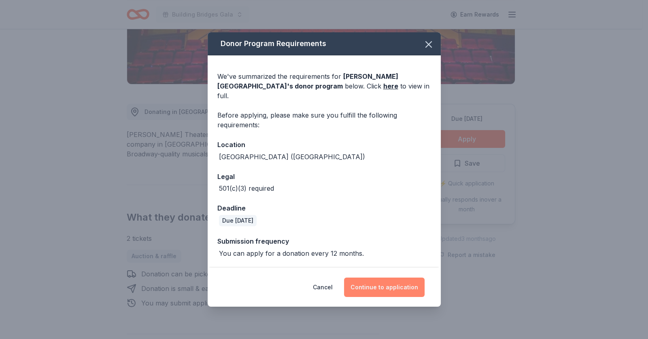
click at [406, 284] on button "Continue to application" at bounding box center [384, 287] width 80 height 19
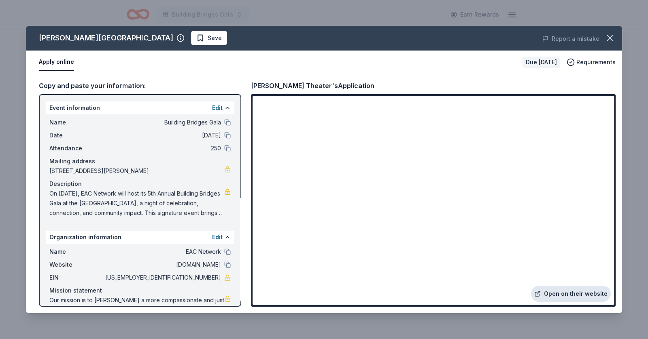
click at [562, 292] on link "Open on their website" at bounding box center [571, 294] width 80 height 16
click at [611, 37] on icon "button" at bounding box center [610, 38] width 6 height 6
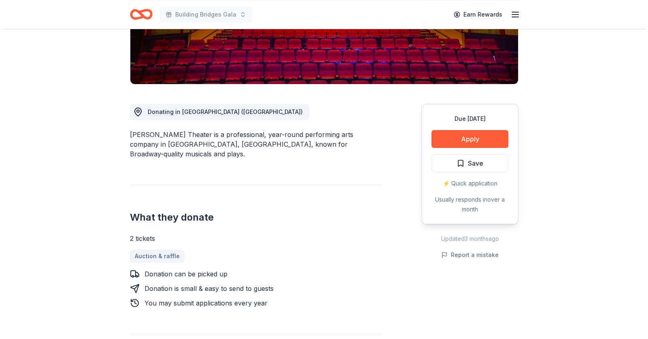
scroll to position [40, 0]
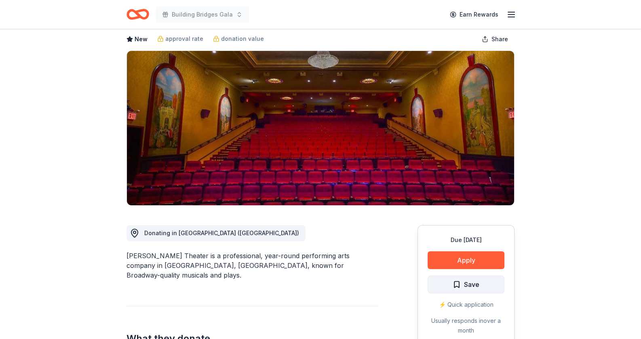
click at [481, 288] on button "Save" at bounding box center [466, 285] width 77 height 18
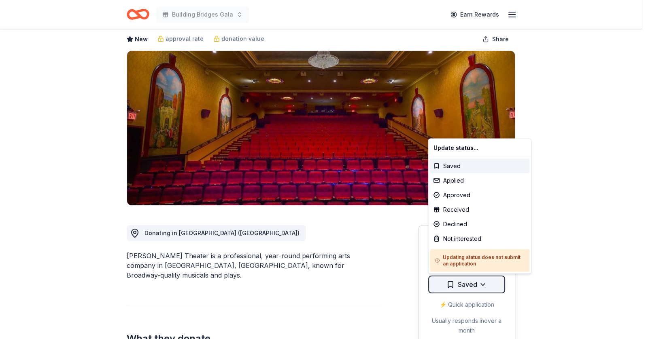
click at [482, 283] on html "Building Bridges Gala Earn Rewards Due in 25 days Share Engeman Theater New app…" at bounding box center [324, 129] width 648 height 339
click at [472, 182] on div "Applied" at bounding box center [479, 181] width 99 height 15
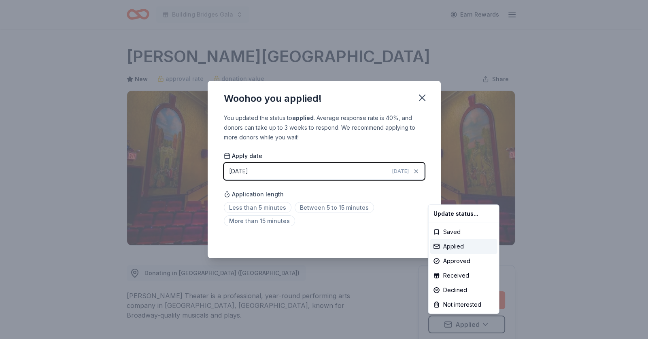
click at [421, 97] on html "Building Bridges Gala Earn Rewards Due in 25 days Share Engeman Theater New app…" at bounding box center [324, 169] width 648 height 339
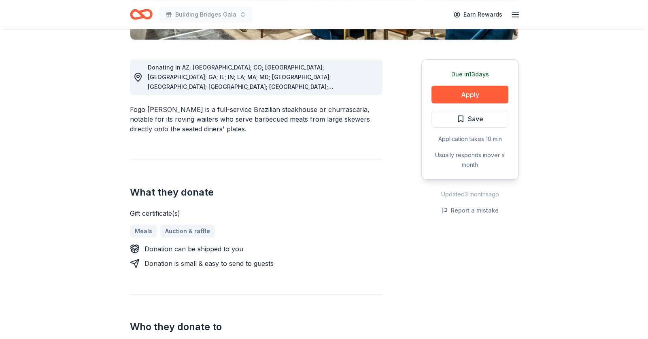
scroll to position [161, 0]
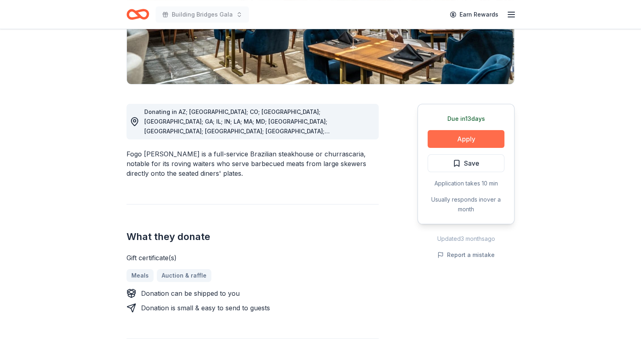
click at [482, 138] on button "Apply" at bounding box center [466, 139] width 77 height 18
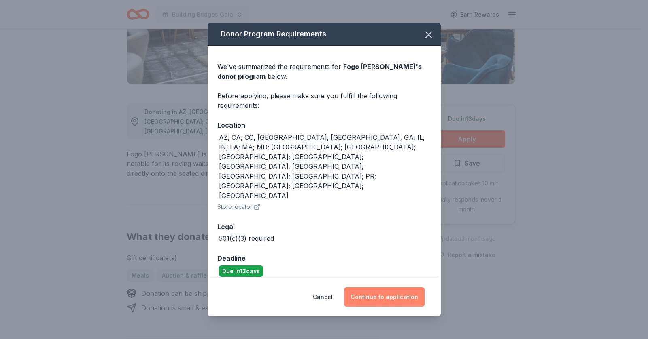
click at [393, 288] on button "Continue to application" at bounding box center [384, 297] width 80 height 19
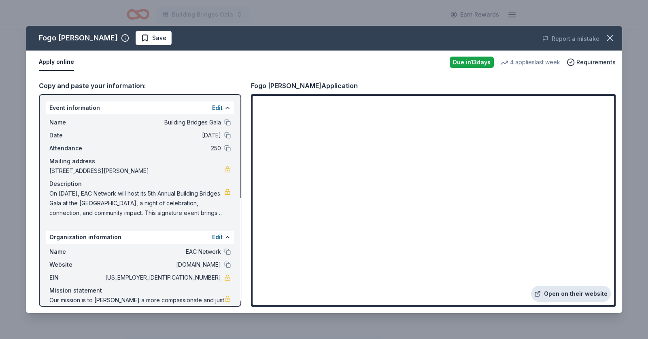
click at [574, 296] on link "Open on their website" at bounding box center [571, 294] width 80 height 16
click at [141, 37] on span "Save" at bounding box center [153, 38] width 25 height 10
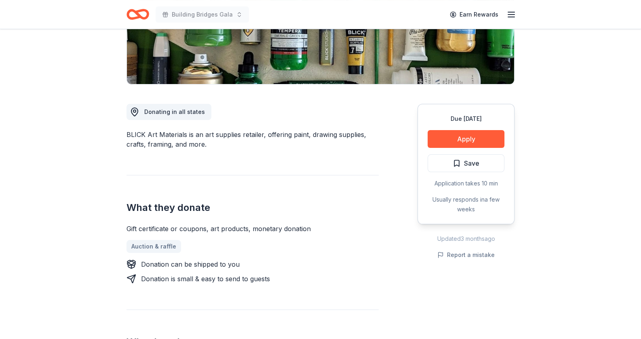
scroll to position [202, 0]
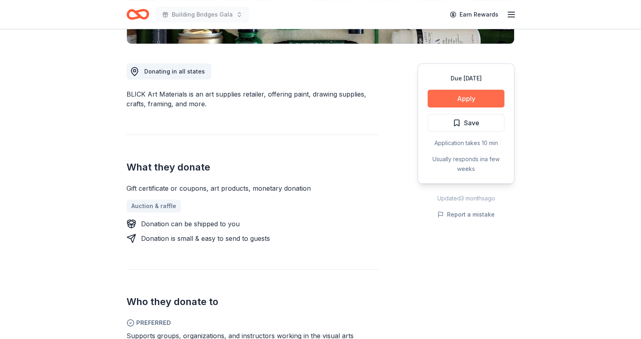
click at [473, 94] on button "Apply" at bounding box center [466, 99] width 77 height 18
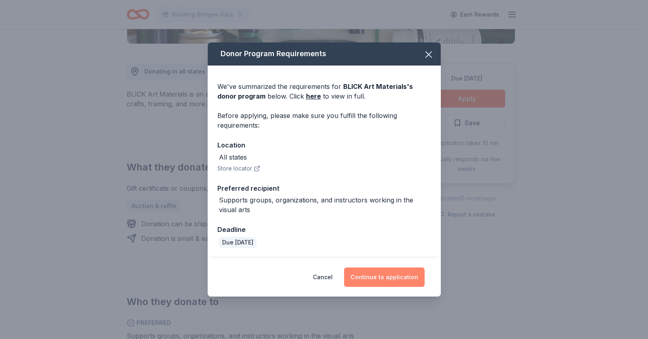
click at [401, 279] on button "Continue to application" at bounding box center [384, 277] width 80 height 19
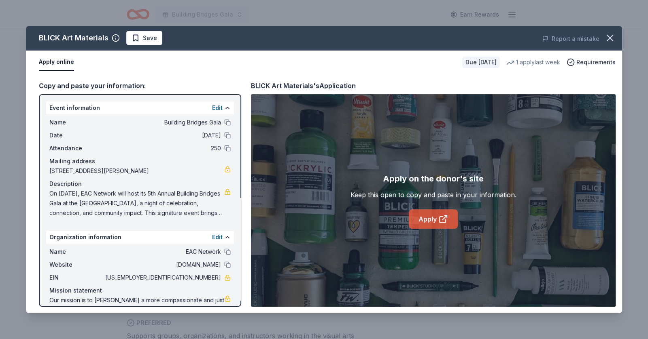
click at [438, 218] on icon at bounding box center [443, 219] width 10 height 10
click at [143, 35] on span "Save" at bounding box center [150, 38] width 14 height 10
click at [609, 37] on icon "button" at bounding box center [610, 38] width 6 height 6
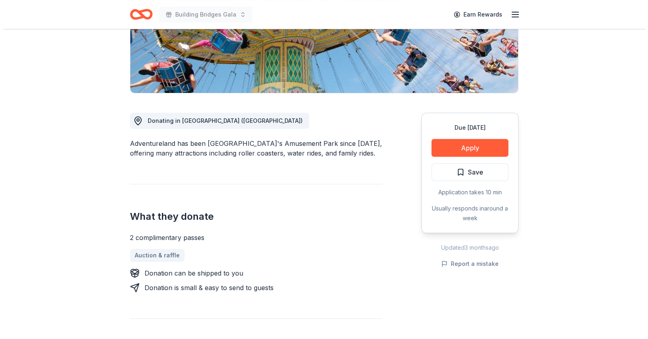
scroll to position [202, 0]
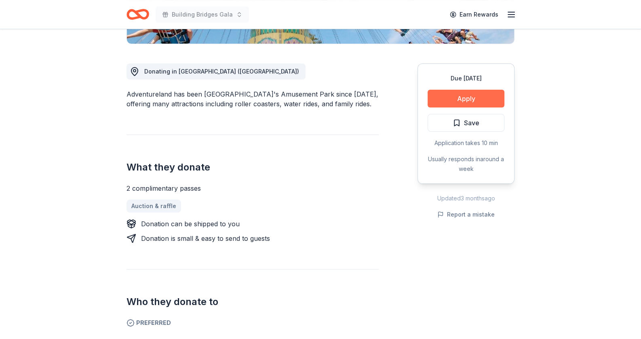
click at [465, 96] on button "Apply" at bounding box center [466, 99] width 77 height 18
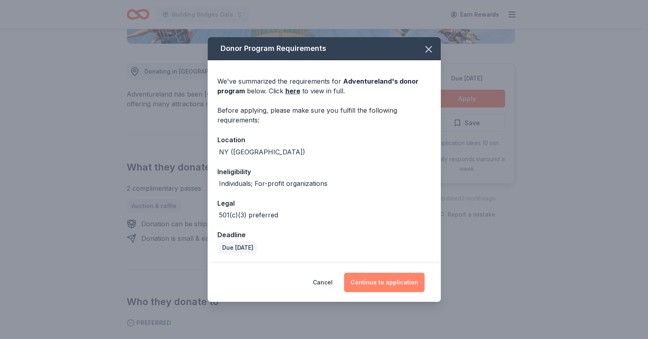
click at [402, 281] on button "Continue to application" at bounding box center [384, 282] width 80 height 19
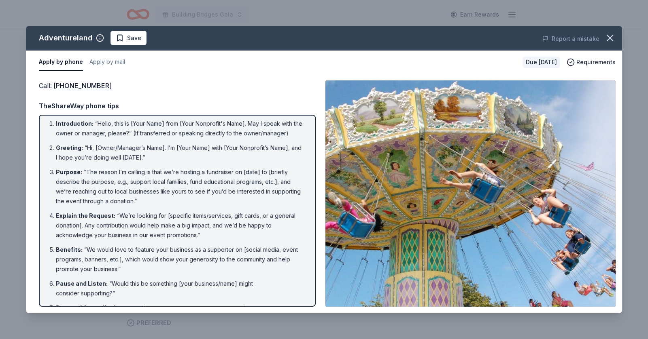
scroll to position [0, 0]
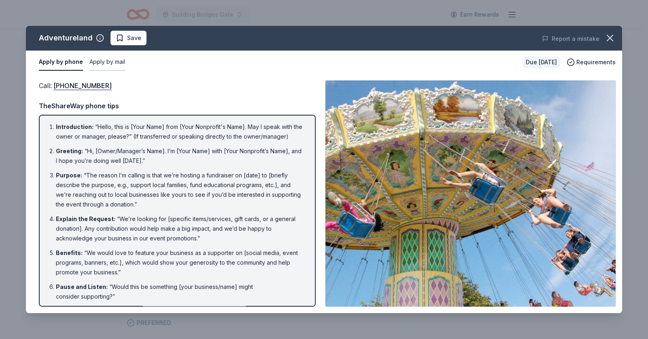
click at [114, 59] on button "Apply by mail" at bounding box center [107, 62] width 36 height 17
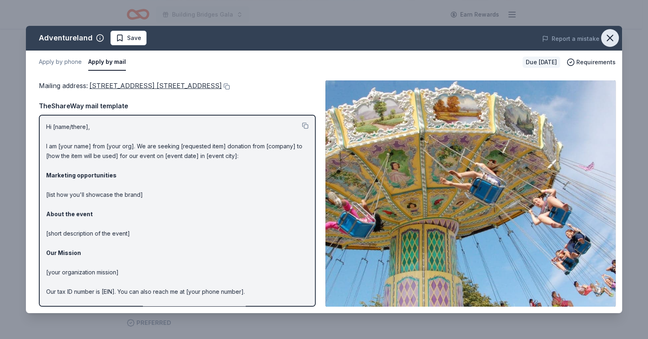
click at [605, 44] on button "button" at bounding box center [610, 38] width 18 height 18
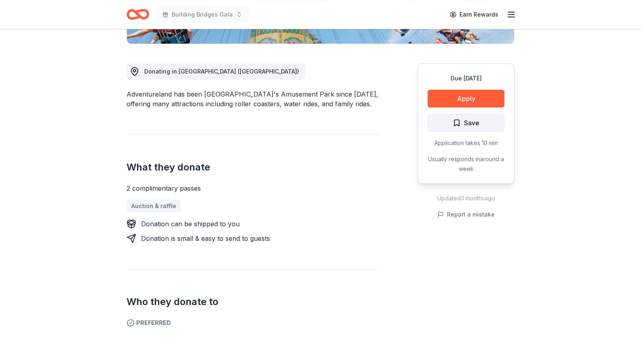
click at [459, 127] on span "Save" at bounding box center [466, 123] width 27 height 11
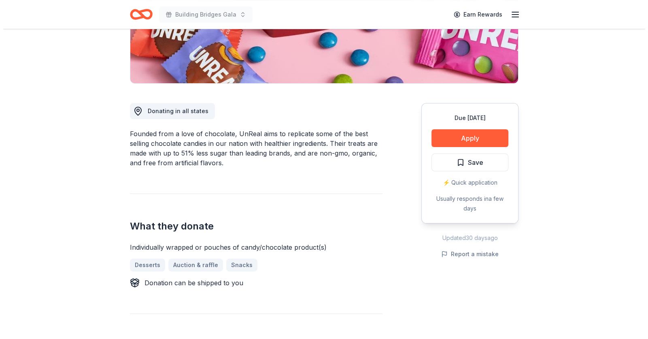
scroll to position [161, 0]
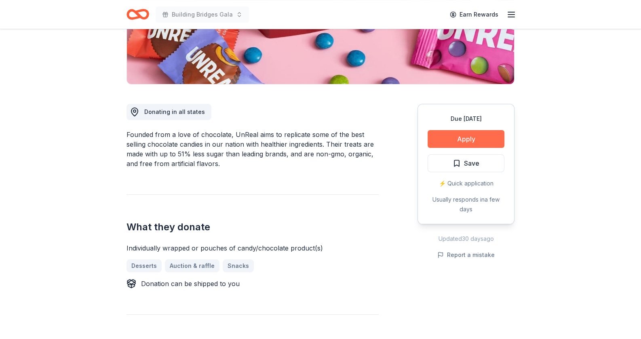
click at [463, 140] on button "Apply" at bounding box center [466, 139] width 77 height 18
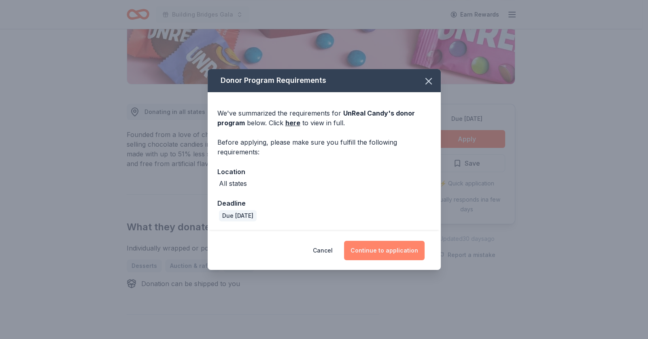
click at [380, 252] on button "Continue to application" at bounding box center [384, 250] width 80 height 19
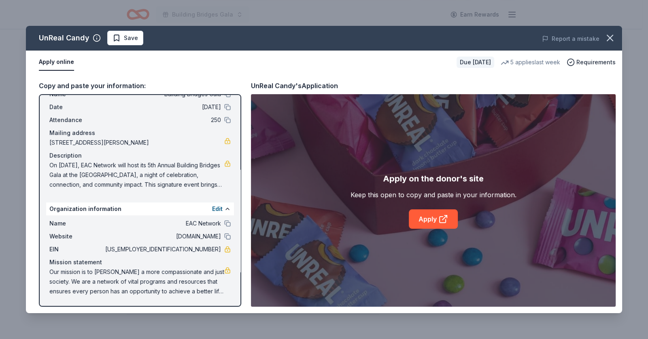
scroll to position [0, 0]
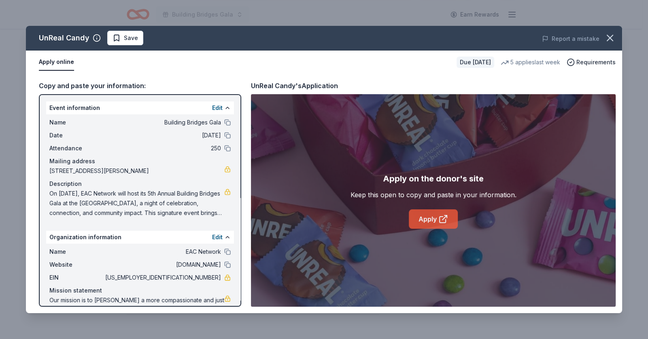
click at [440, 220] on icon at bounding box center [443, 219] width 10 height 10
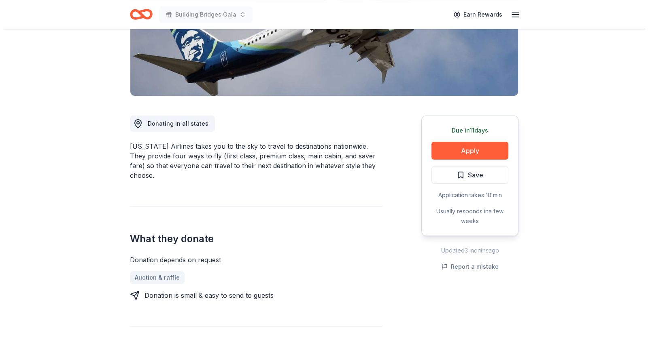
scroll to position [202, 0]
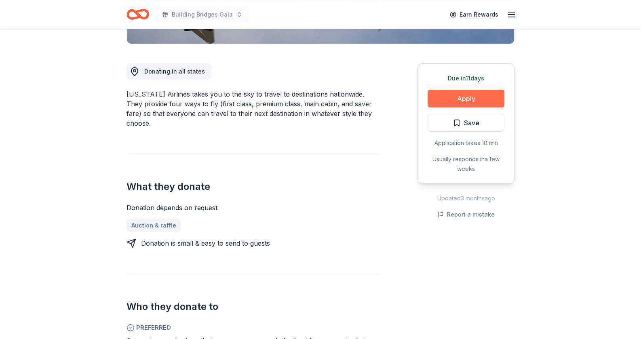
click at [465, 93] on button "Apply" at bounding box center [466, 99] width 77 height 18
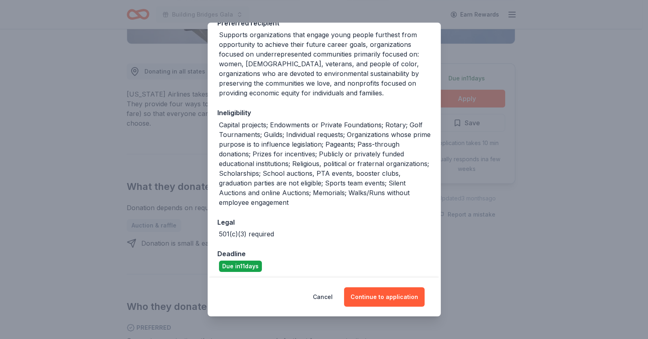
scroll to position [138, 0]
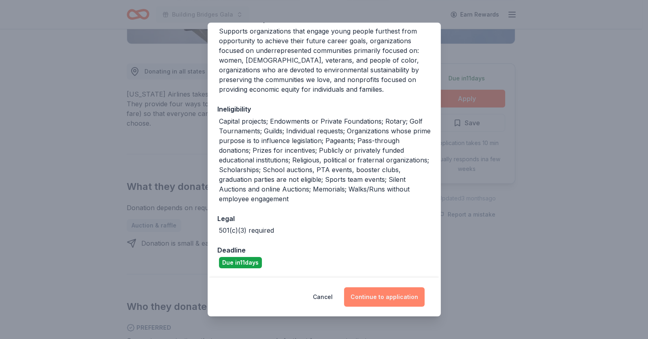
click at [400, 297] on button "Continue to application" at bounding box center [384, 297] width 80 height 19
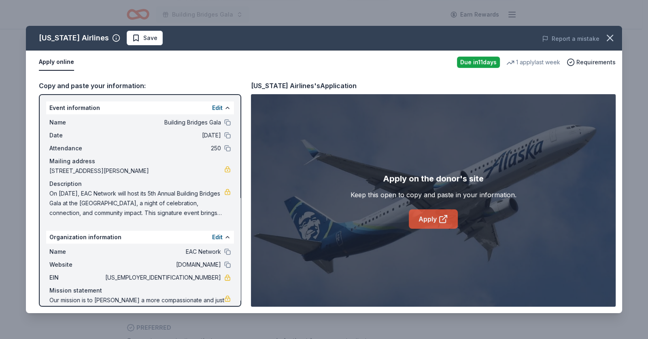
click at [429, 225] on link "Apply" at bounding box center [433, 219] width 49 height 19
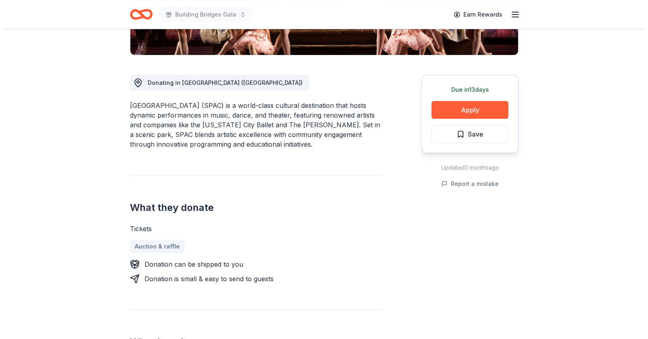
scroll to position [202, 0]
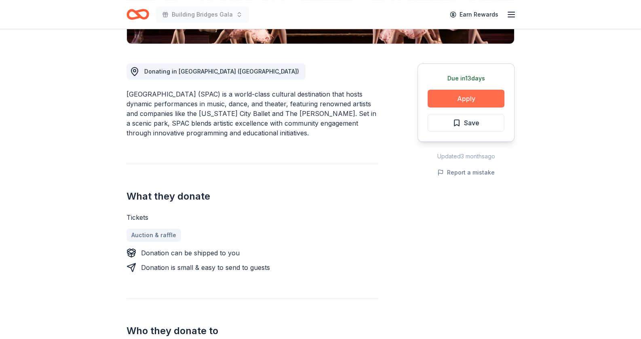
click at [459, 97] on button "Apply" at bounding box center [466, 99] width 77 height 18
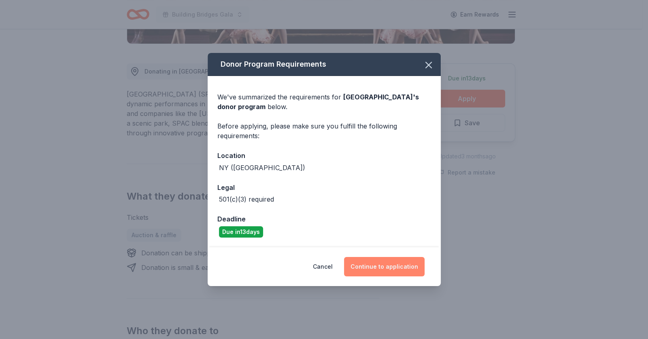
click at [379, 267] on button "Continue to application" at bounding box center [384, 266] width 80 height 19
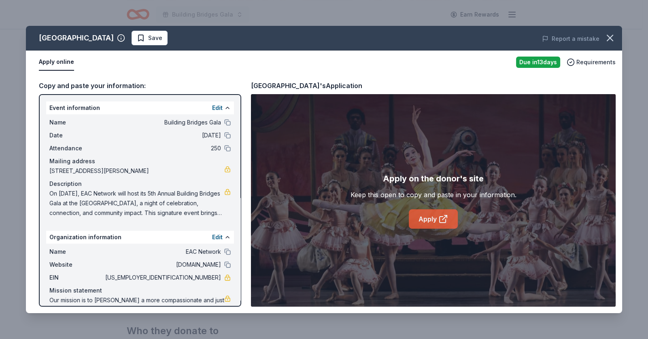
click at [443, 219] on icon at bounding box center [444, 218] width 4 height 4
click at [162, 34] on span "Save" at bounding box center [155, 38] width 14 height 10
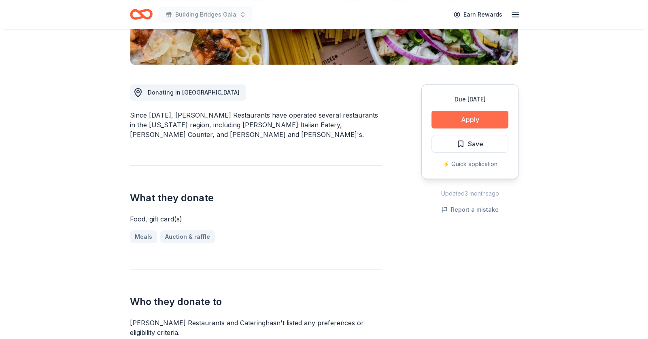
scroll to position [161, 0]
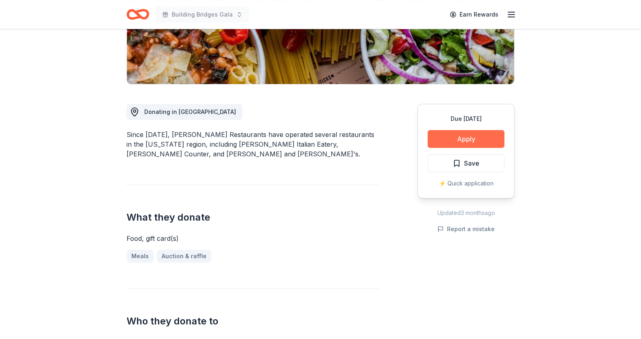
click at [479, 137] on button "Apply" at bounding box center [466, 139] width 77 height 18
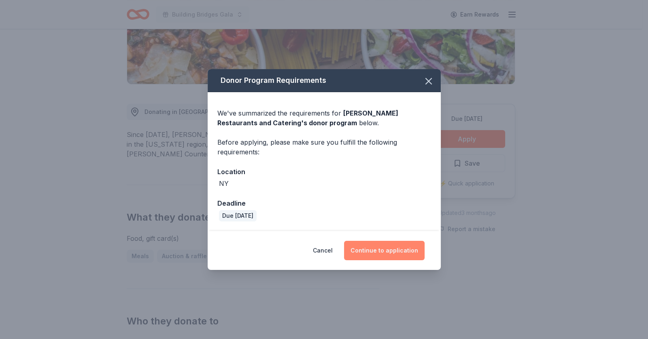
click at [398, 251] on button "Continue to application" at bounding box center [384, 250] width 80 height 19
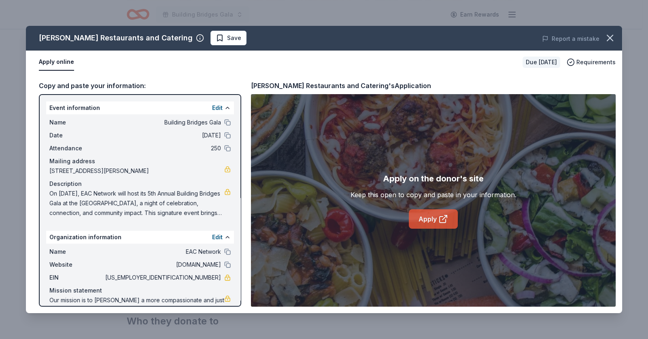
click at [430, 222] on link "Apply" at bounding box center [433, 219] width 49 height 19
click at [216, 40] on span "Save" at bounding box center [228, 38] width 25 height 10
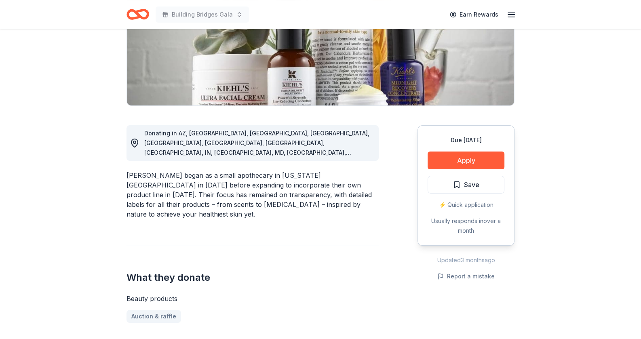
scroll to position [202, 0]
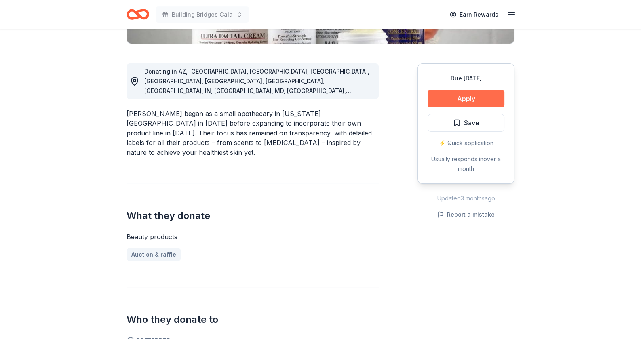
click at [474, 93] on button "Apply" at bounding box center [466, 99] width 77 height 18
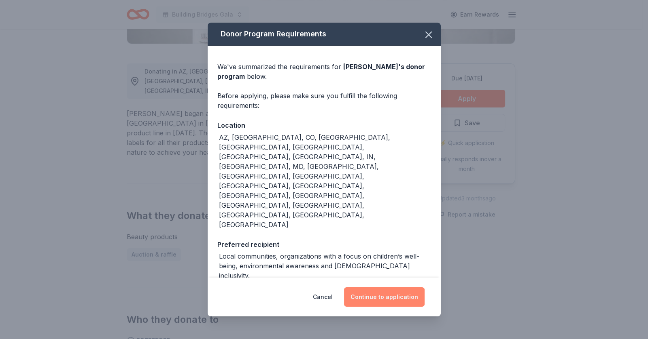
click at [394, 288] on button "Continue to application" at bounding box center [384, 297] width 80 height 19
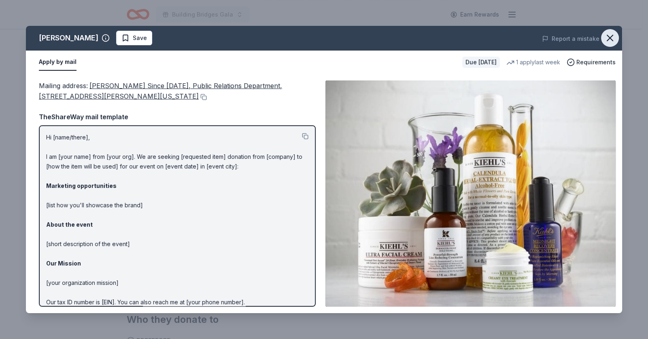
click at [608, 38] on icon "button" at bounding box center [609, 37] width 11 height 11
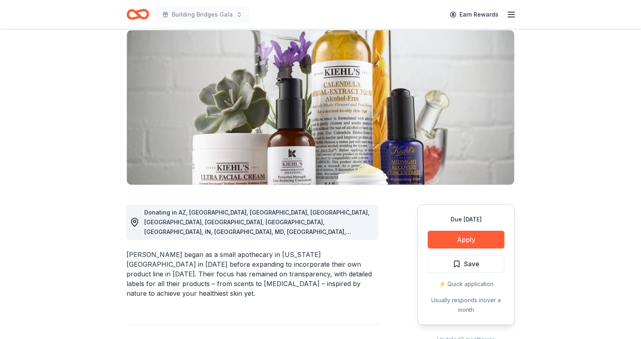
scroll to position [0, 0]
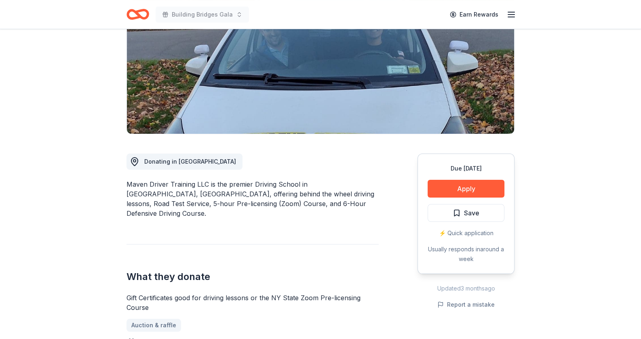
scroll to position [40, 0]
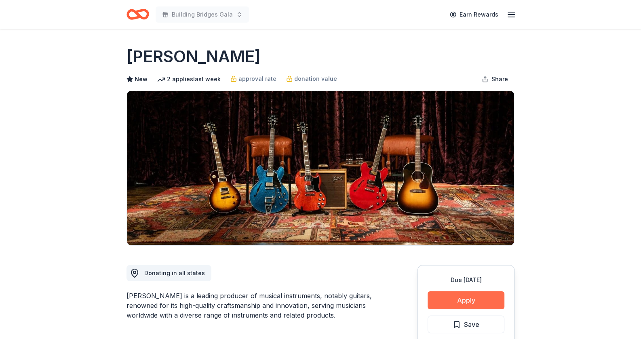
click at [457, 304] on button "Apply" at bounding box center [466, 301] width 77 height 18
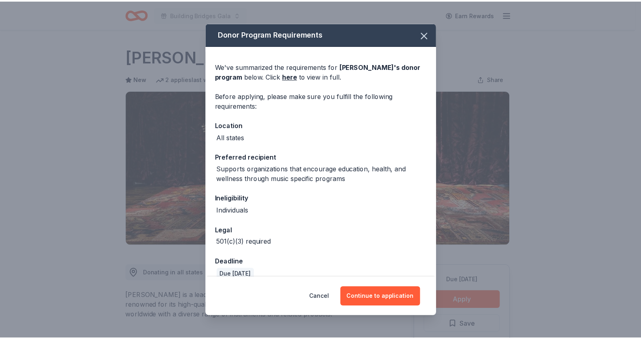
scroll to position [12, 0]
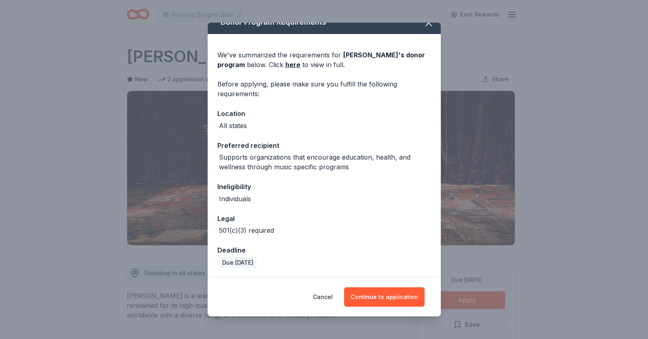
click at [388, 307] on div "Cancel Continue to application" at bounding box center [323, 297] width 233 height 39
click at [388, 293] on button "Continue to application" at bounding box center [384, 297] width 80 height 19
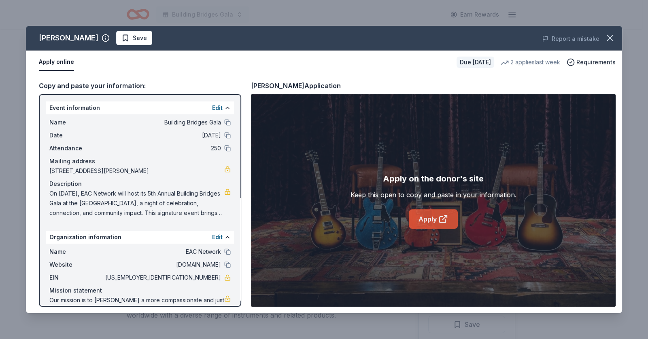
click at [426, 222] on link "Apply" at bounding box center [433, 219] width 49 height 19
click at [607, 37] on icon "button" at bounding box center [609, 37] width 11 height 11
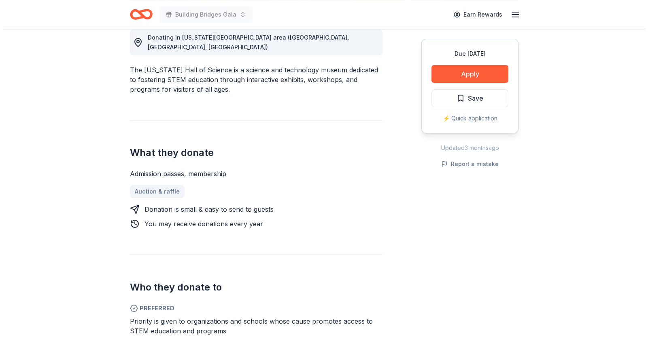
scroll to position [243, 0]
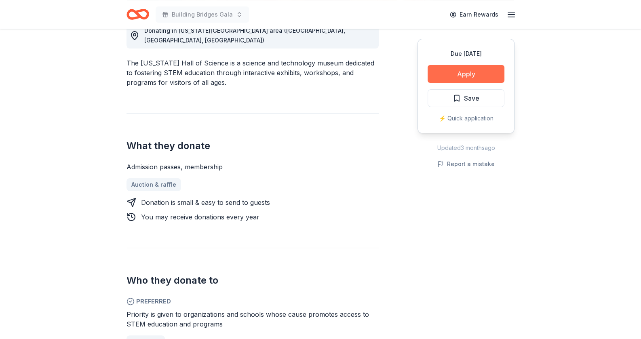
click at [479, 72] on button "Apply" at bounding box center [466, 74] width 77 height 18
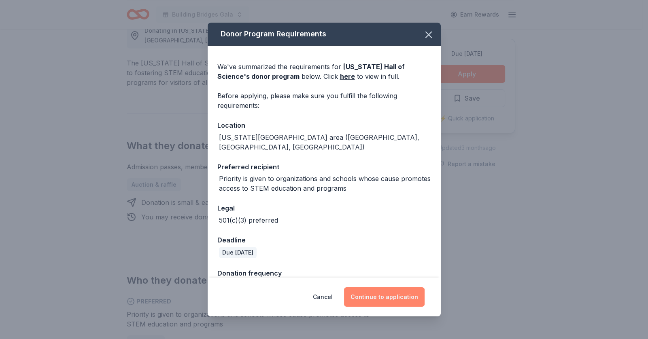
click at [398, 295] on button "Continue to application" at bounding box center [384, 297] width 80 height 19
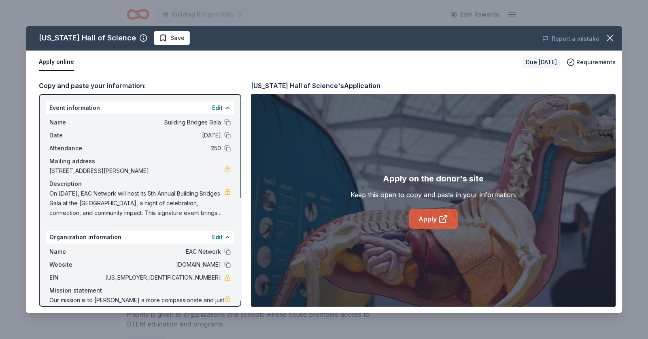
click at [445, 218] on icon at bounding box center [443, 219] width 10 height 10
click at [170, 37] on span "Save" at bounding box center [177, 38] width 14 height 10
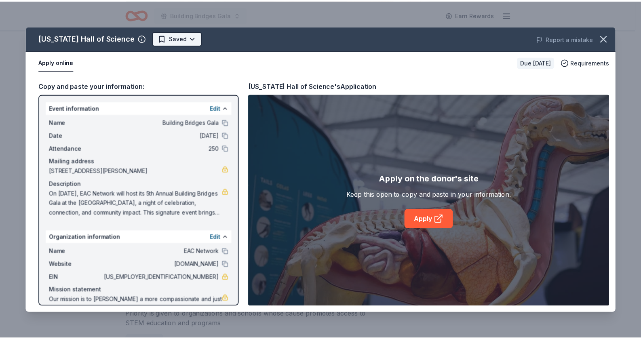
scroll to position [0, 0]
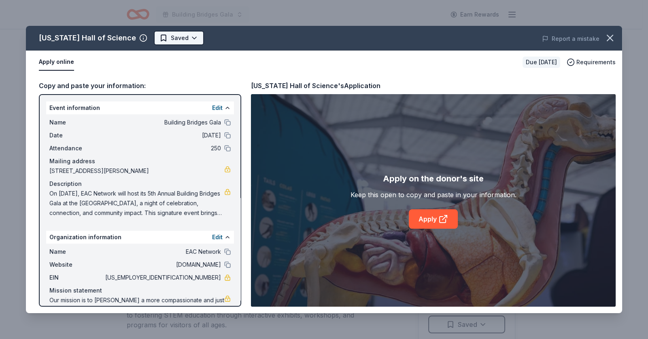
click at [184, 39] on html "Building Bridges Gala Earn Rewards Due [DATE] Share [US_STATE][GEOGRAPHIC_DATA]…" at bounding box center [324, 169] width 648 height 339
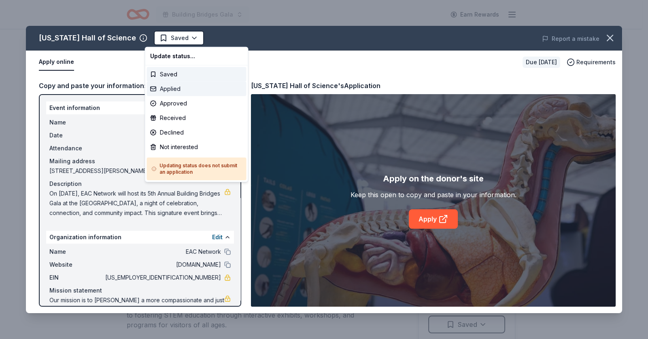
click at [174, 91] on div "Applied" at bounding box center [196, 89] width 99 height 15
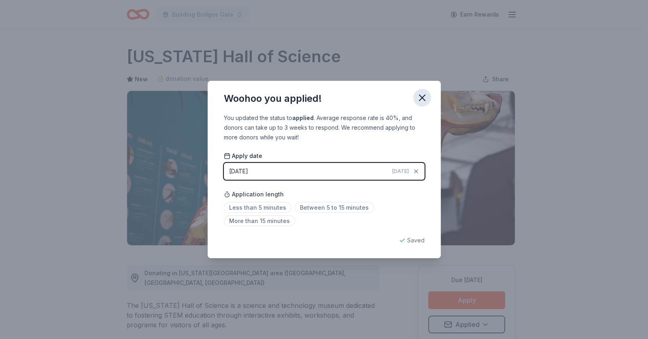
click at [422, 99] on icon "button" at bounding box center [421, 97] width 11 height 11
